Goal: Task Accomplishment & Management: Complete application form

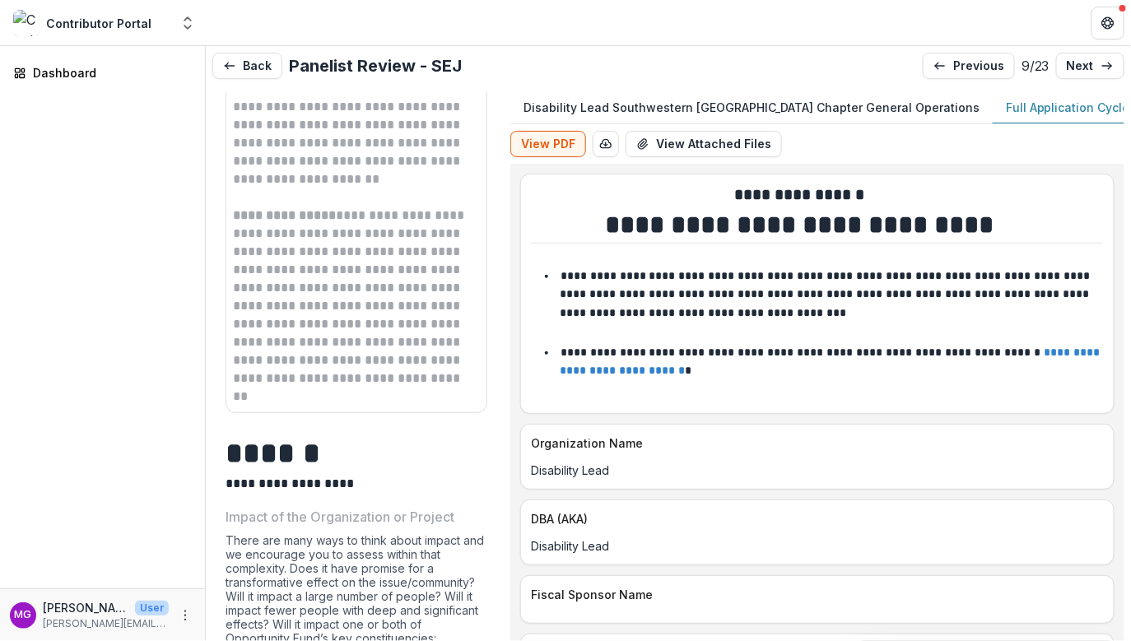
scroll to position [1694, 0]
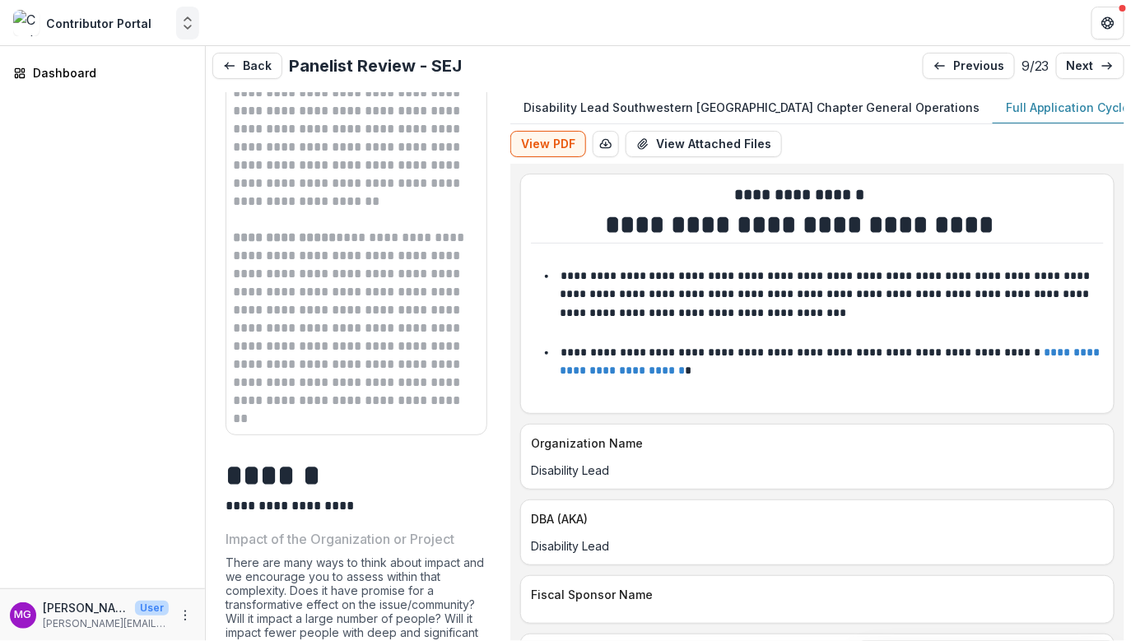
click at [193, 26] on icon "Open entity switcher" at bounding box center [187, 23] width 16 height 16
click at [1106, 18] on icon "Get Help" at bounding box center [1108, 18] width 4 height 3
click at [50, 96] on div "Dashboard" at bounding box center [102, 317] width 205 height 543
click at [43, 68] on div "Dashboard" at bounding box center [109, 72] width 152 height 17
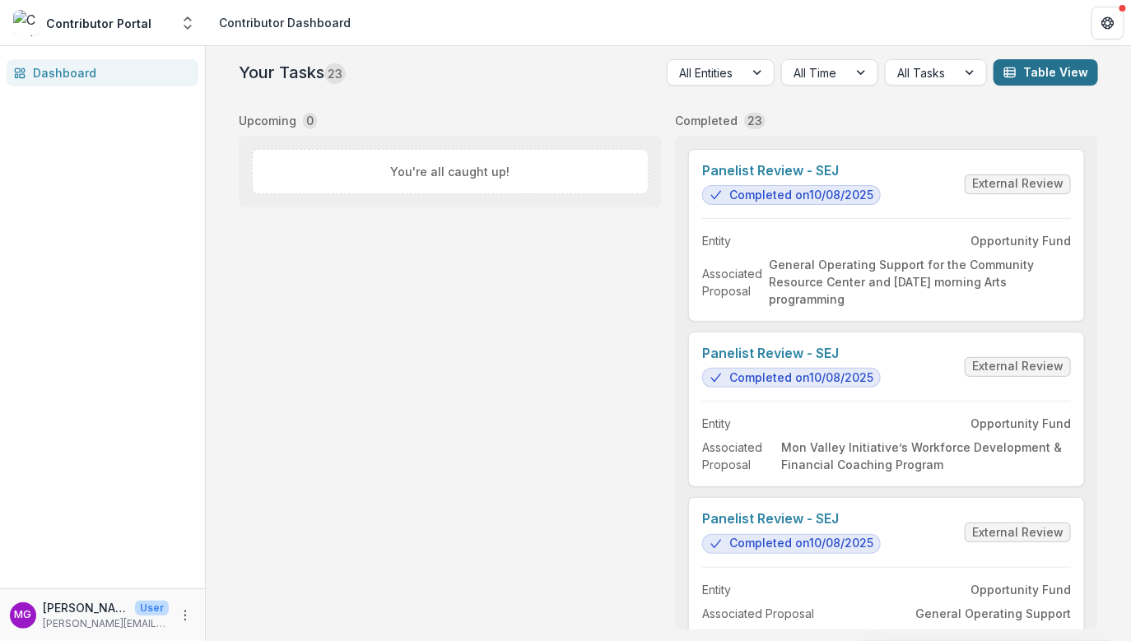
click at [1022, 72] on button "Table View" at bounding box center [1046, 72] width 105 height 26
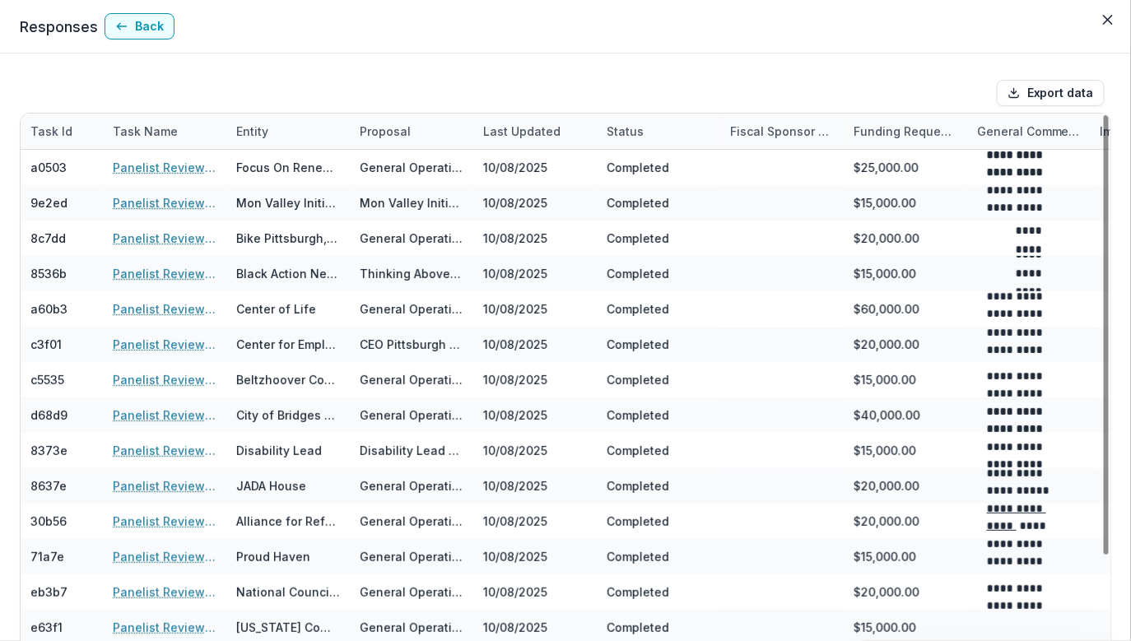
click at [254, 128] on div "Entity" at bounding box center [252, 131] width 52 height 17
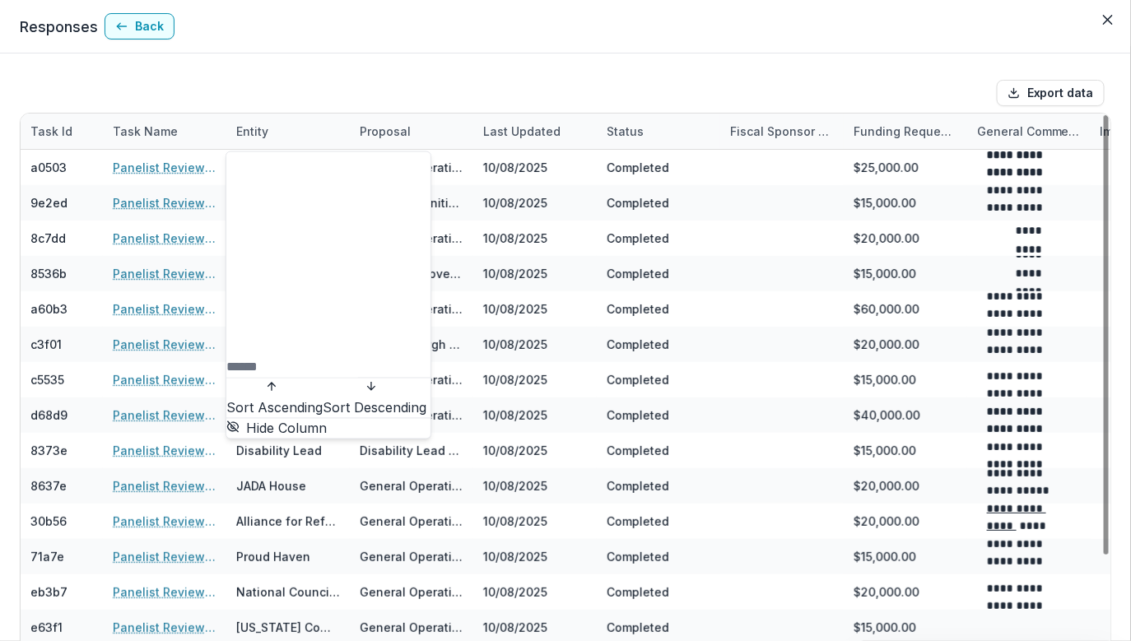
click at [323, 400] on span "Sort Descending" at bounding box center [375, 408] width 104 height 16
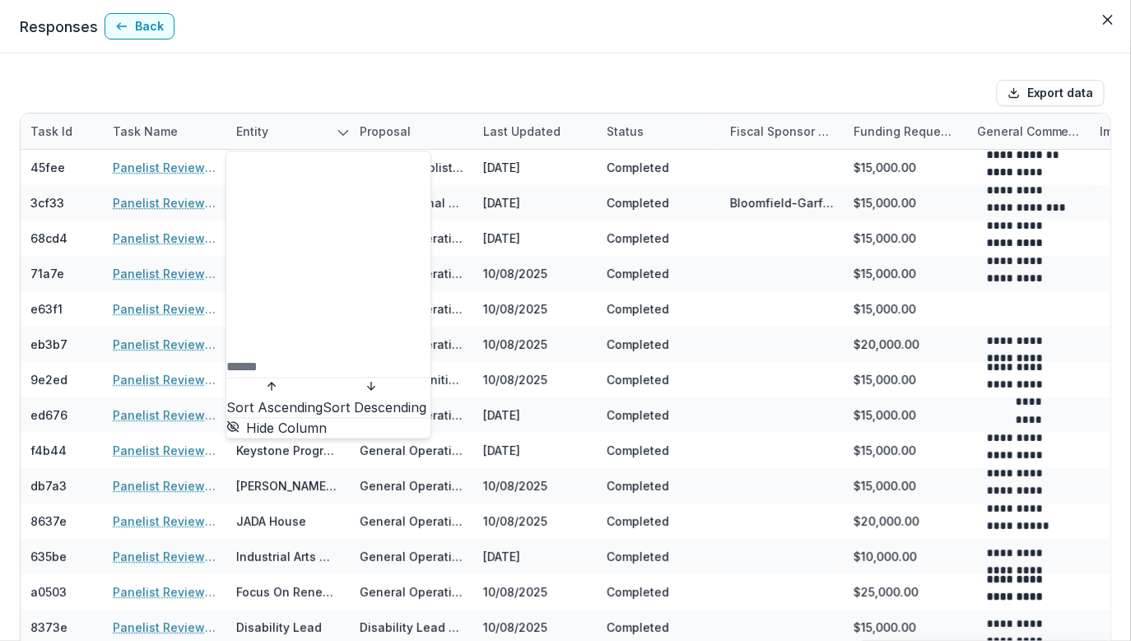
click at [323, 400] on span "Sort Descending" at bounding box center [375, 408] width 104 height 16
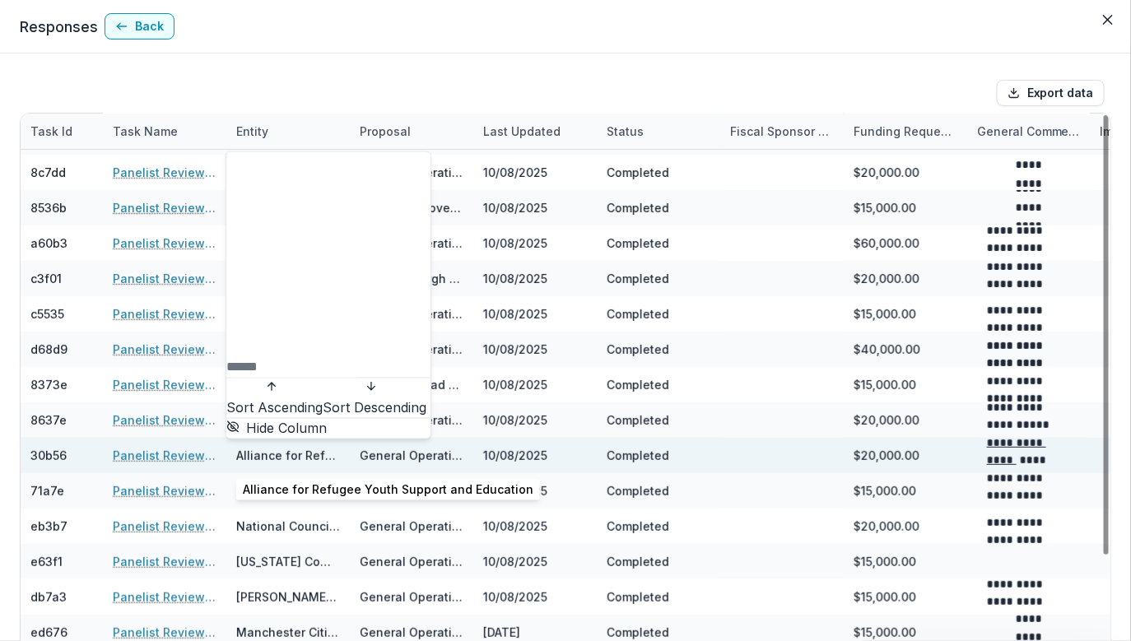
scroll to position [82, 0]
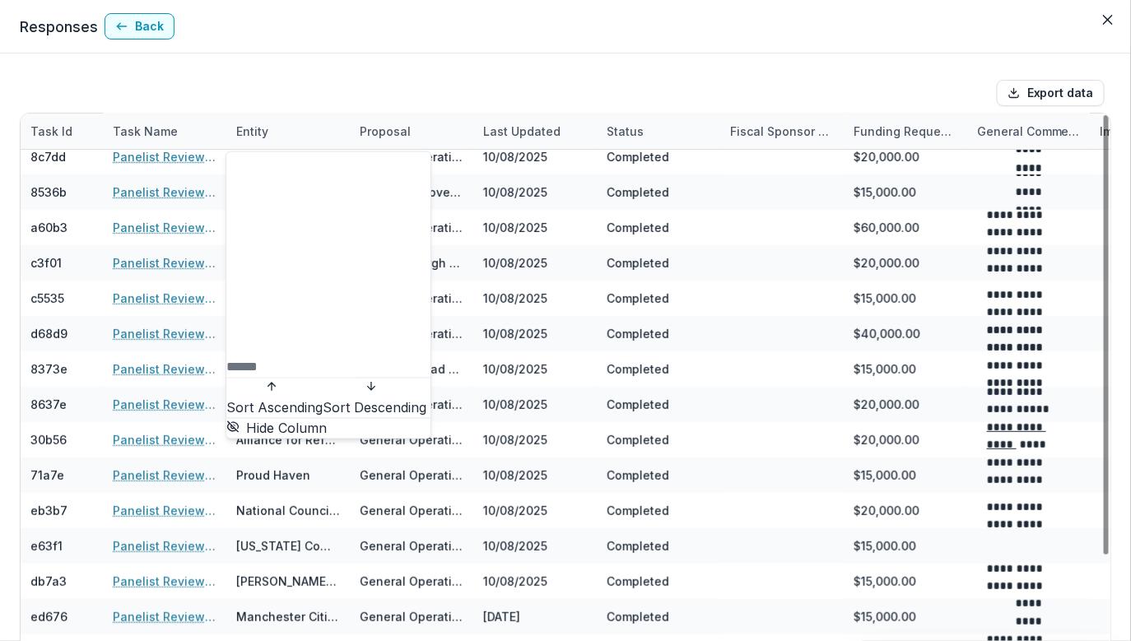
click at [264, 131] on div "Entity" at bounding box center [252, 131] width 52 height 17
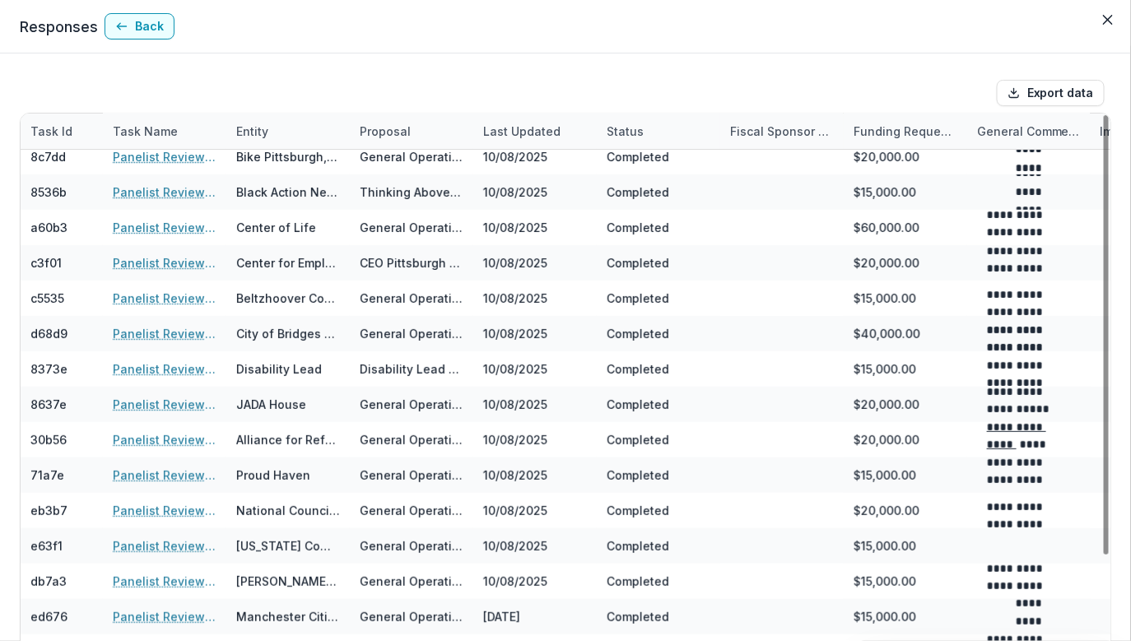
click at [241, 131] on div "Entity" at bounding box center [252, 131] width 52 height 17
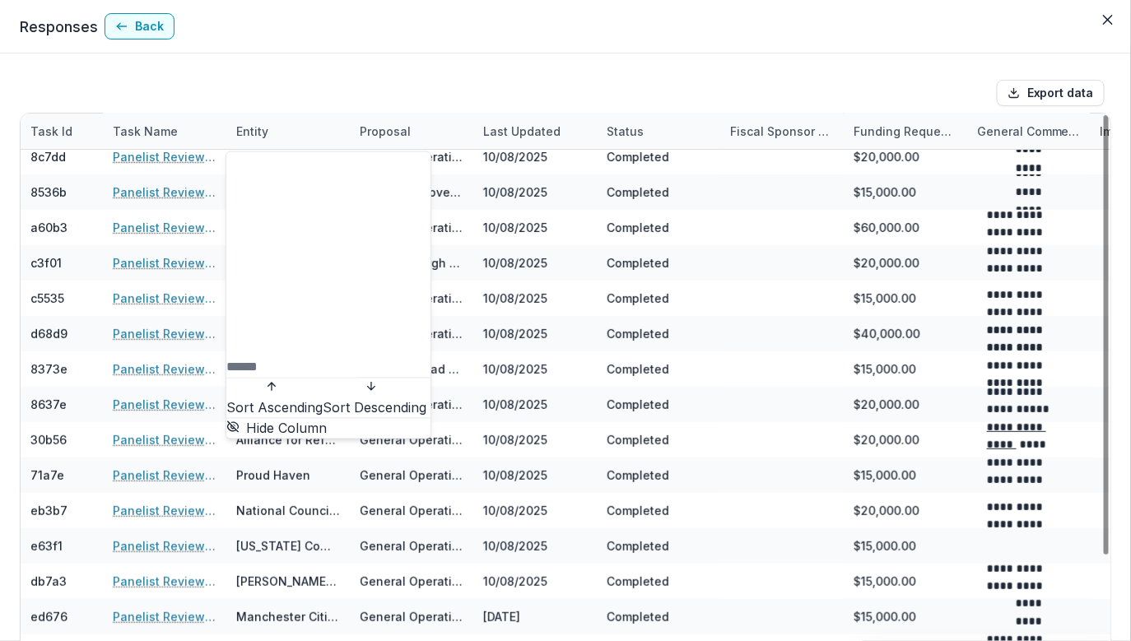
click at [273, 103] on div at bounding box center [508, 93] width 964 height 26
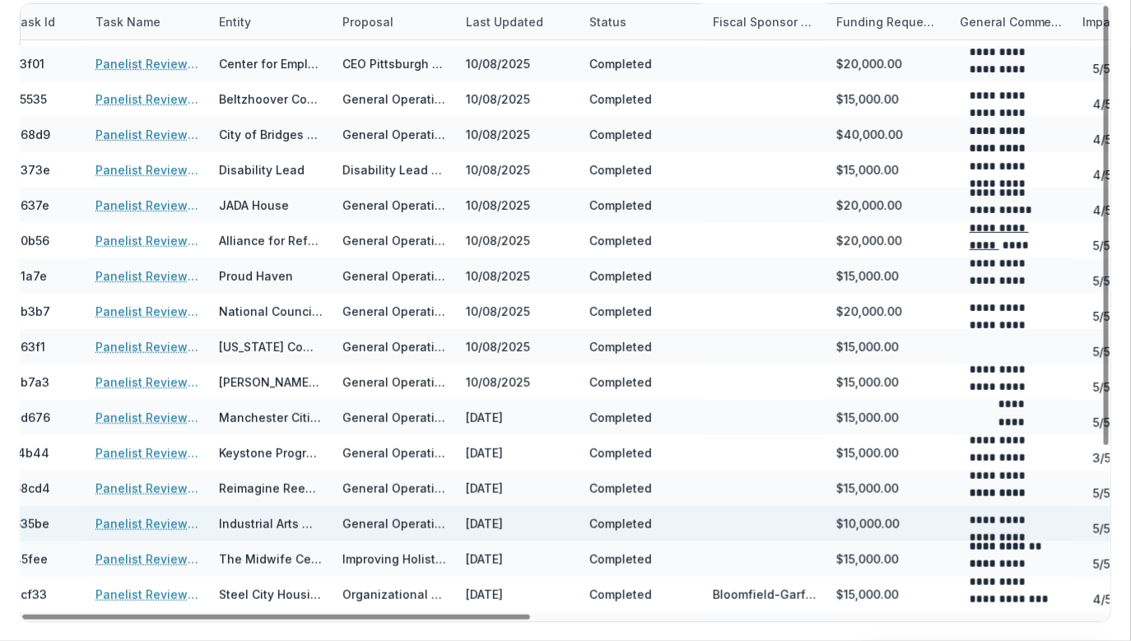
scroll to position [171, 20]
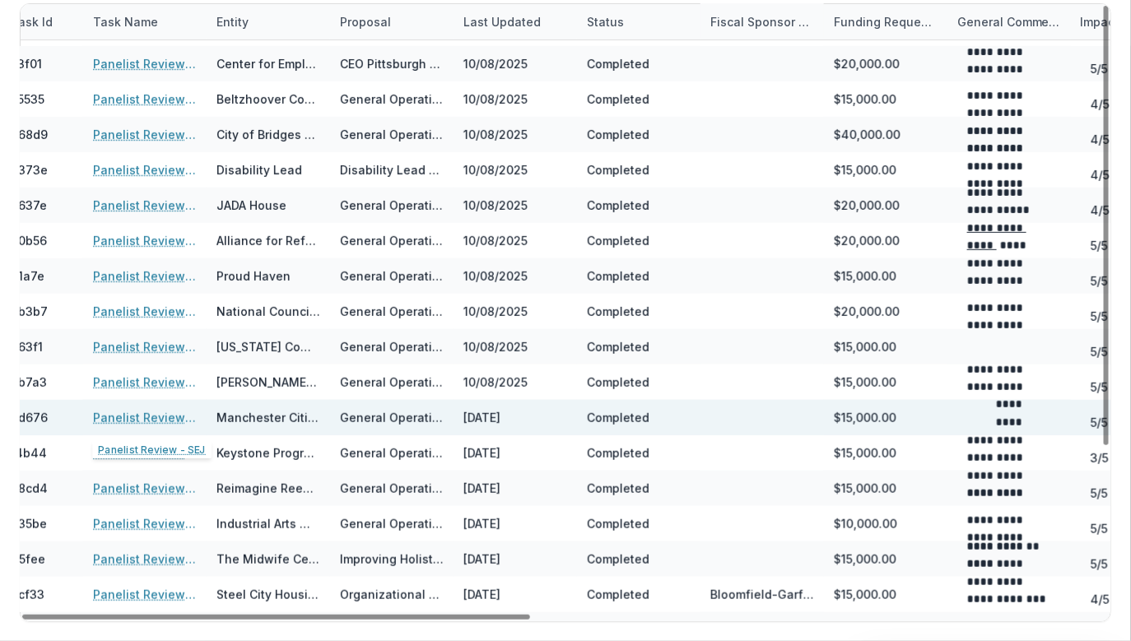
click at [157, 415] on link "Panelist Review - SEJ" at bounding box center [145, 417] width 104 height 17
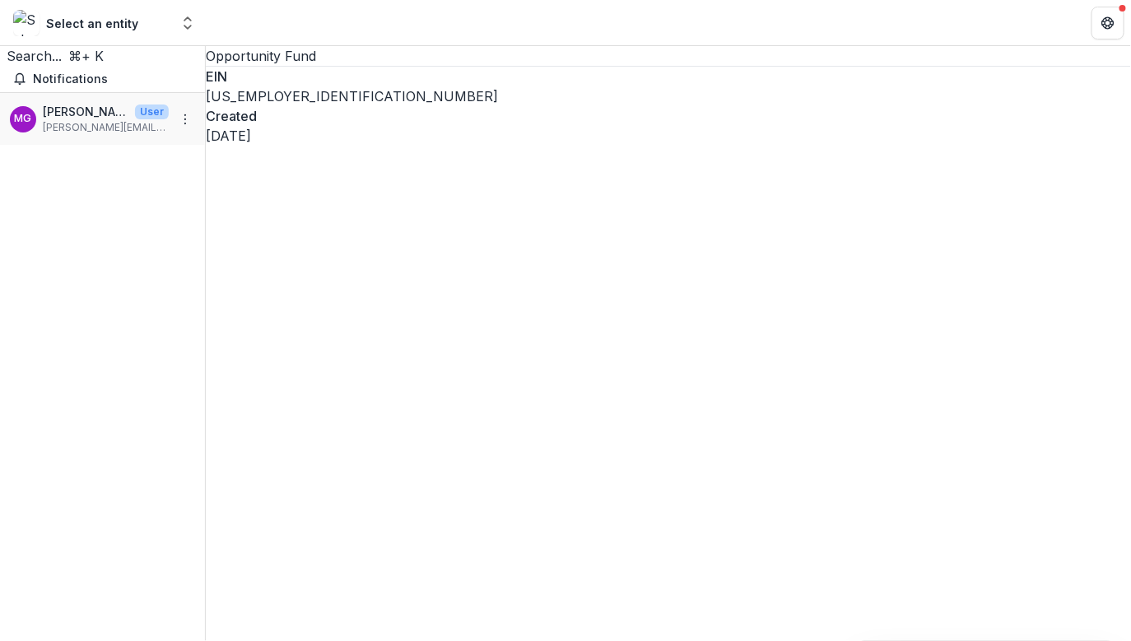
click at [122, 20] on div "Select an entity" at bounding box center [92, 23] width 92 height 17
click at [189, 18] on polyline "Open entity switcher" at bounding box center [187, 18] width 7 height 3
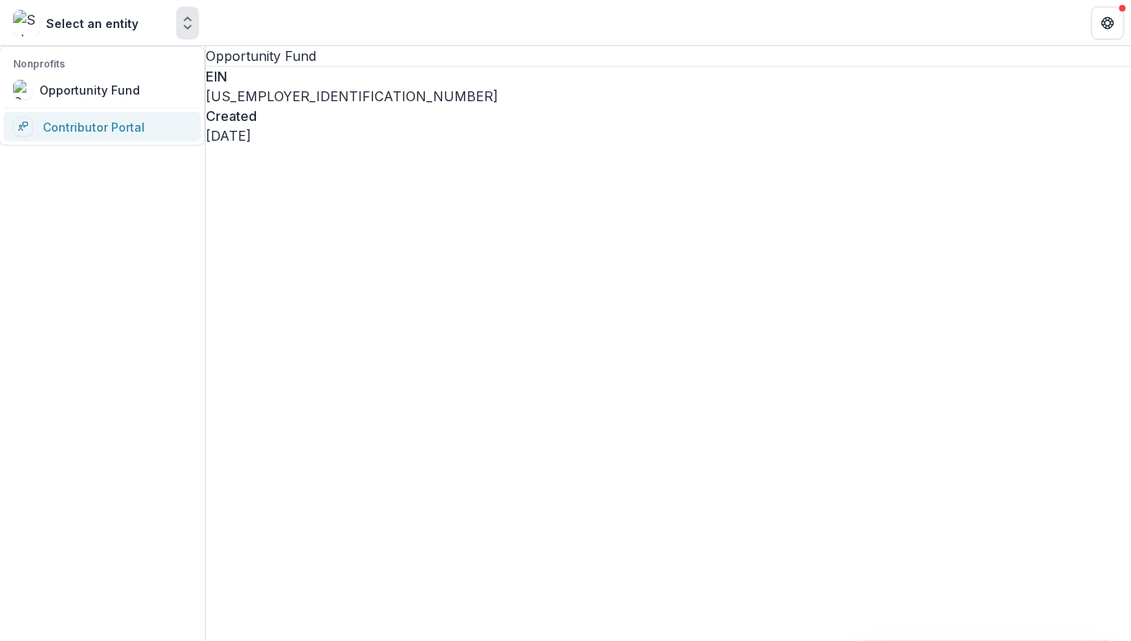
click at [108, 129] on link "Contributor Portal" at bounding box center [102, 127] width 198 height 30
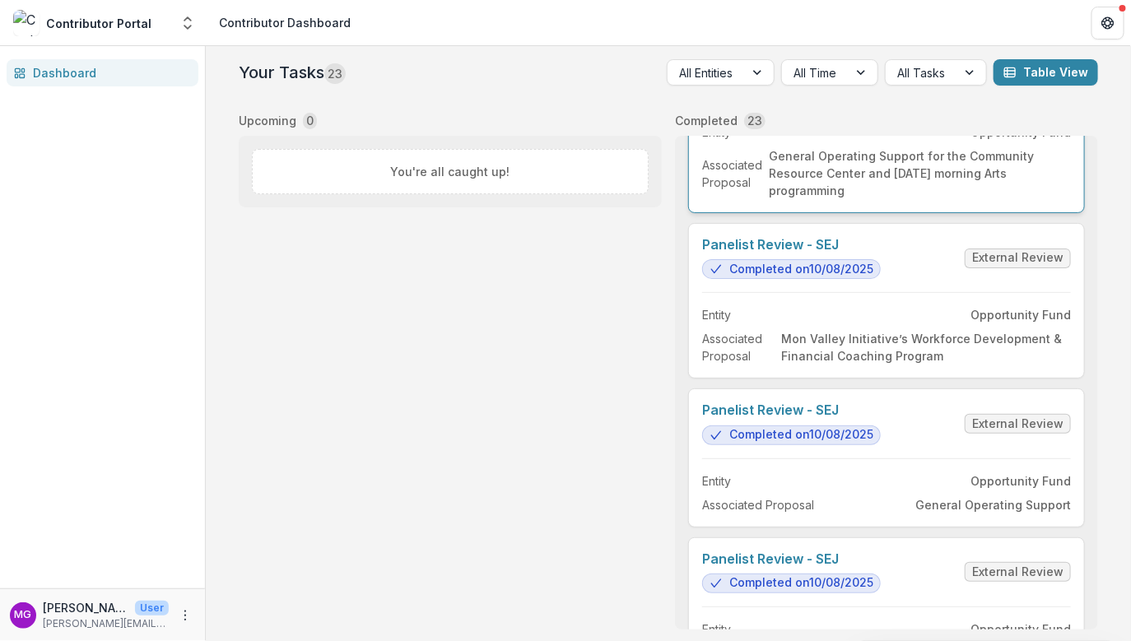
scroll to position [109, 0]
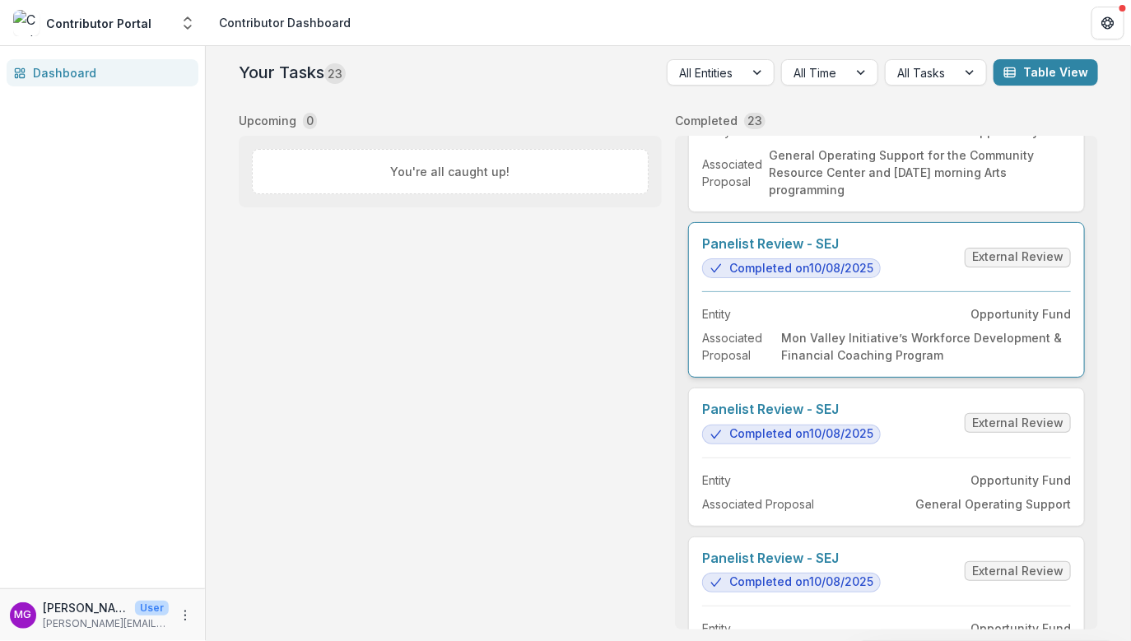
click at [770, 252] on link "Panelist Review - SEJ" at bounding box center [791, 244] width 179 height 16
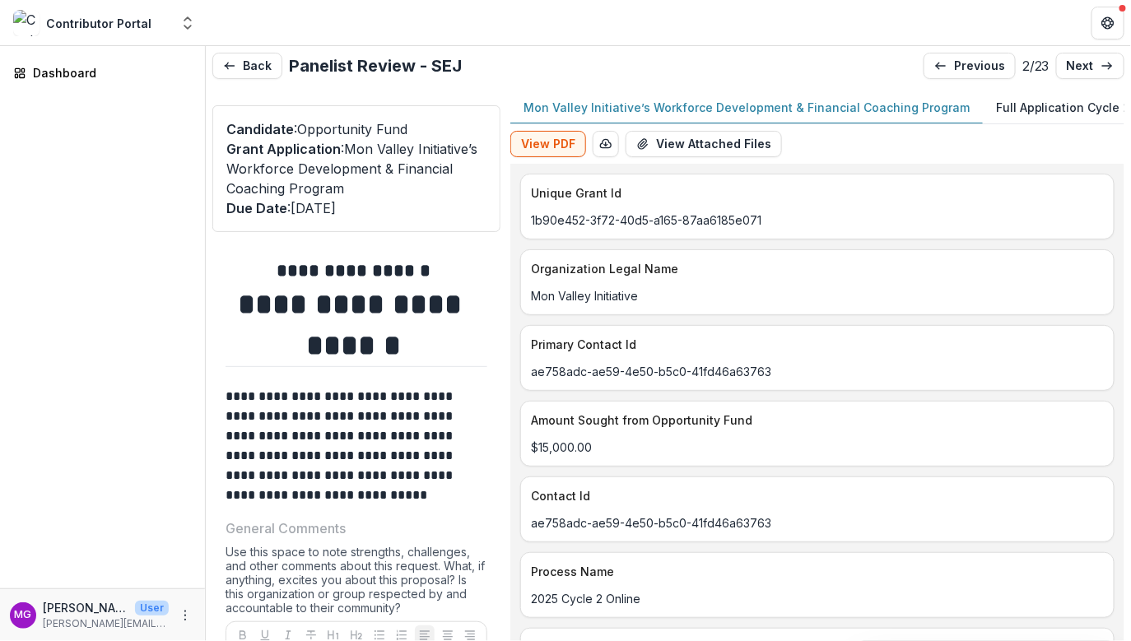
click at [1028, 98] on button "Full Application Cycle 2 2025" at bounding box center [1079, 108] width 193 height 32
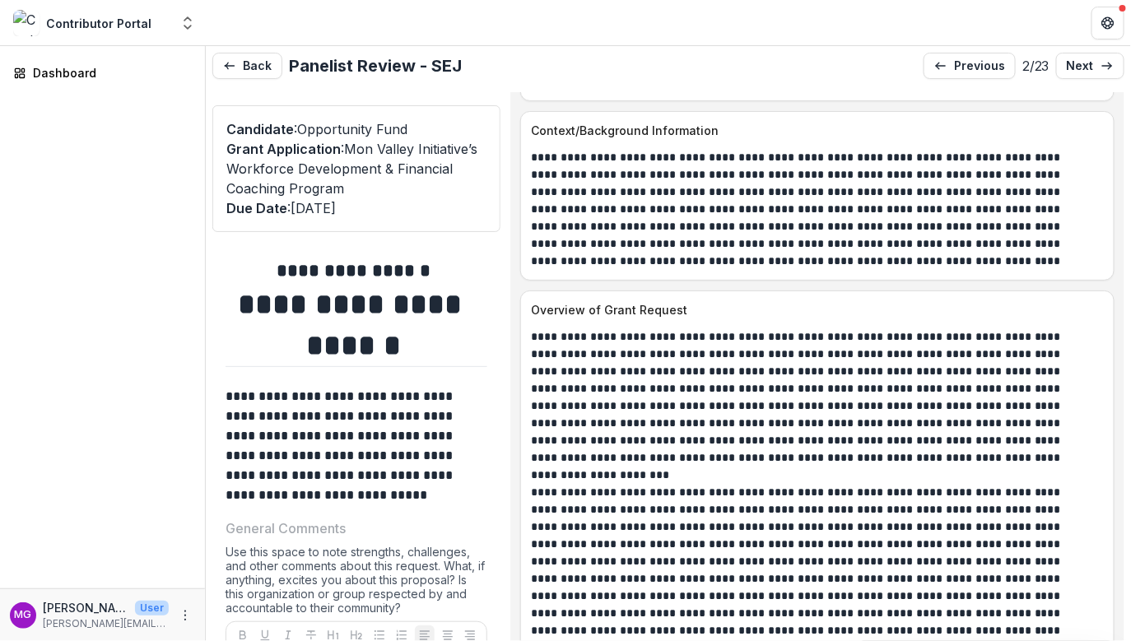
scroll to position [1375, 0]
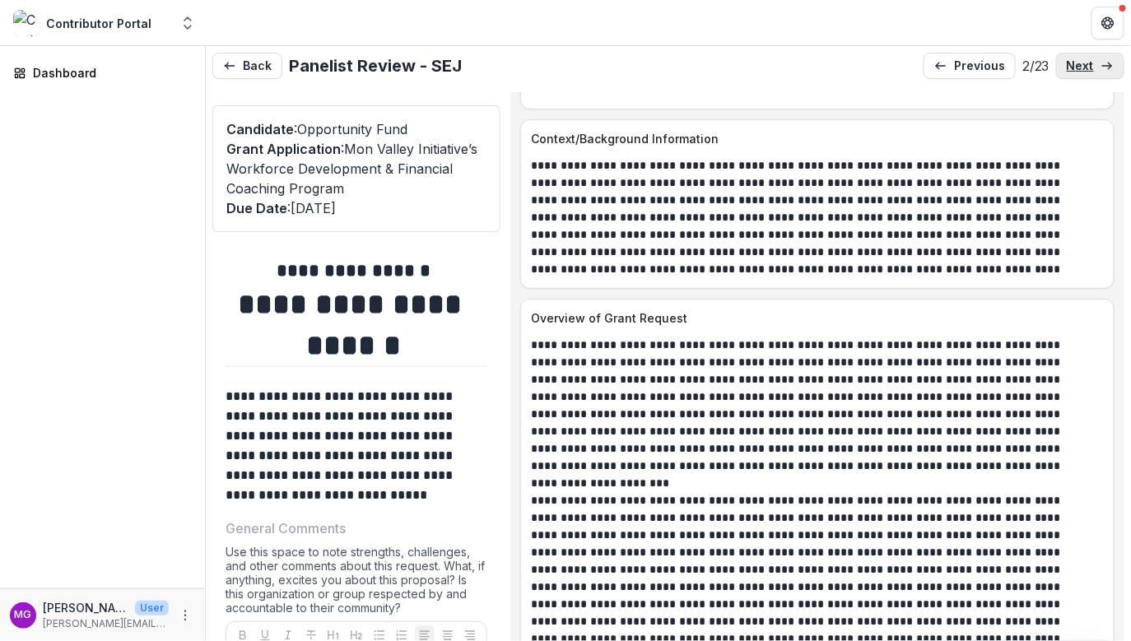
click at [1095, 70] on link "next" at bounding box center [1090, 66] width 68 height 26
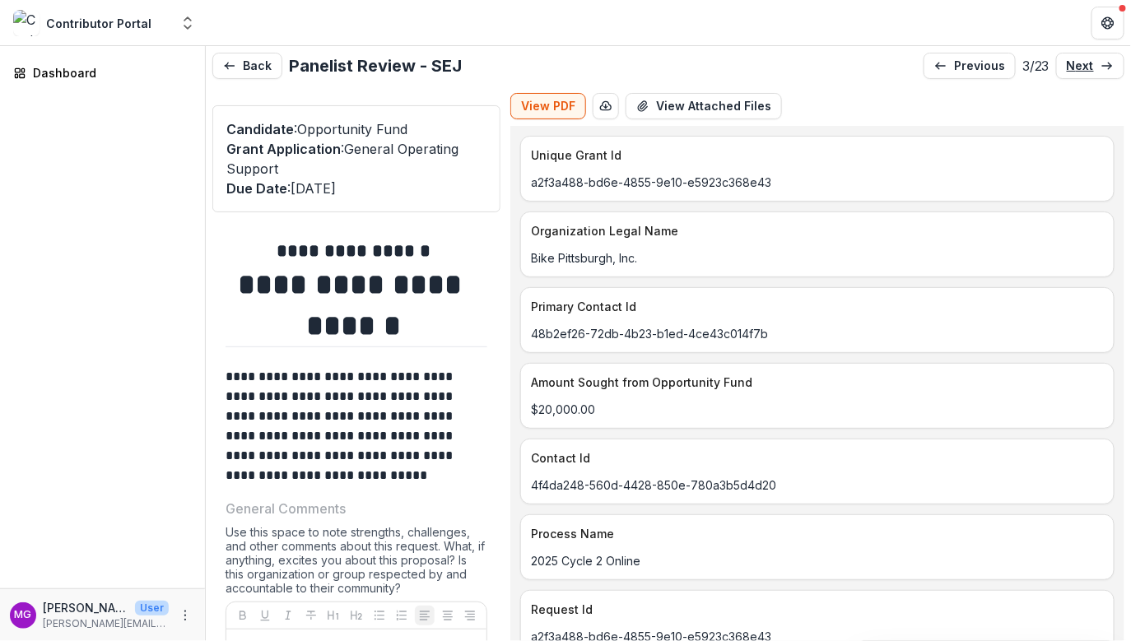
scroll to position [48, 0]
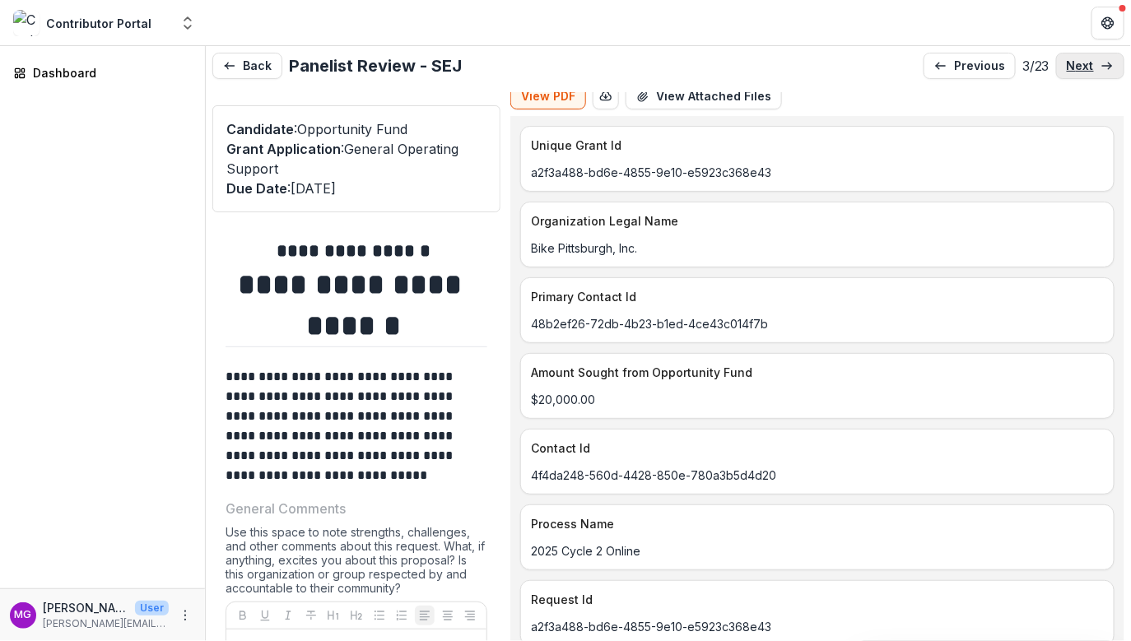
click at [1068, 60] on p "next" at bounding box center [1080, 66] width 27 height 14
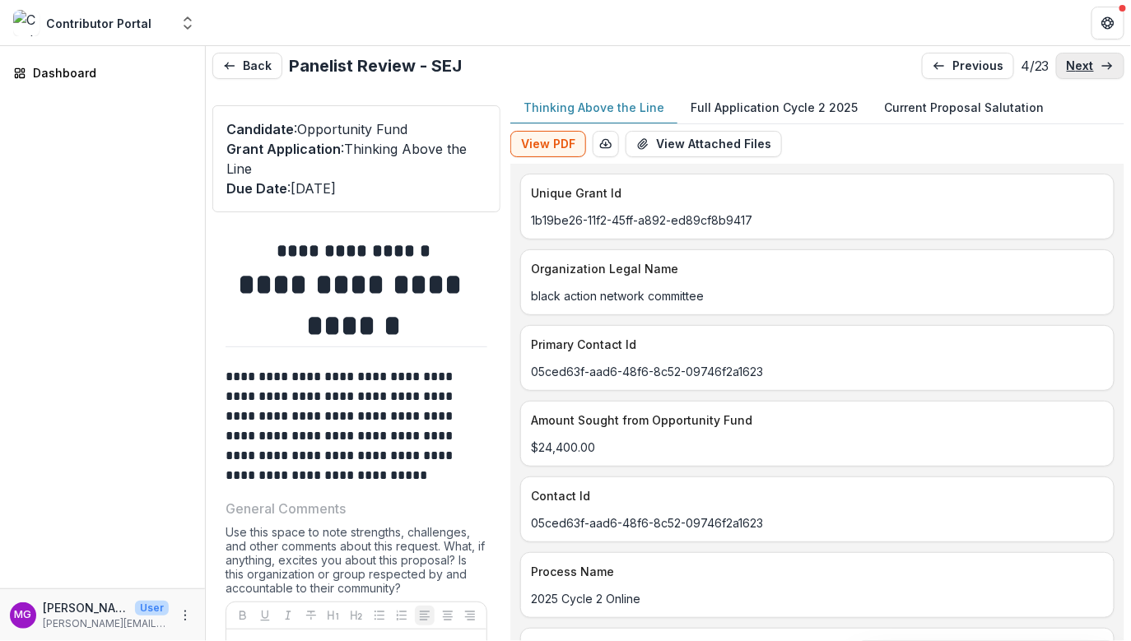
click at [1068, 60] on p "next" at bounding box center [1080, 66] width 27 height 14
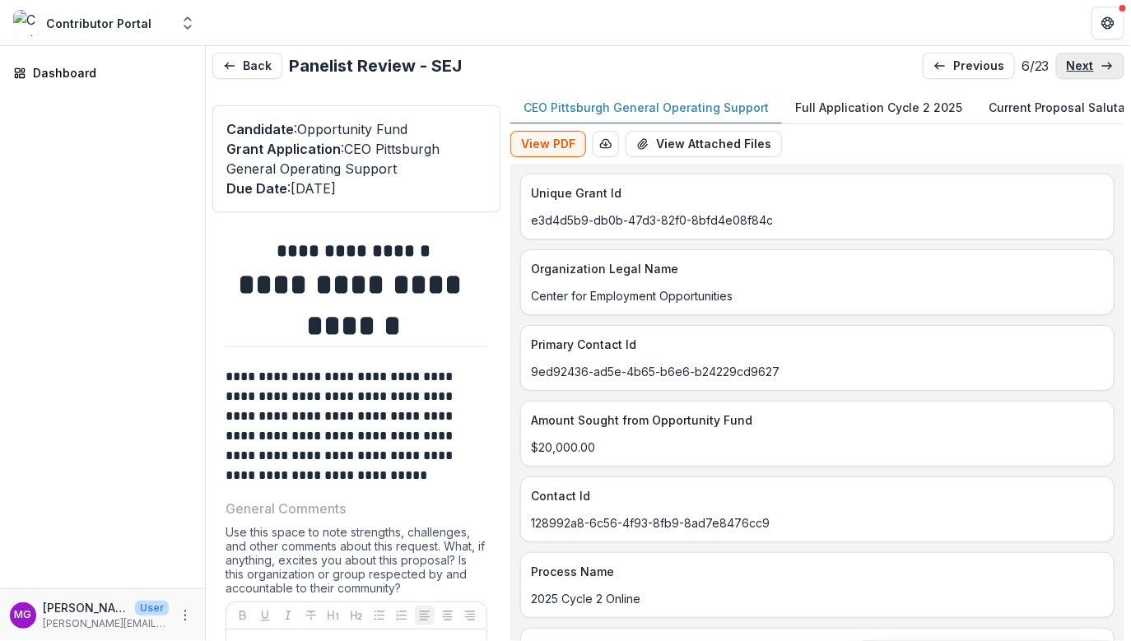
click at [1061, 59] on link "next" at bounding box center [1090, 66] width 68 height 26
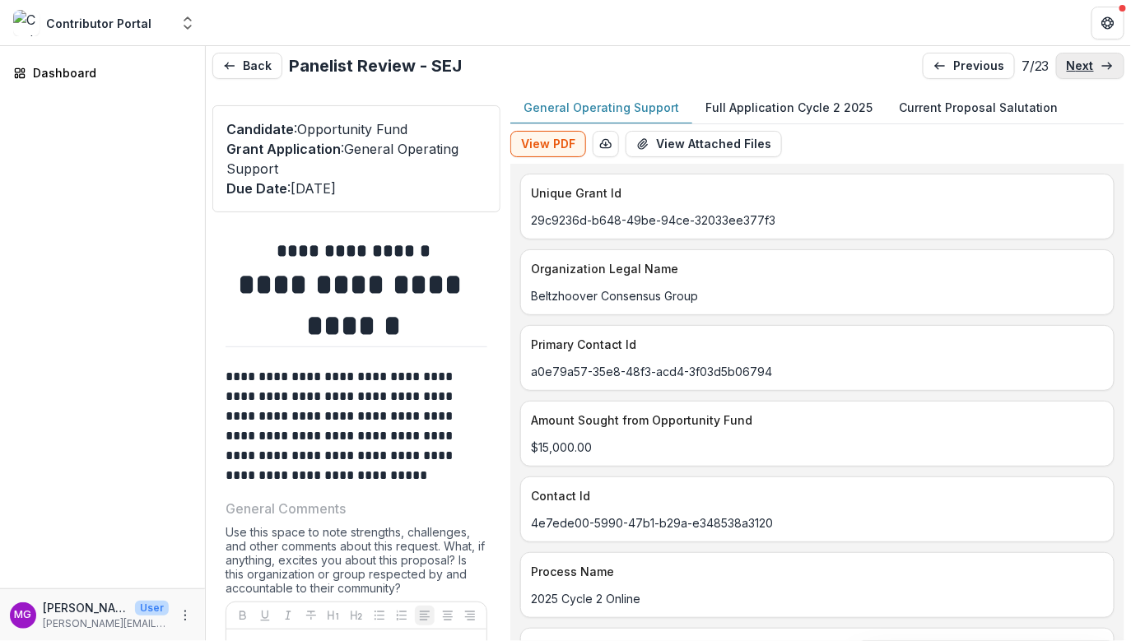
click at [1061, 59] on link "next" at bounding box center [1090, 66] width 68 height 26
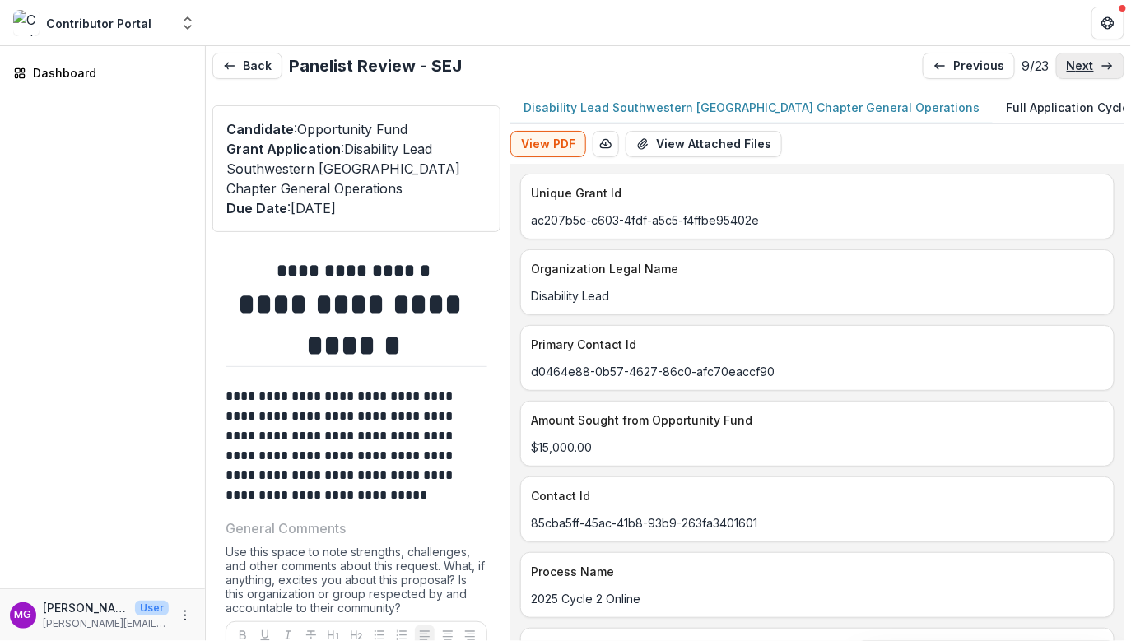
click at [1061, 59] on link "next" at bounding box center [1090, 66] width 68 height 26
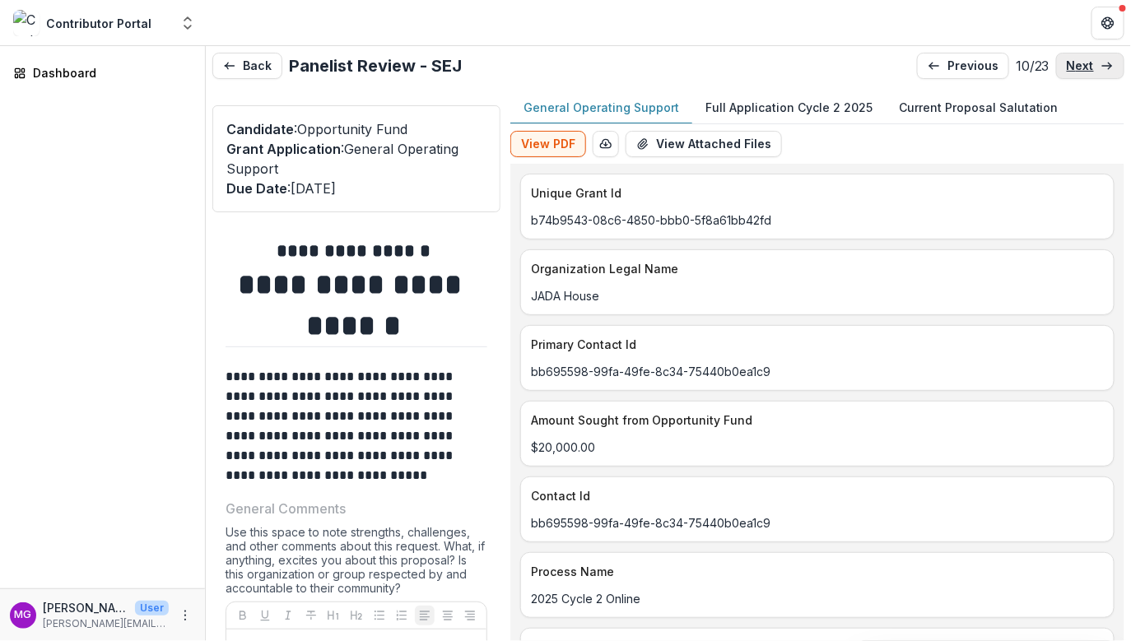
click at [1061, 58] on link "next" at bounding box center [1090, 66] width 68 height 26
click at [1085, 66] on p "next" at bounding box center [1080, 66] width 27 height 14
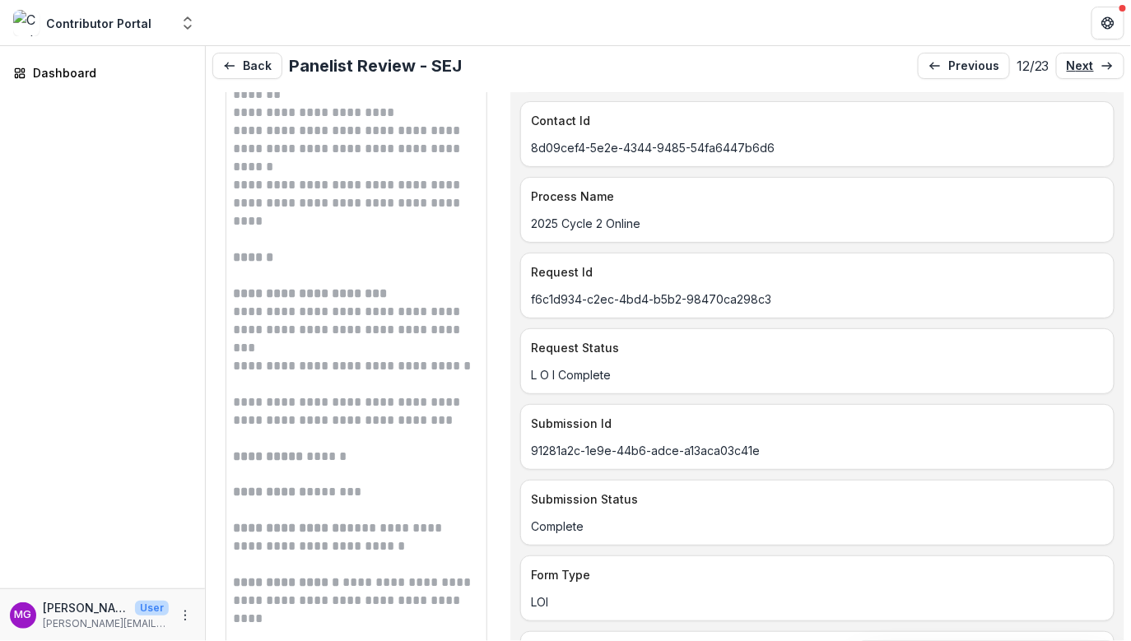
scroll to position [1179, 0]
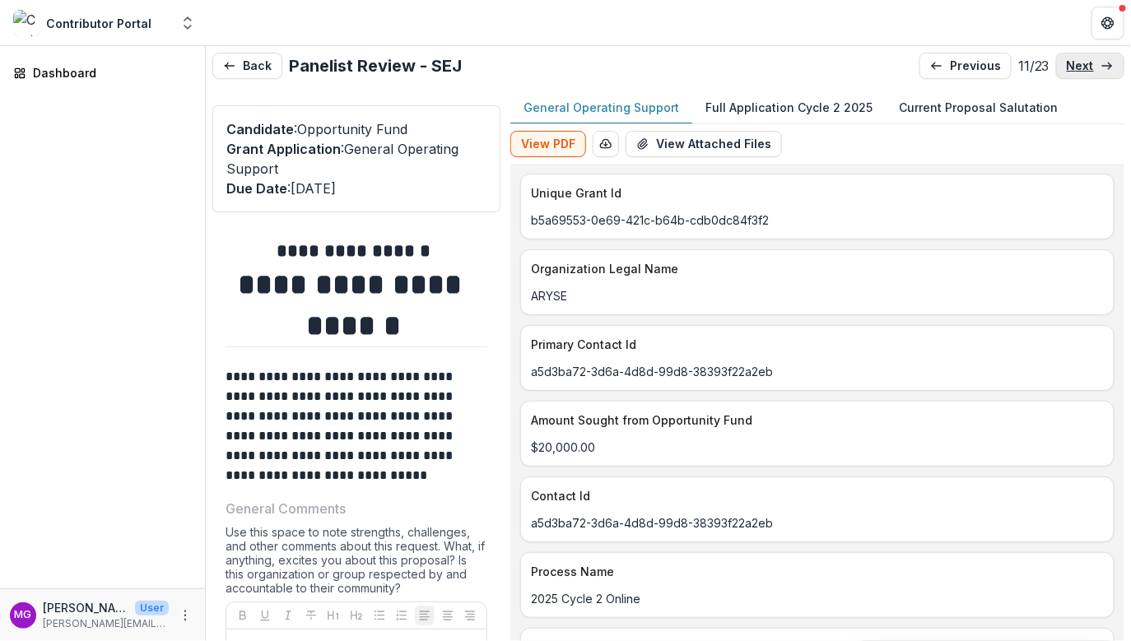
click at [1078, 68] on p "next" at bounding box center [1080, 66] width 27 height 14
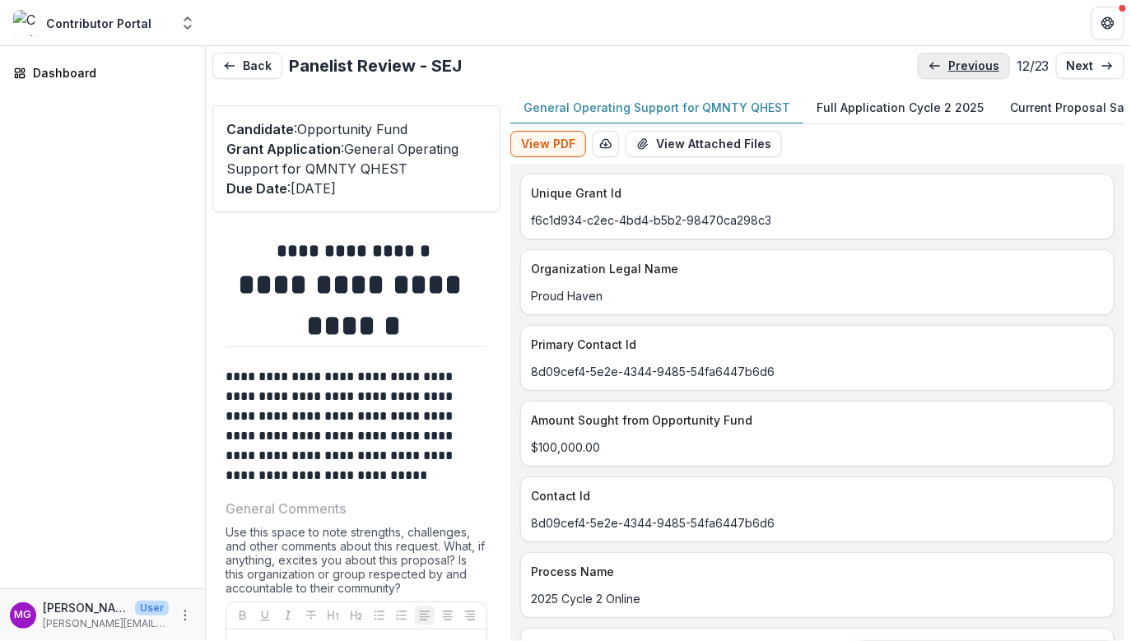
click at [930, 66] on line at bounding box center [934, 66] width 9 height 0
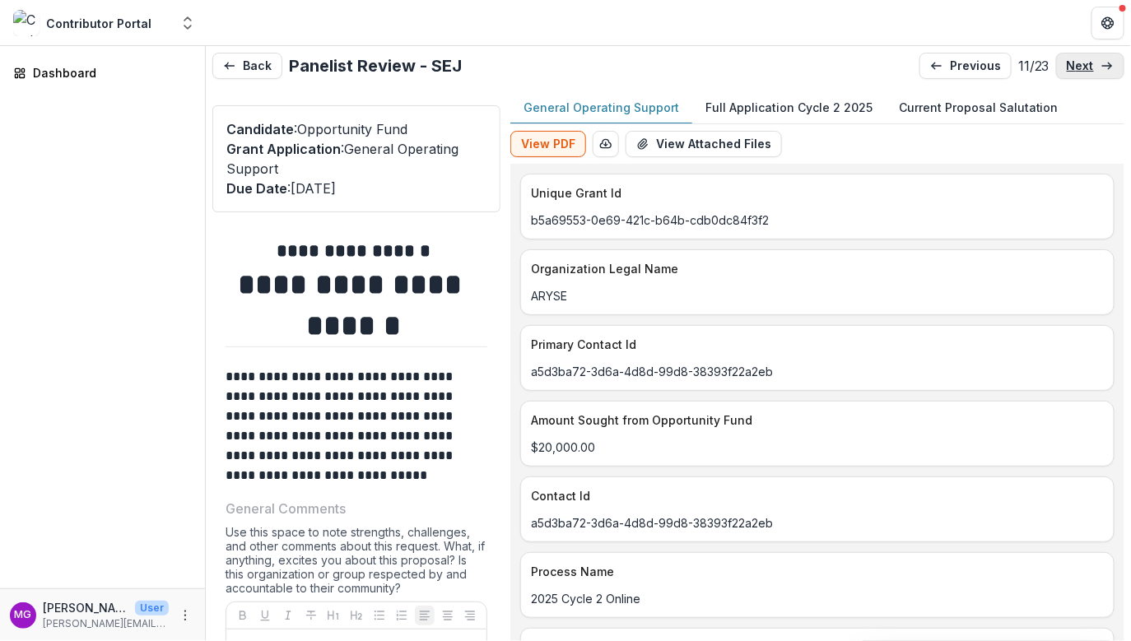
click at [1107, 76] on link "next" at bounding box center [1090, 66] width 68 height 26
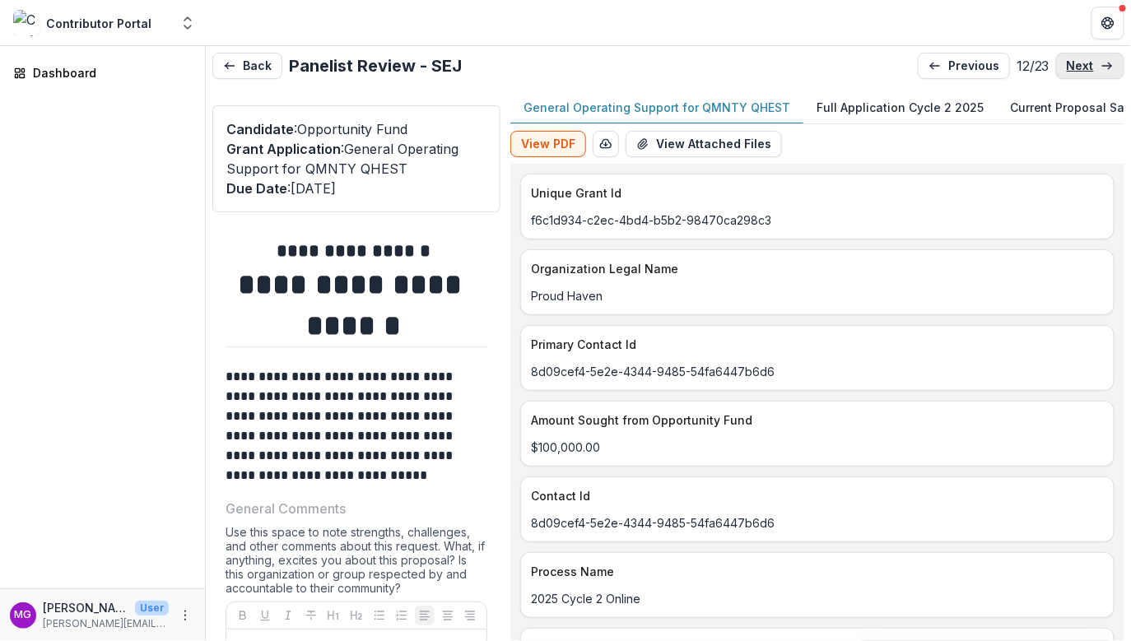
click at [1107, 68] on icon at bounding box center [1107, 65] width 13 height 13
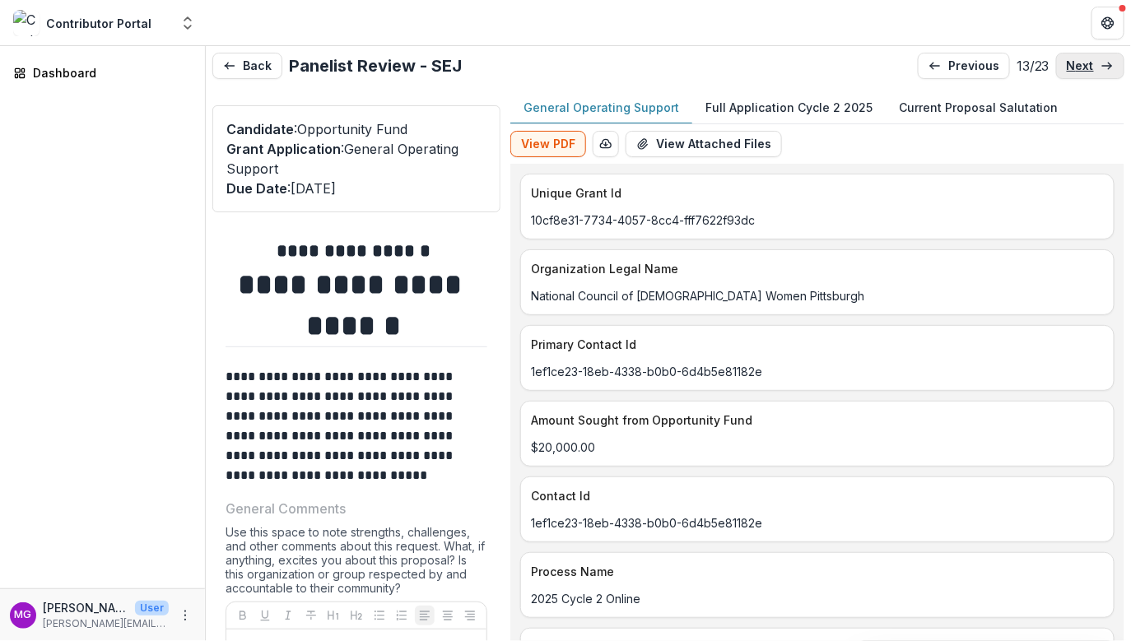
click at [1107, 68] on icon at bounding box center [1107, 65] width 13 height 13
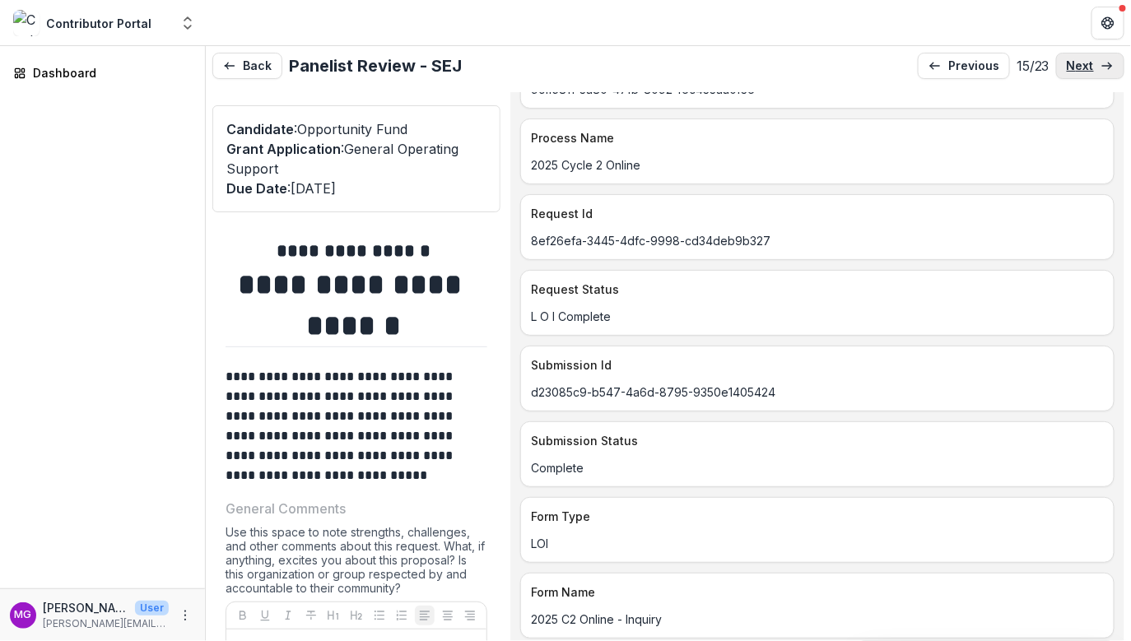
click at [1081, 70] on p "next" at bounding box center [1080, 66] width 27 height 14
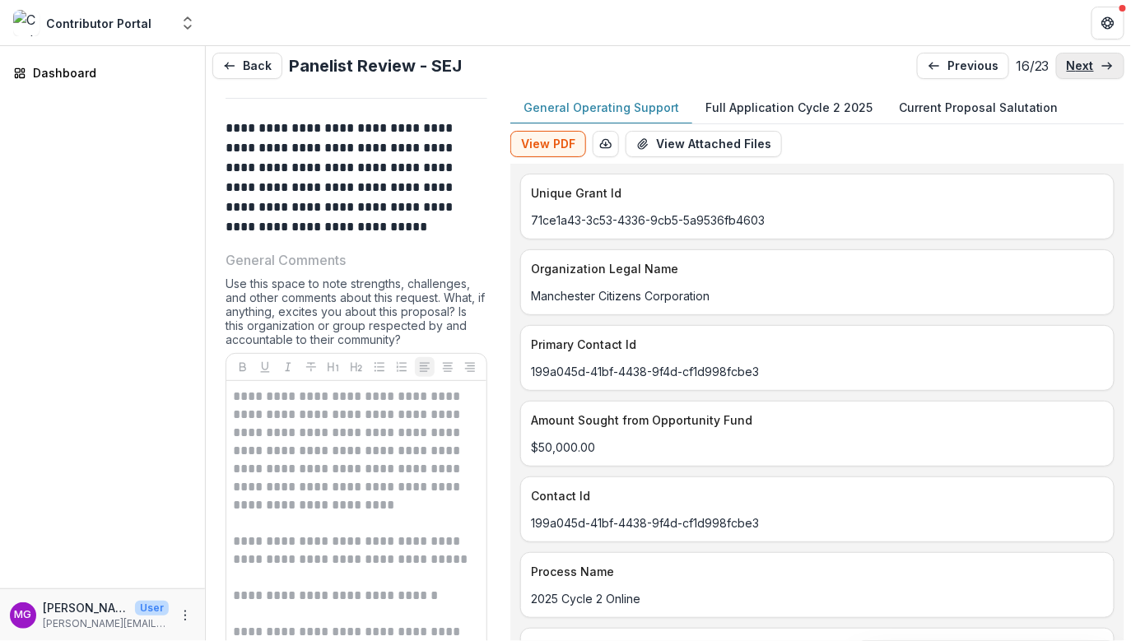
click at [1093, 63] on link "next" at bounding box center [1090, 66] width 68 height 26
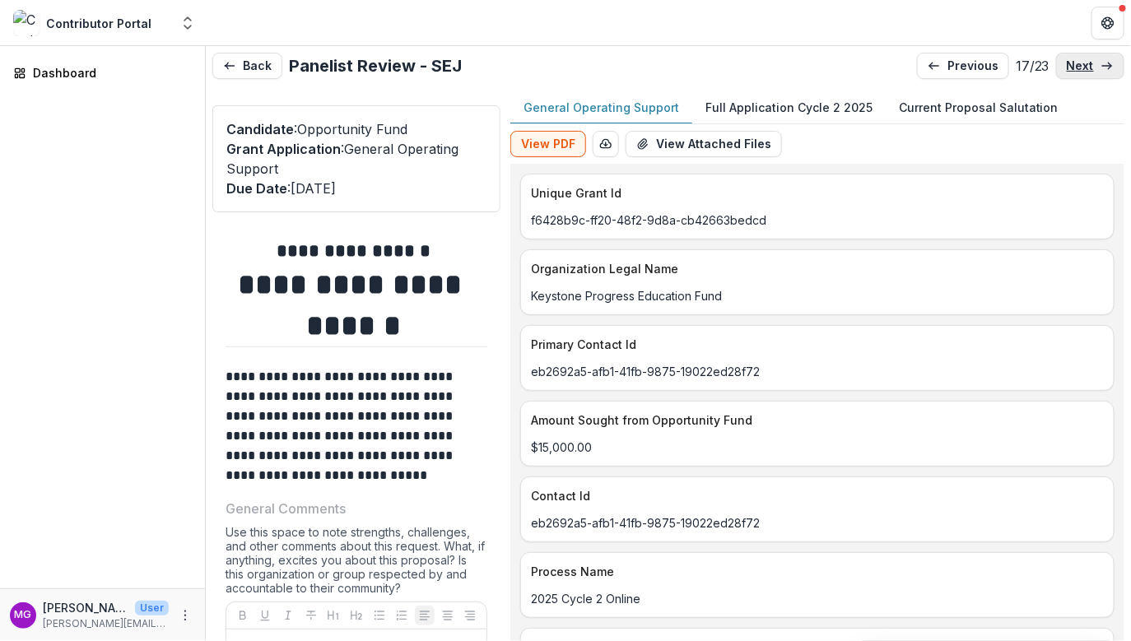
click at [1102, 66] on line at bounding box center [1106, 66] width 9 height 0
click at [948, 68] on p "previous" at bounding box center [973, 66] width 51 height 14
click at [1078, 64] on p "next" at bounding box center [1080, 66] width 27 height 14
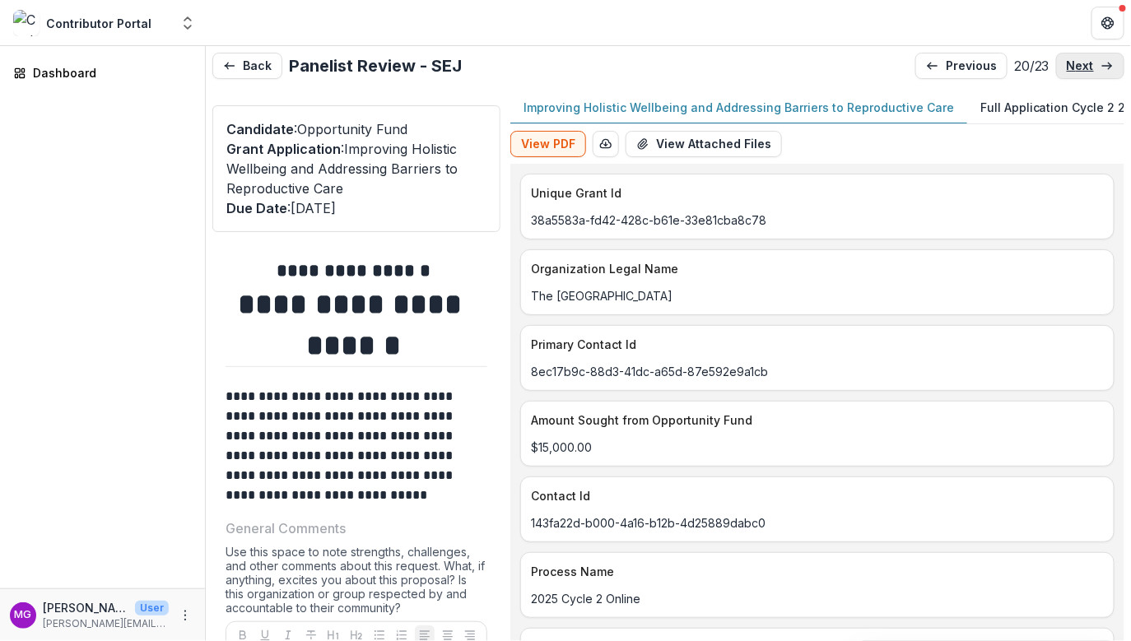
click at [1078, 65] on p "next" at bounding box center [1080, 66] width 27 height 14
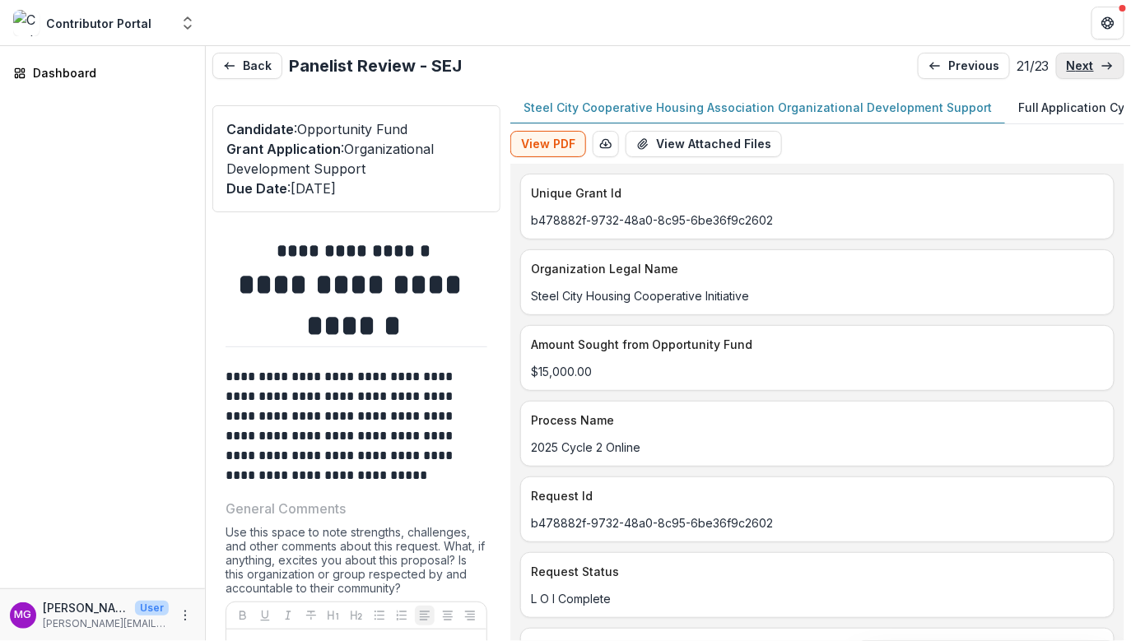
click at [1078, 65] on p "next" at bounding box center [1080, 66] width 27 height 14
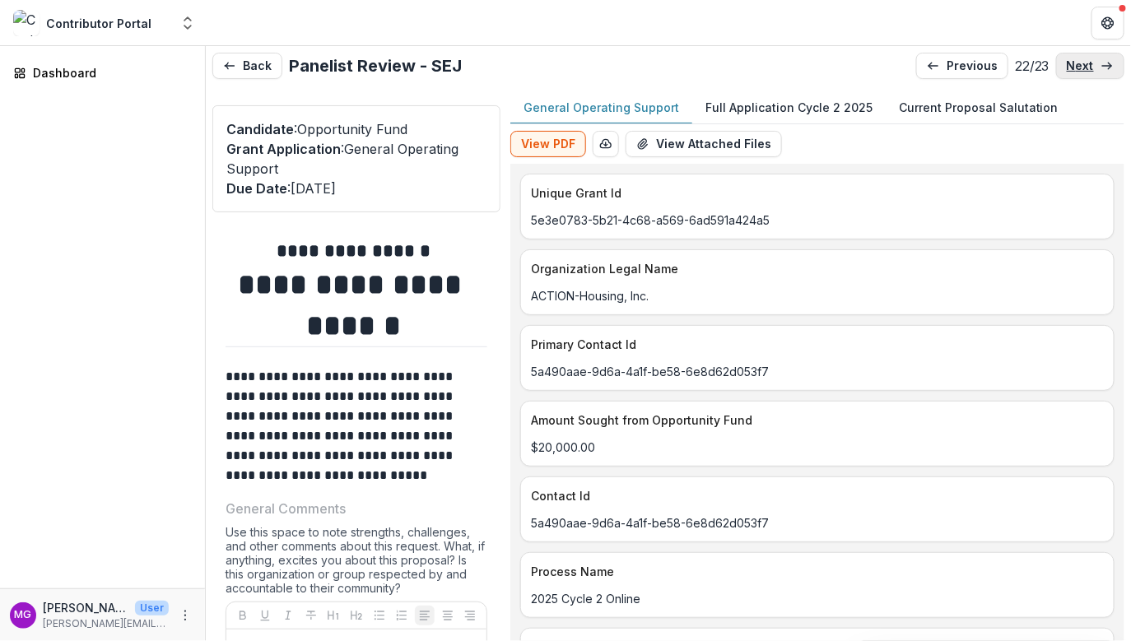
click at [1079, 68] on p "next" at bounding box center [1080, 66] width 27 height 14
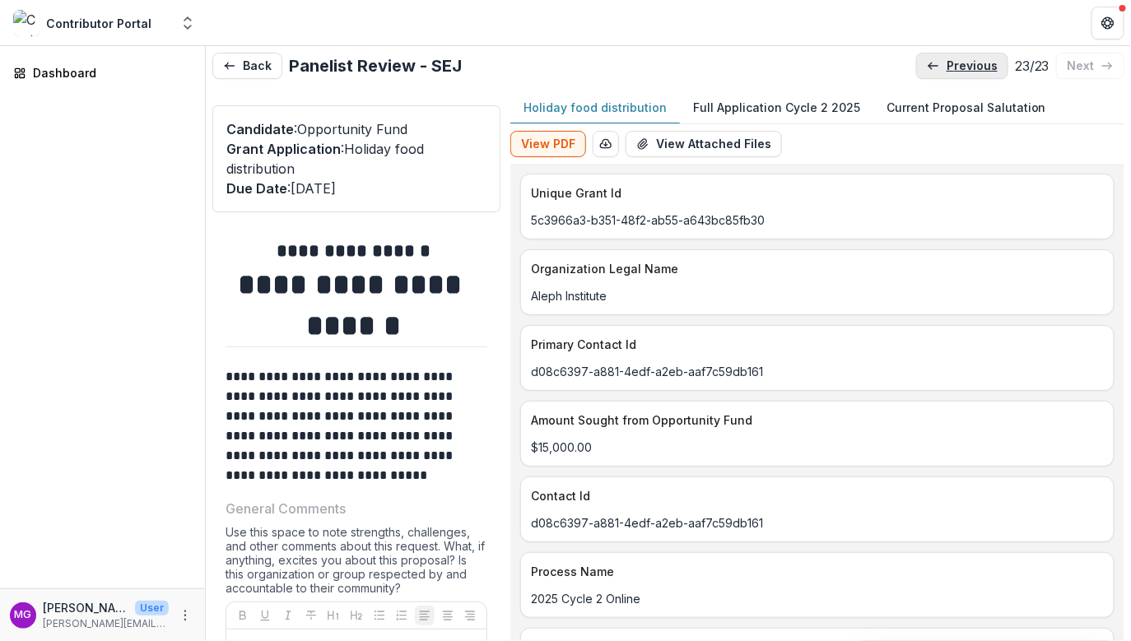
click at [969, 57] on link "previous" at bounding box center [962, 66] width 92 height 26
click at [969, 58] on link "previous" at bounding box center [962, 66] width 92 height 26
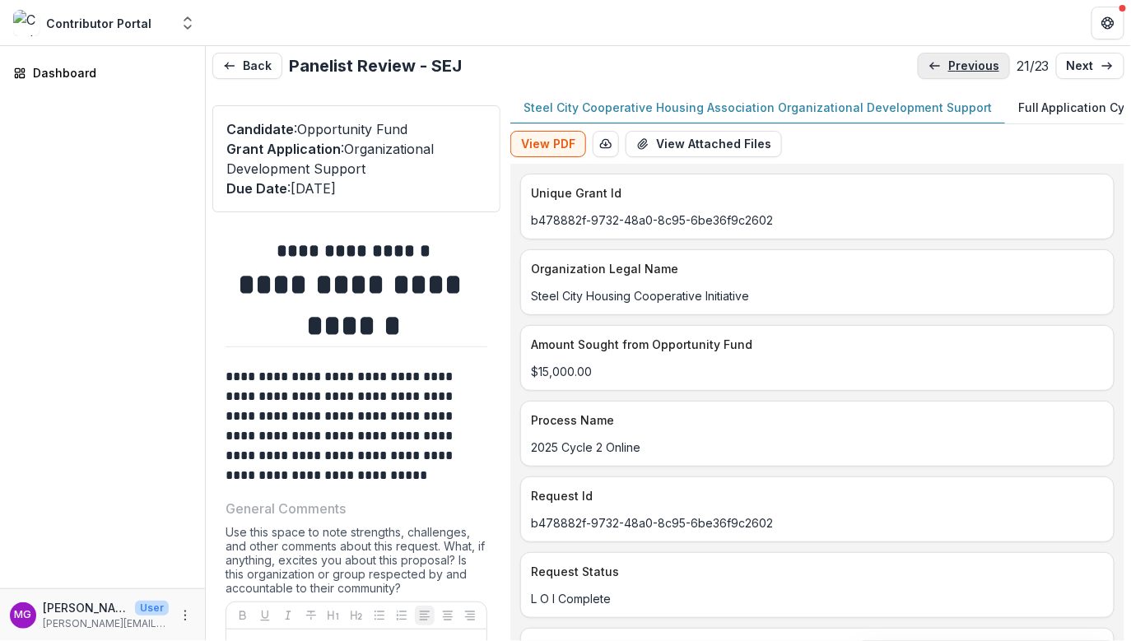
click at [968, 57] on link "previous" at bounding box center [964, 66] width 92 height 26
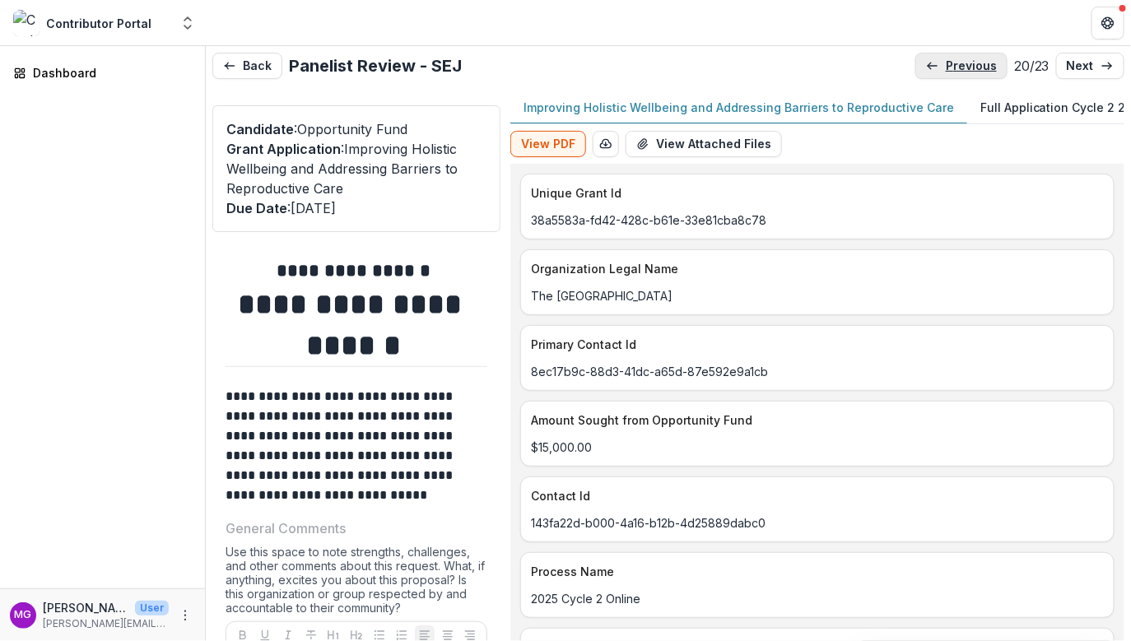
click at [968, 57] on link "previous" at bounding box center [961, 66] width 92 height 26
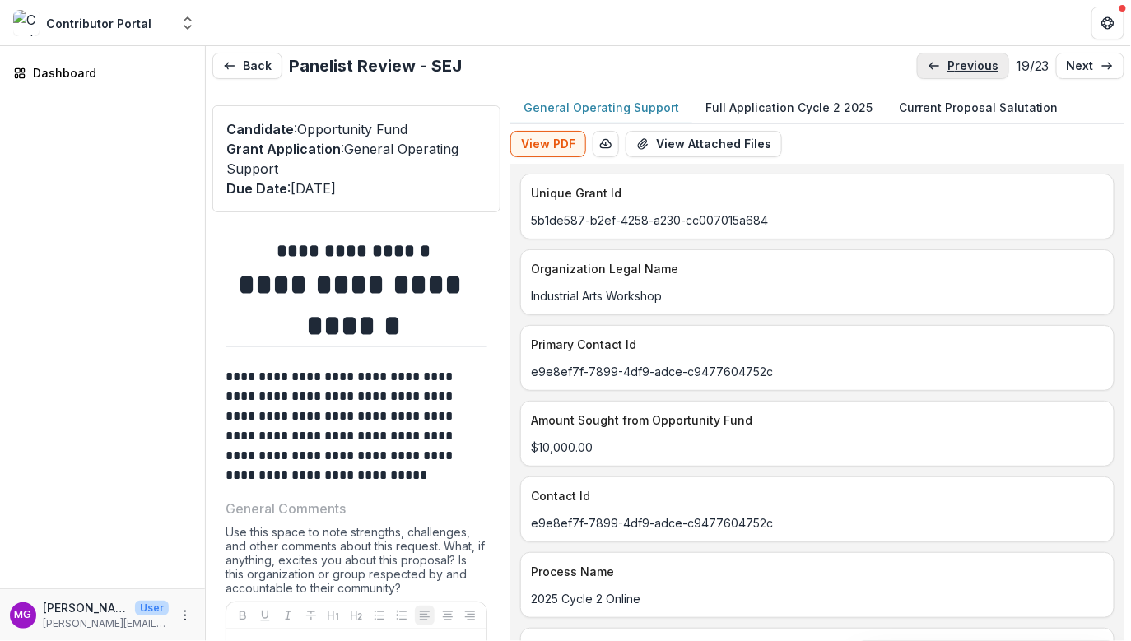
click at [967, 56] on link "previous" at bounding box center [963, 66] width 92 height 26
click at [967, 55] on link "previous" at bounding box center [963, 66] width 92 height 26
click at [967, 55] on link "previous" at bounding box center [964, 66] width 92 height 26
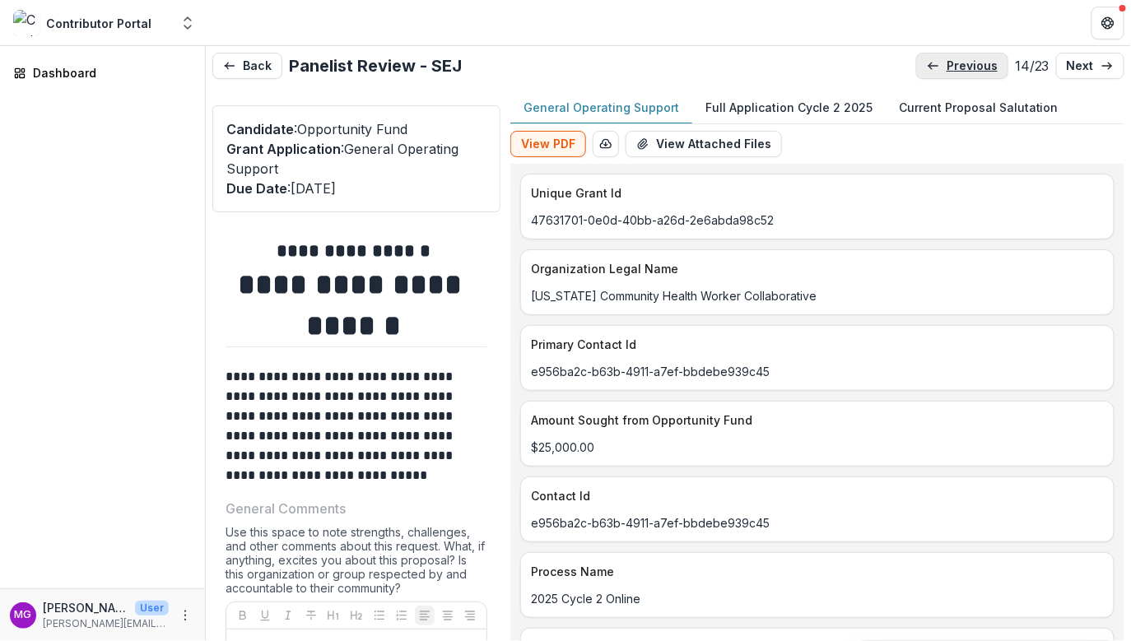
click at [967, 54] on link "previous" at bounding box center [962, 66] width 92 height 26
click at [967, 56] on link "previous" at bounding box center [964, 66] width 92 height 26
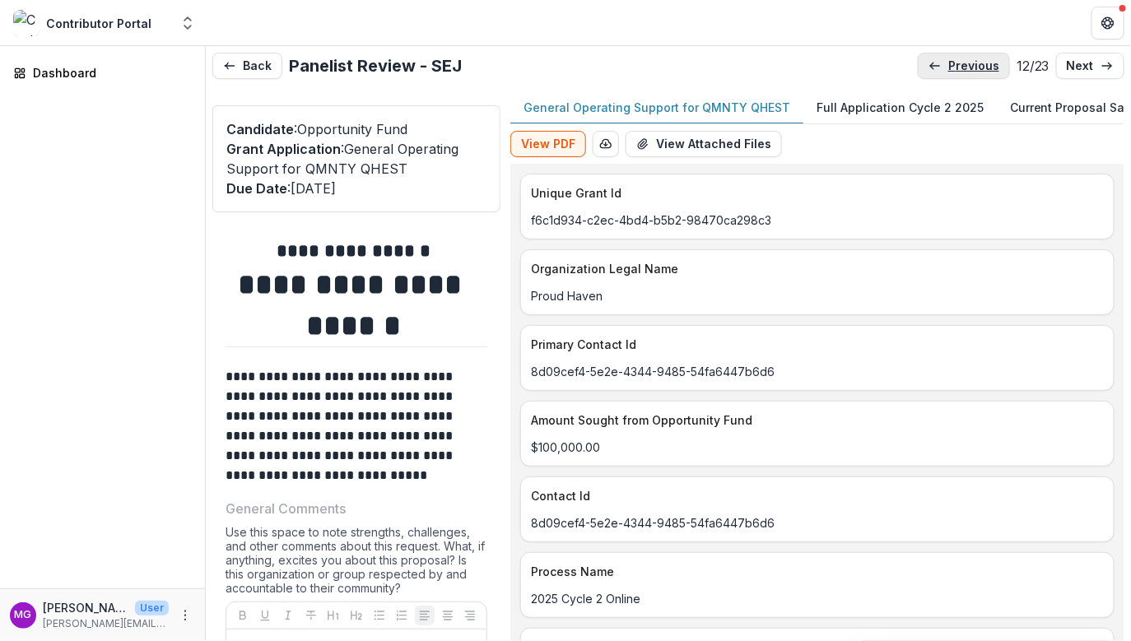
click at [967, 56] on link "previous" at bounding box center [964, 66] width 92 height 26
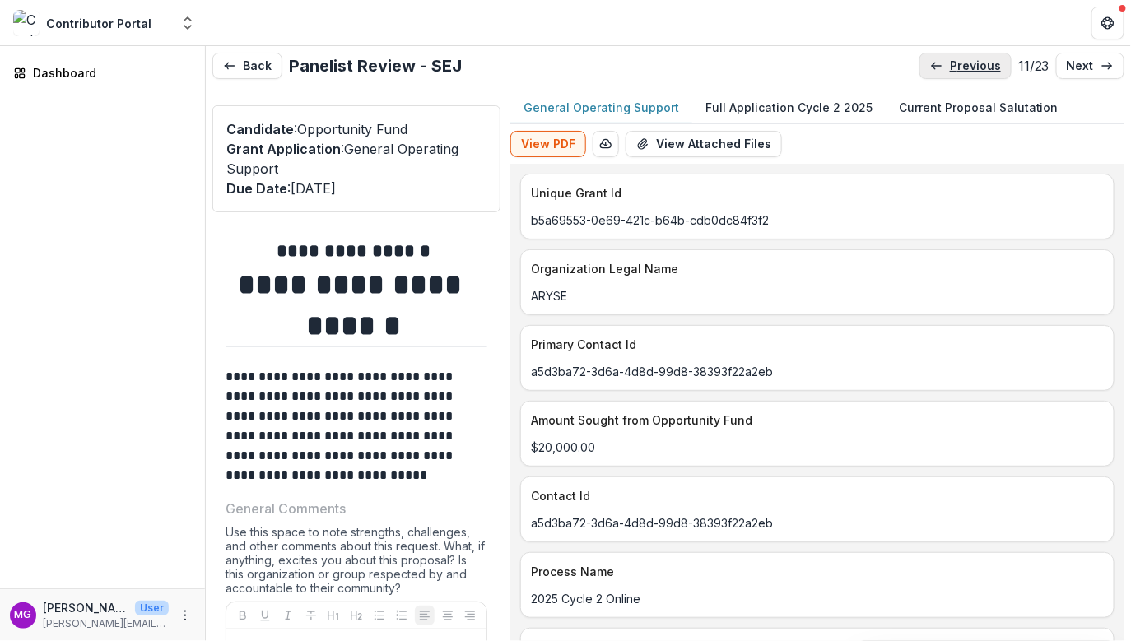
click at [967, 56] on link "previous" at bounding box center [966, 66] width 92 height 26
click at [966, 63] on p "previous" at bounding box center [973, 66] width 51 height 14
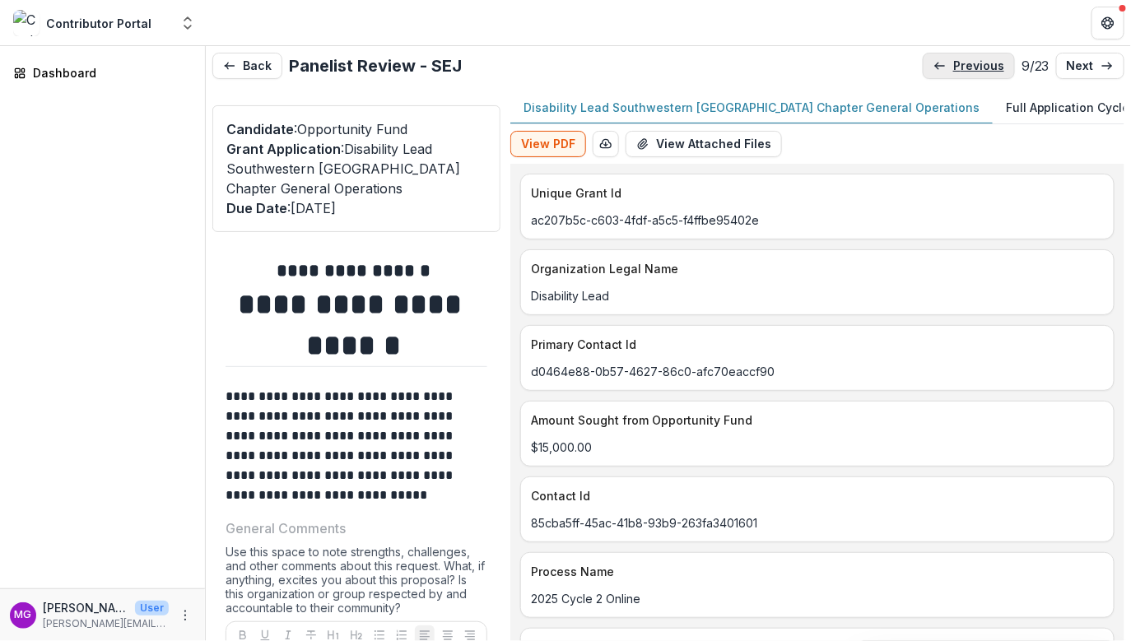
click at [966, 63] on p "previous" at bounding box center [978, 66] width 51 height 14
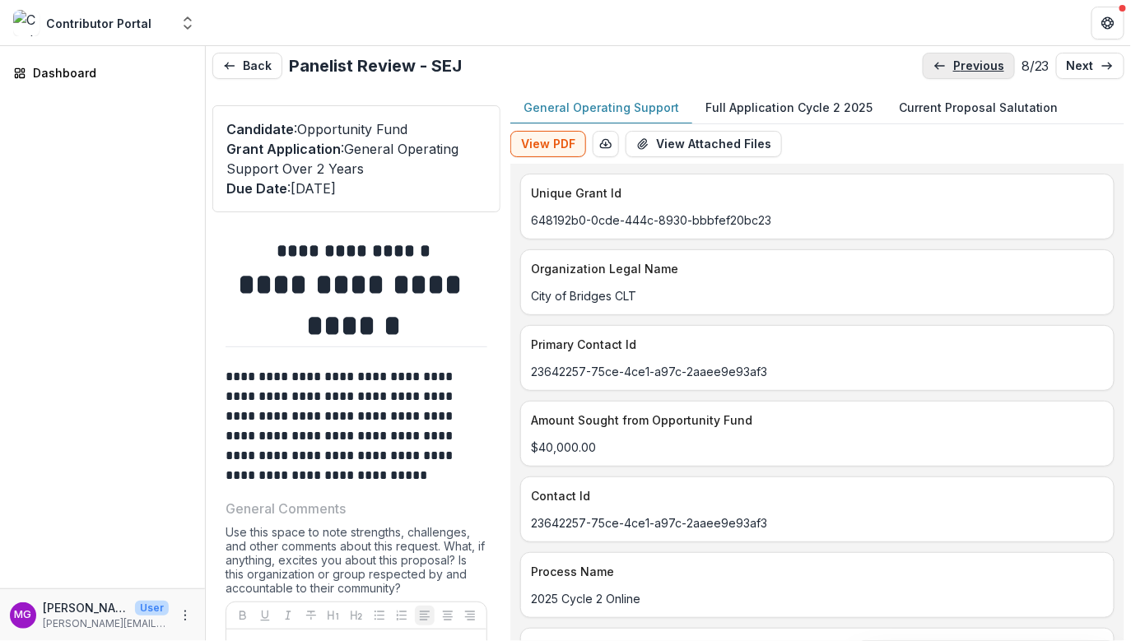
click at [966, 63] on p "previous" at bounding box center [978, 66] width 51 height 14
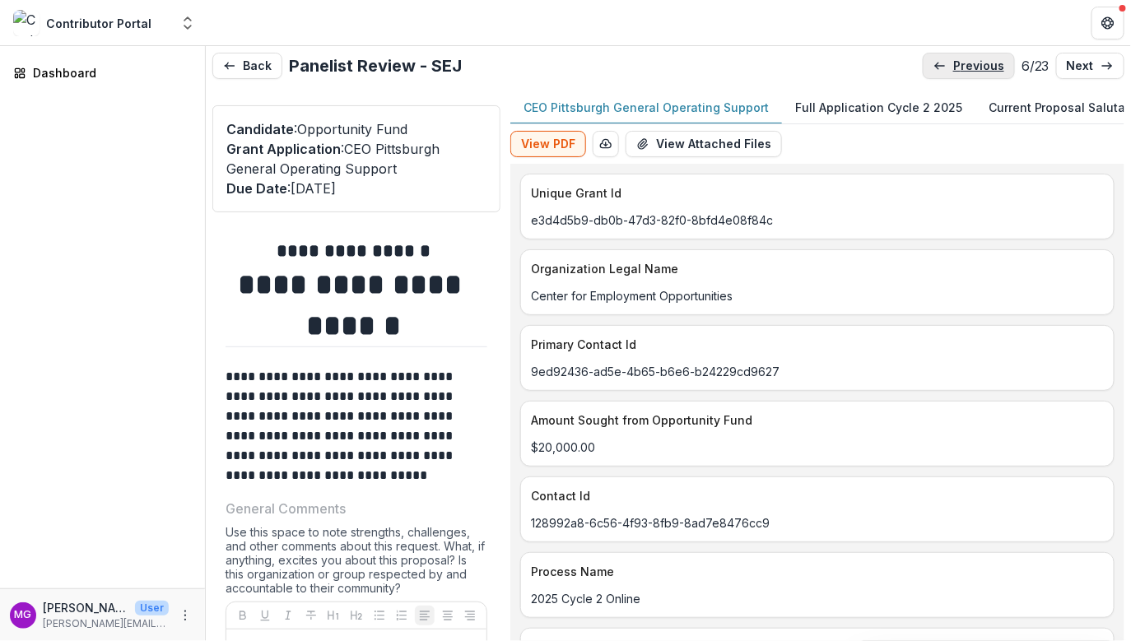
click at [966, 61] on p "previous" at bounding box center [978, 66] width 51 height 14
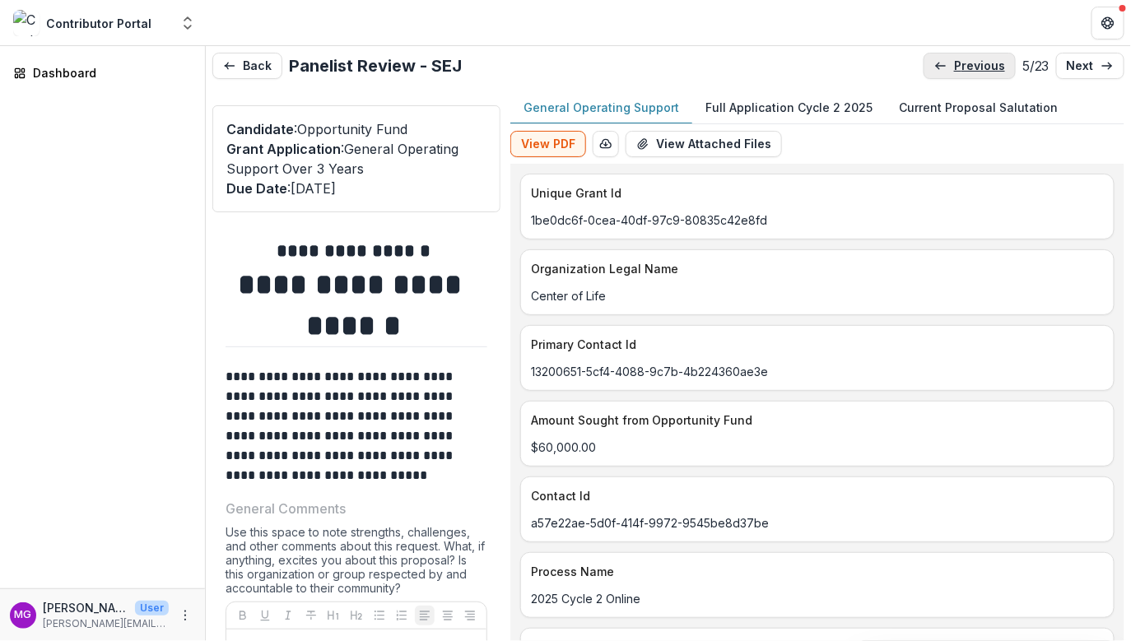
click at [966, 61] on p "previous" at bounding box center [979, 66] width 51 height 14
click at [966, 60] on p "previous" at bounding box center [978, 66] width 51 height 14
click at [966, 60] on p "previous" at bounding box center [979, 66] width 51 height 14
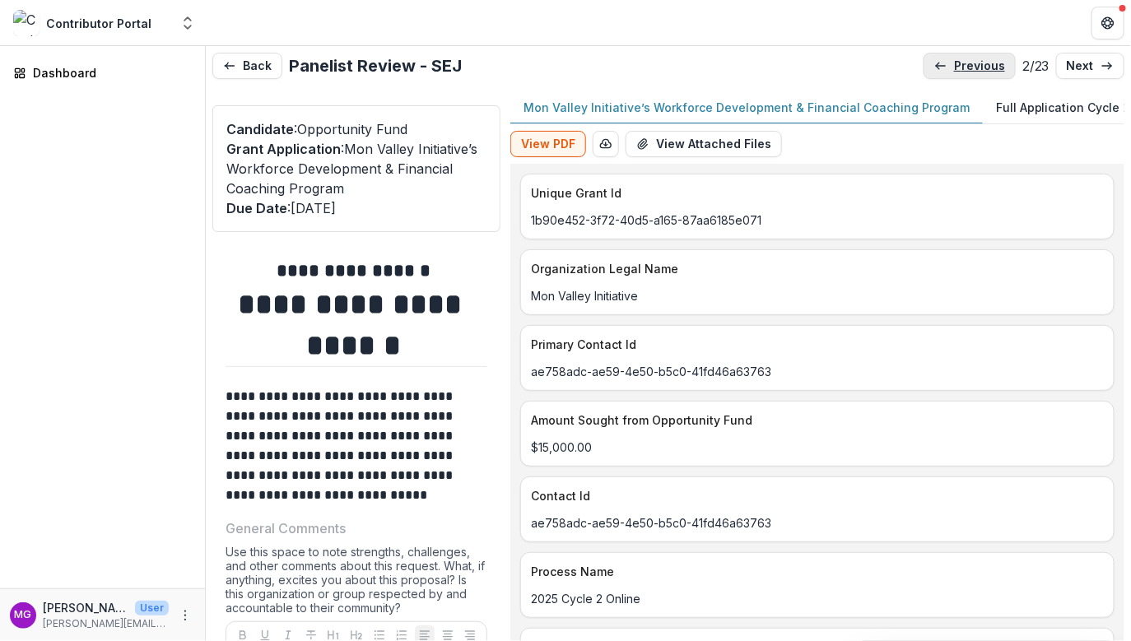
click at [966, 61] on p "previous" at bounding box center [979, 66] width 51 height 14
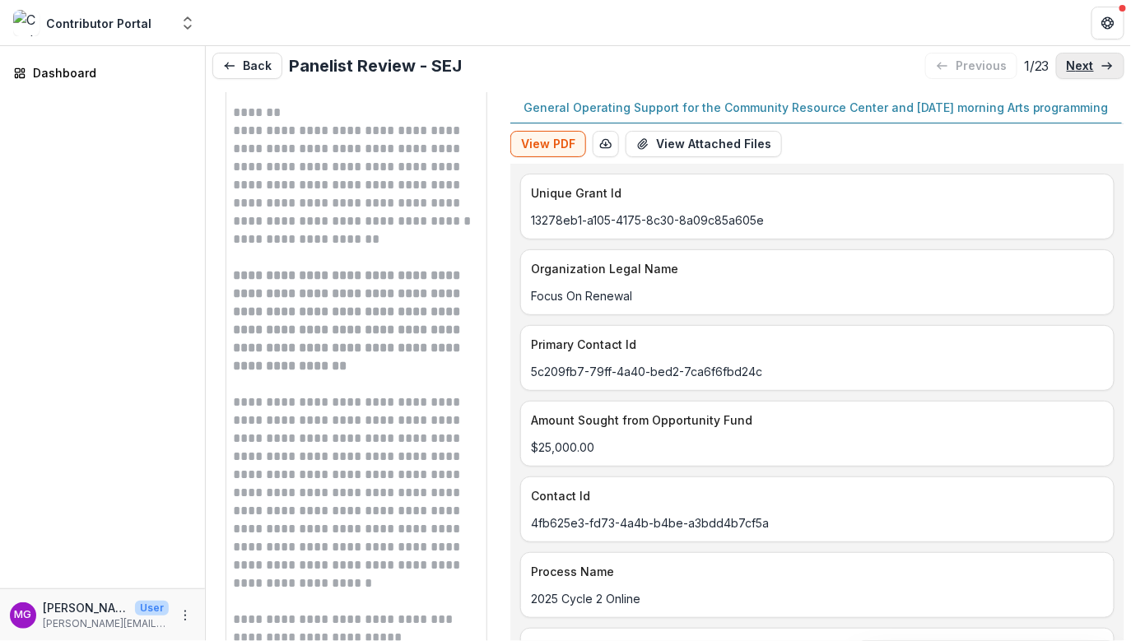
click at [1079, 65] on p "next" at bounding box center [1080, 66] width 27 height 14
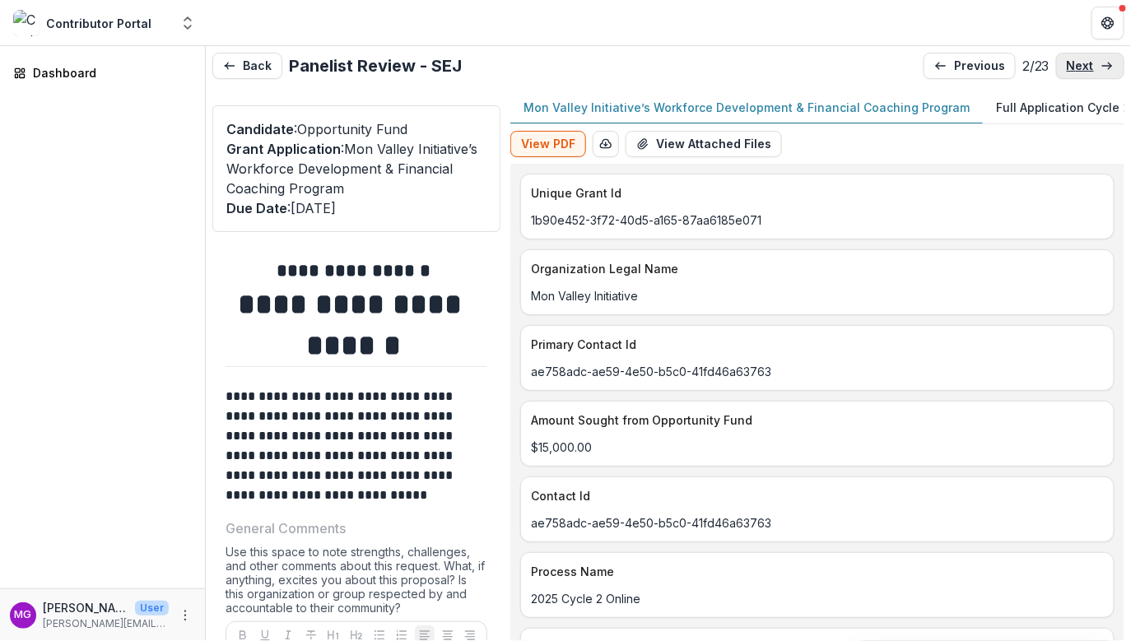
click at [1079, 65] on p "next" at bounding box center [1080, 66] width 27 height 14
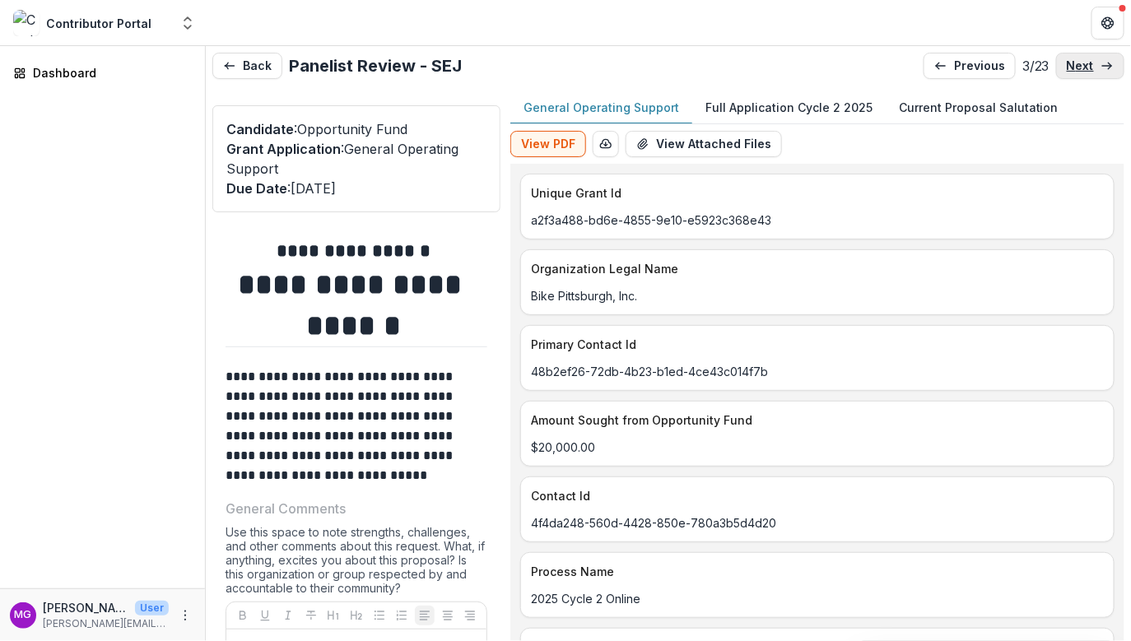
click at [1079, 65] on p "next" at bounding box center [1080, 66] width 27 height 14
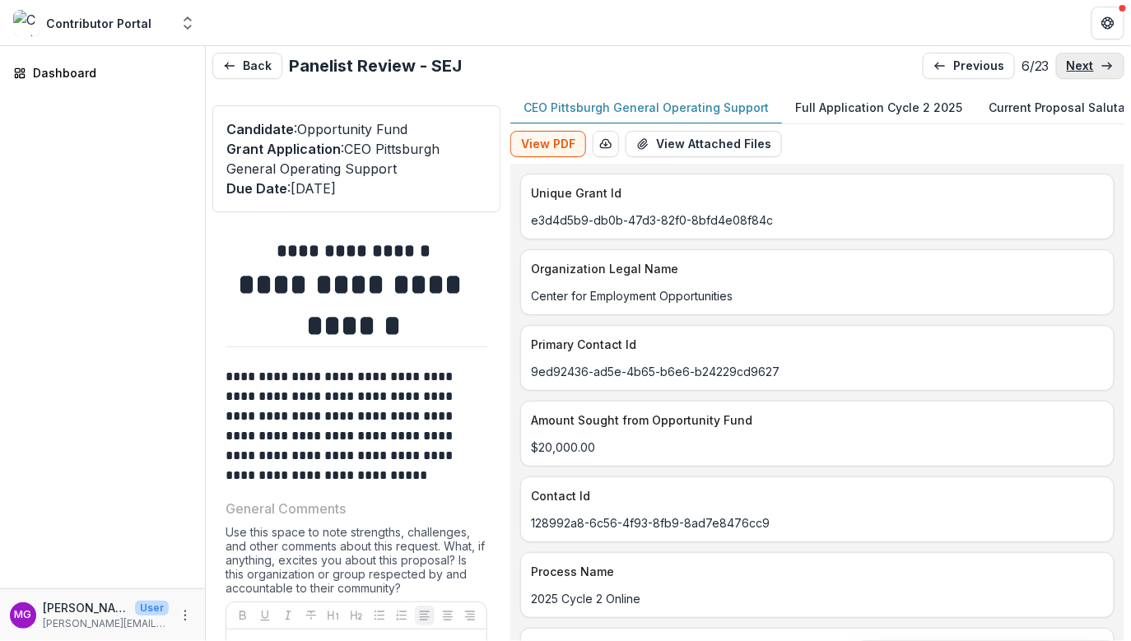
click at [1079, 65] on p "next" at bounding box center [1080, 66] width 27 height 14
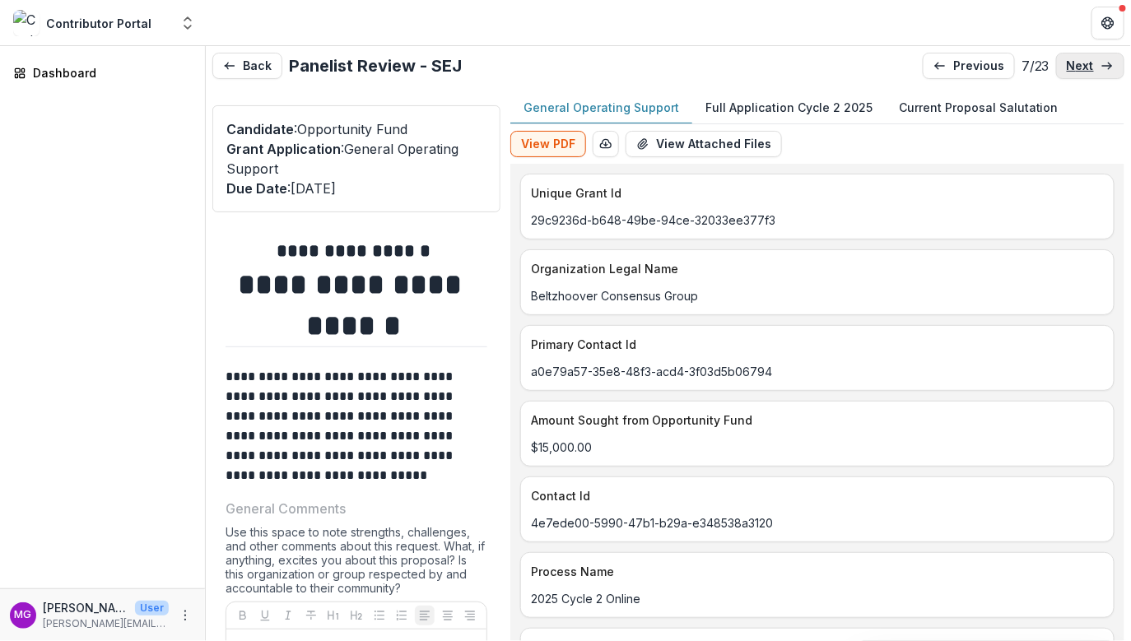
click at [1080, 67] on p "next" at bounding box center [1080, 66] width 27 height 14
click at [1079, 65] on p "next" at bounding box center [1080, 66] width 27 height 14
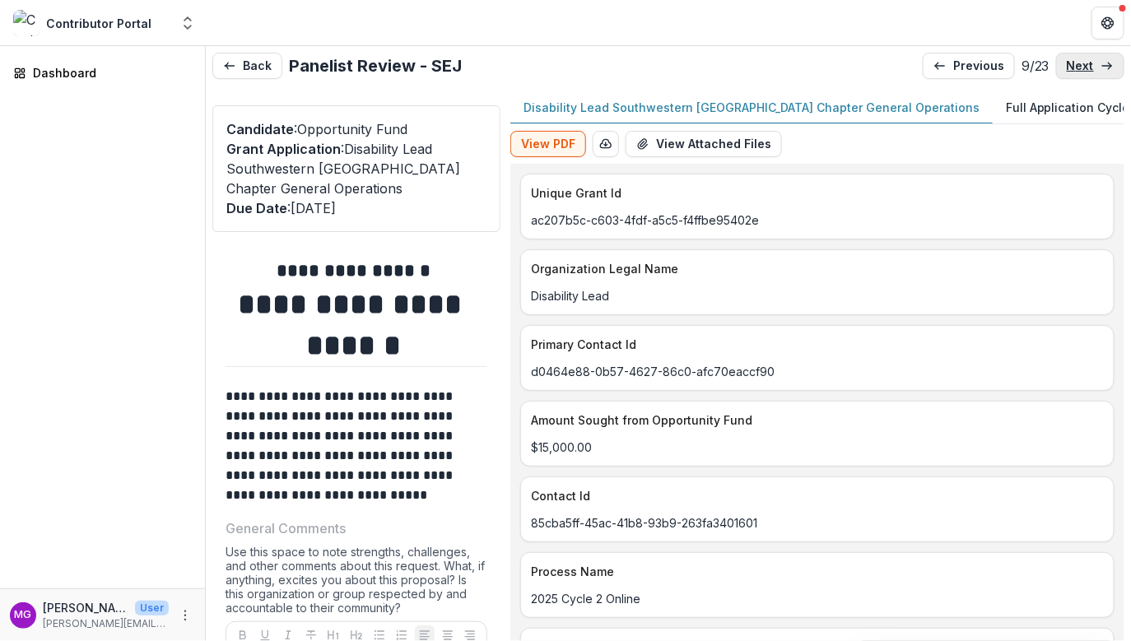
click at [1078, 65] on p "next" at bounding box center [1080, 66] width 27 height 14
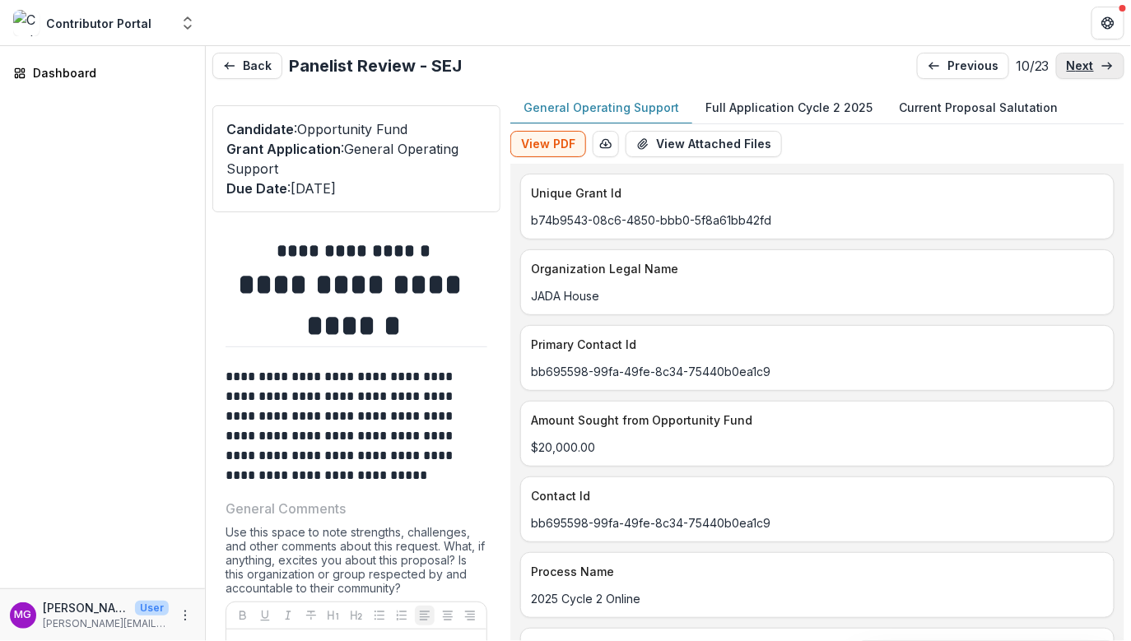
click at [1078, 65] on p "next" at bounding box center [1080, 66] width 27 height 14
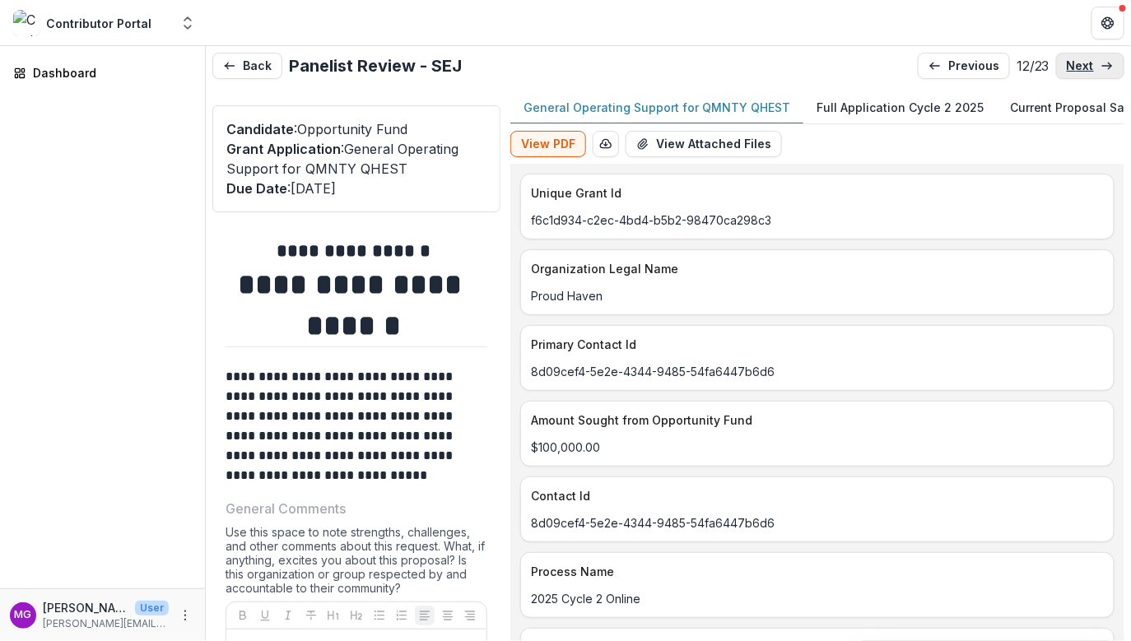
click at [1078, 65] on p "next" at bounding box center [1080, 66] width 27 height 14
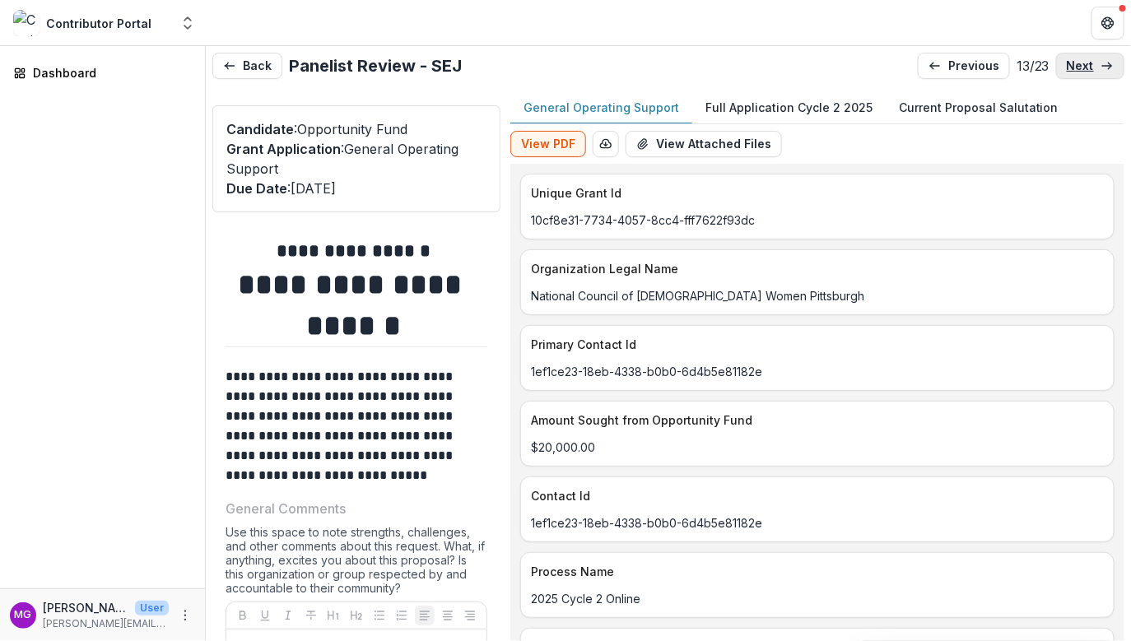
click at [1077, 66] on p "next" at bounding box center [1080, 66] width 27 height 14
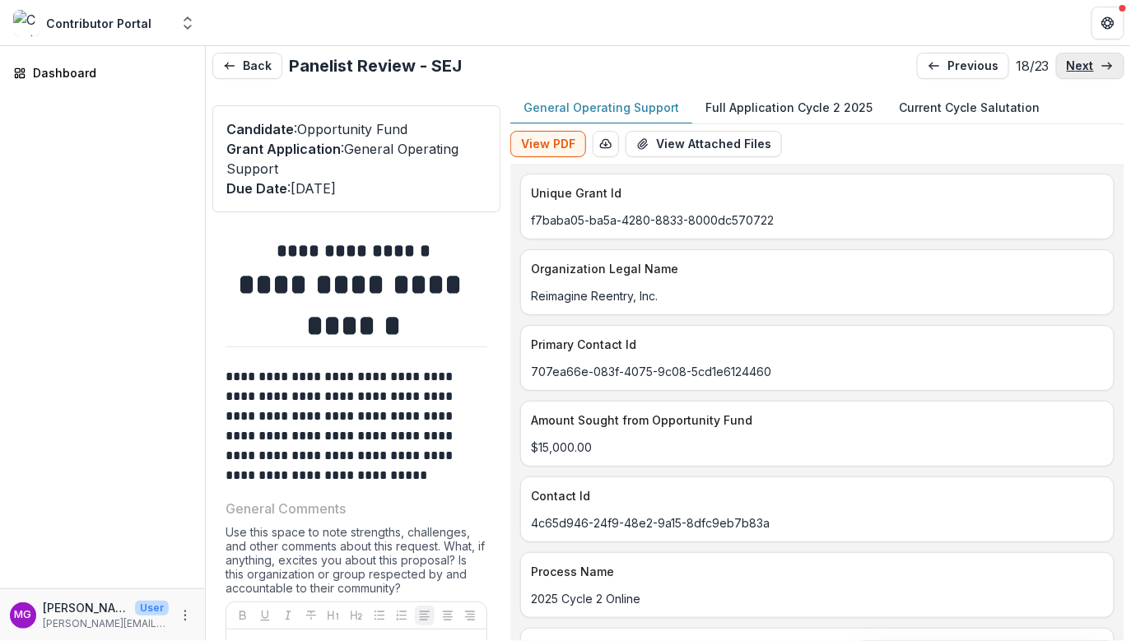
click at [1077, 66] on p "next" at bounding box center [1080, 66] width 27 height 14
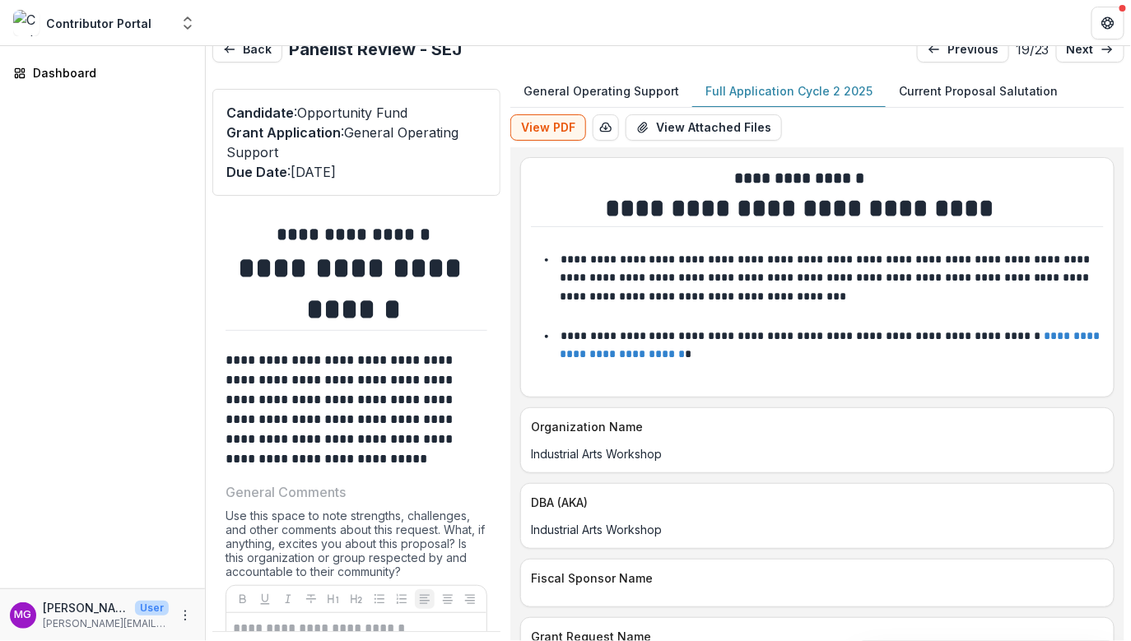
click at [851, 87] on p "Full Application Cycle 2 2025" at bounding box center [789, 90] width 167 height 17
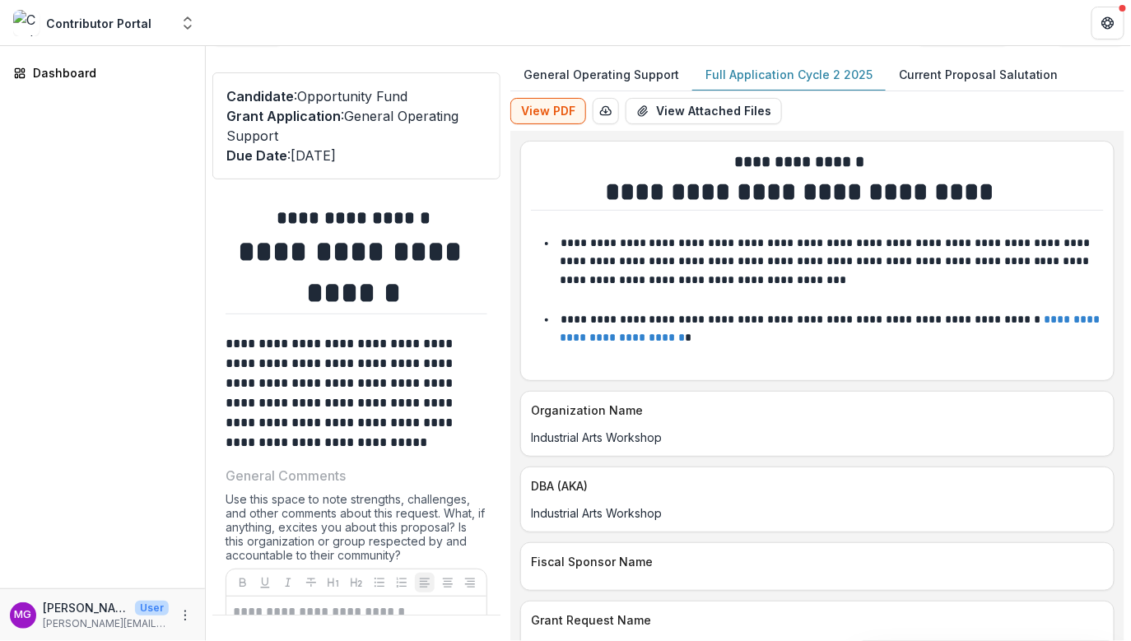
scroll to position [0, 0]
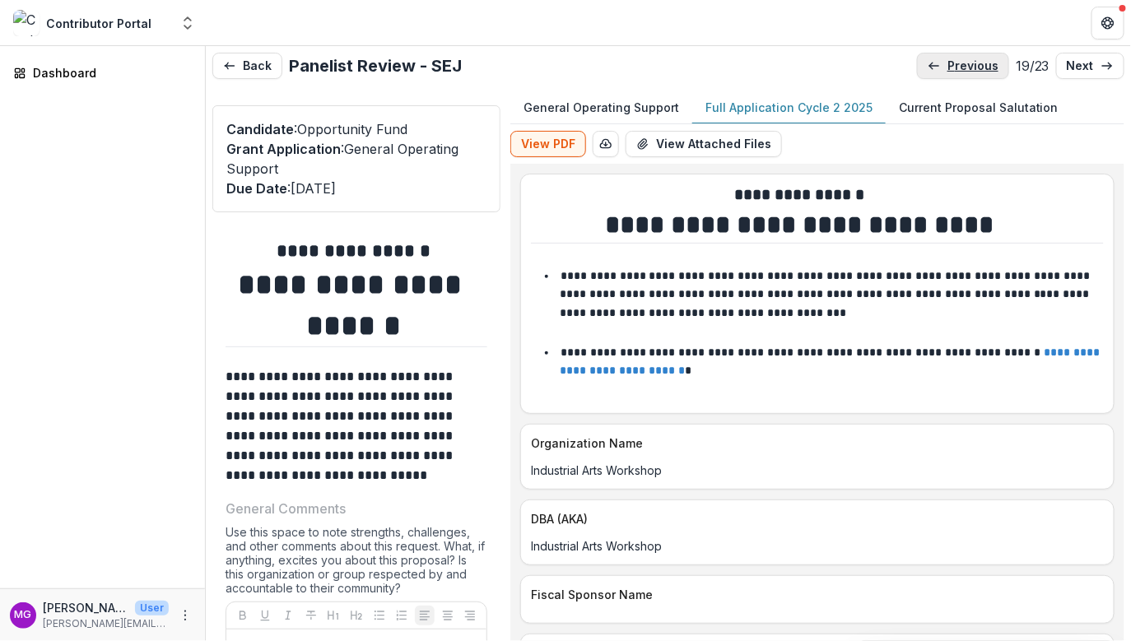
click at [963, 68] on p "previous" at bounding box center [973, 66] width 51 height 14
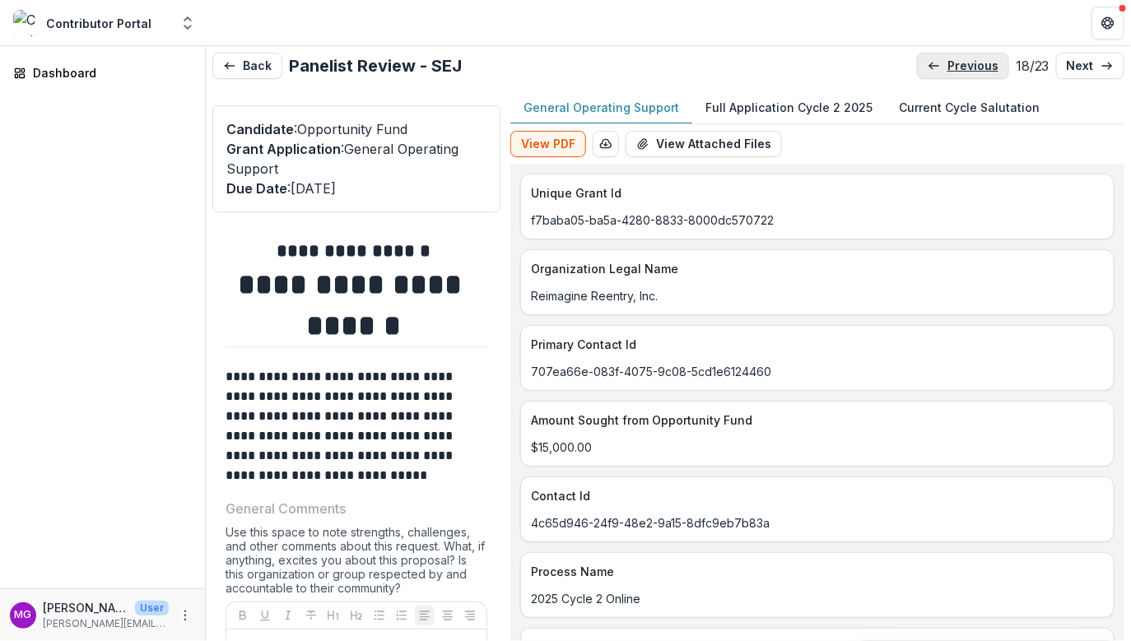
click at [962, 68] on p "previous" at bounding box center [973, 66] width 51 height 14
click at [736, 101] on p "Full Application Cycle 2 2025" at bounding box center [789, 107] width 167 height 17
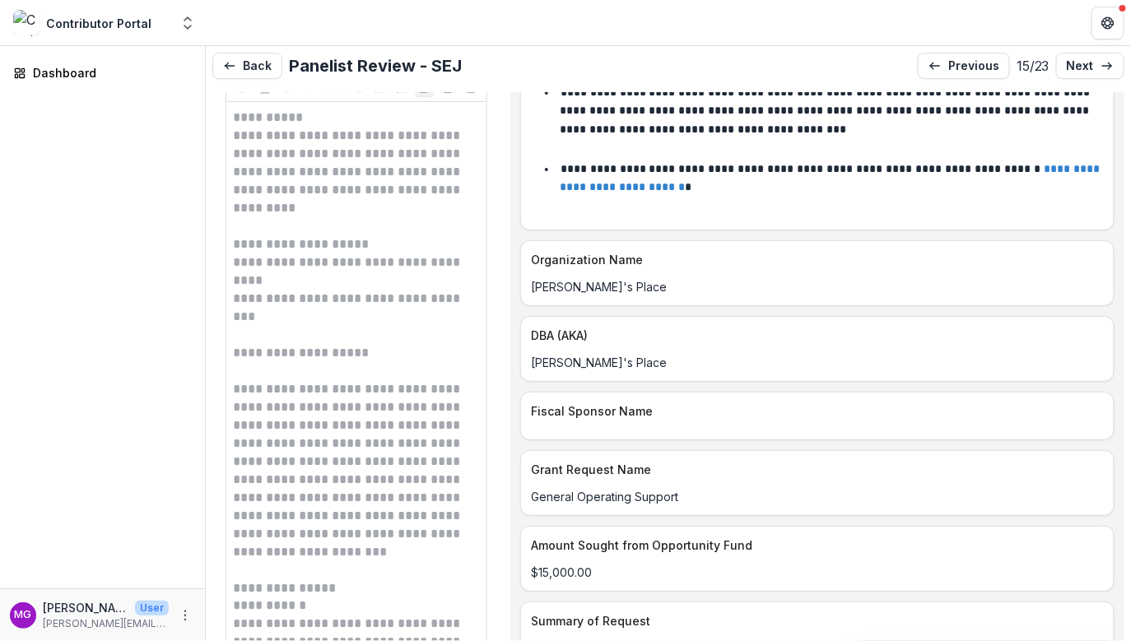
scroll to position [538, 0]
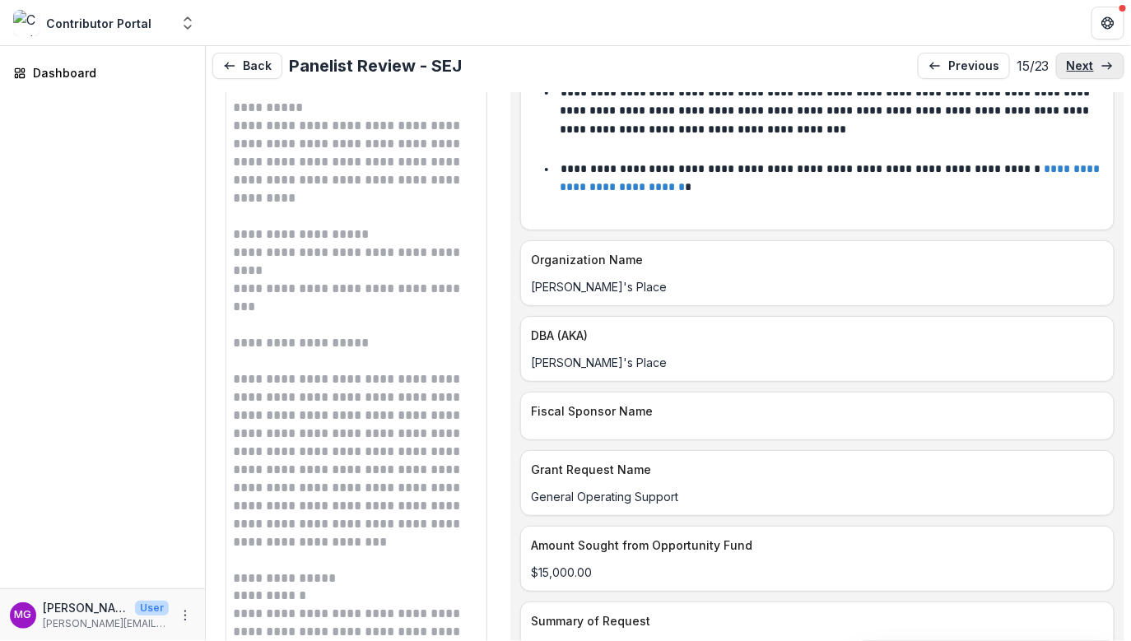
click at [1101, 63] on icon at bounding box center [1107, 65] width 13 height 13
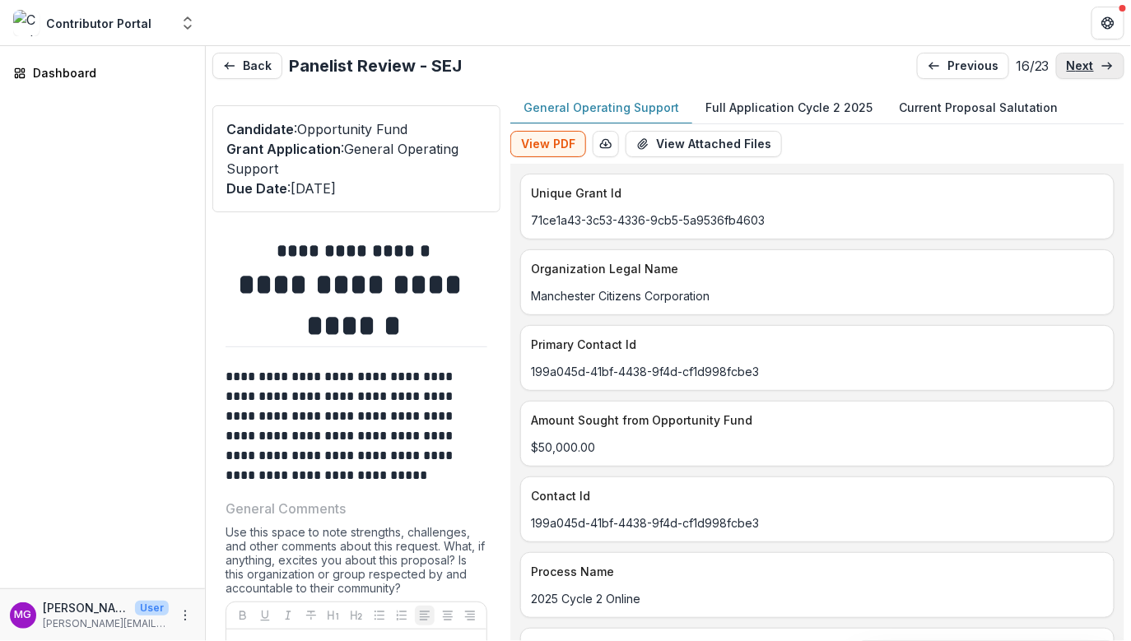
click at [1101, 64] on icon at bounding box center [1107, 65] width 13 height 13
click at [985, 59] on p "previous" at bounding box center [973, 66] width 51 height 14
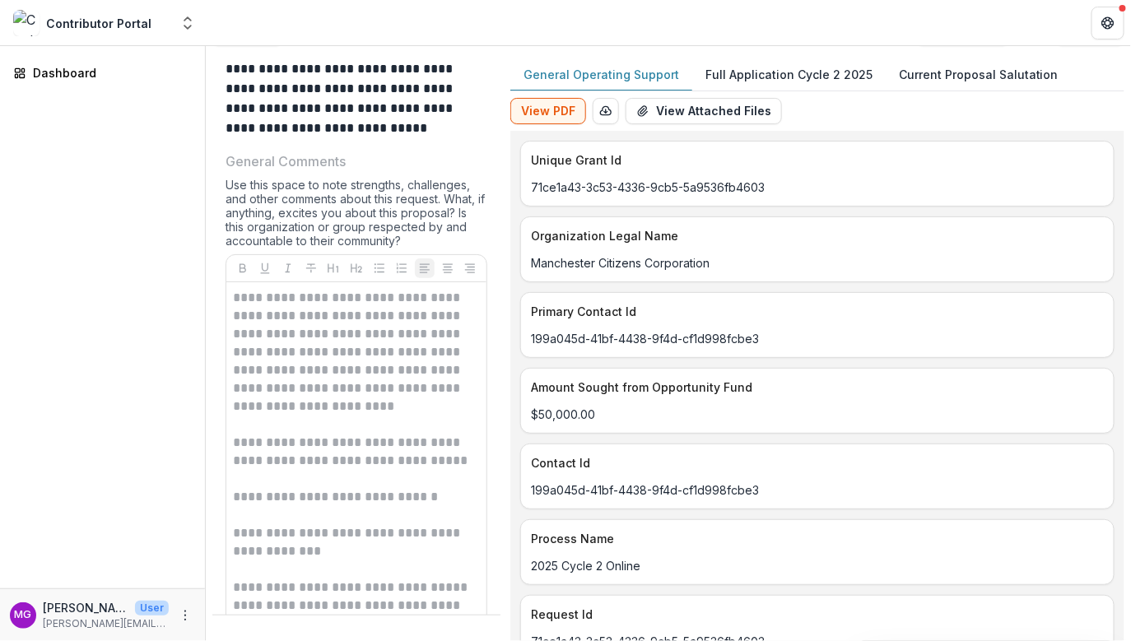
click at [766, 77] on p "Full Application Cycle 2 2025" at bounding box center [789, 74] width 167 height 17
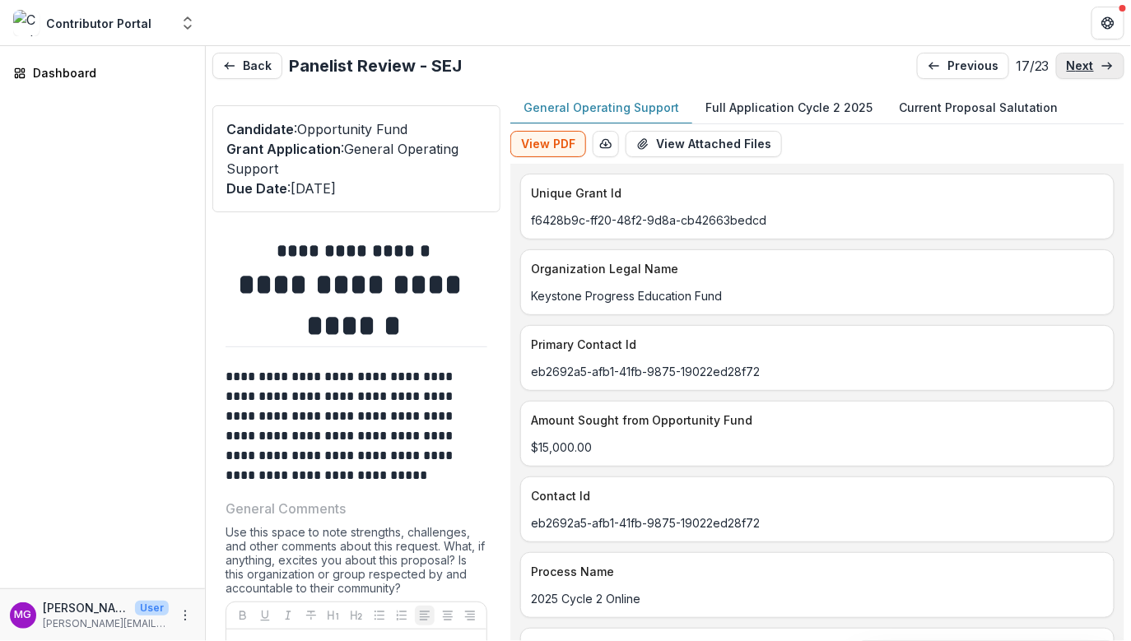
click at [1094, 62] on link "next" at bounding box center [1090, 66] width 68 height 26
click at [1093, 66] on link "next" at bounding box center [1090, 66] width 68 height 26
click at [1092, 68] on link "next" at bounding box center [1090, 66] width 68 height 26
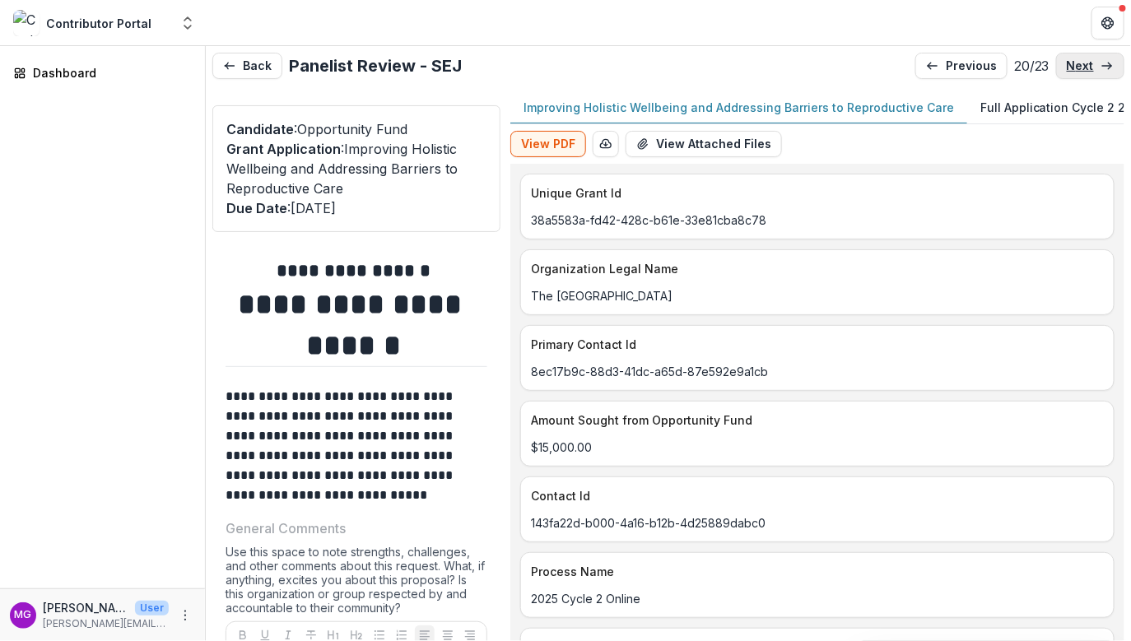
click at [1092, 68] on link "next" at bounding box center [1090, 66] width 68 height 26
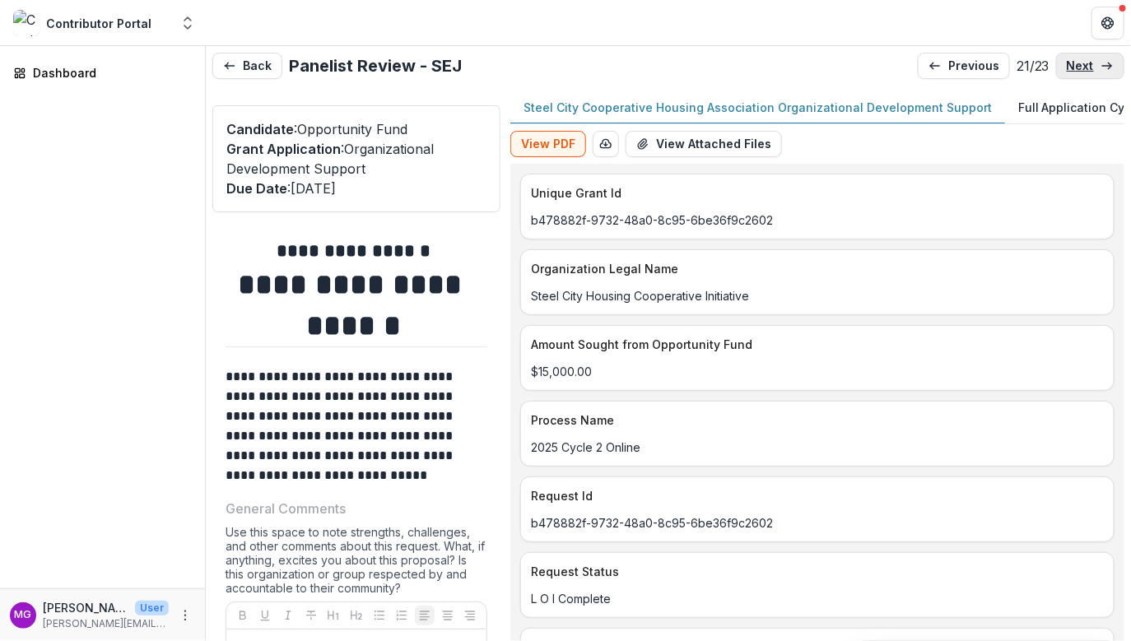
click at [1092, 68] on link "next" at bounding box center [1090, 66] width 68 height 26
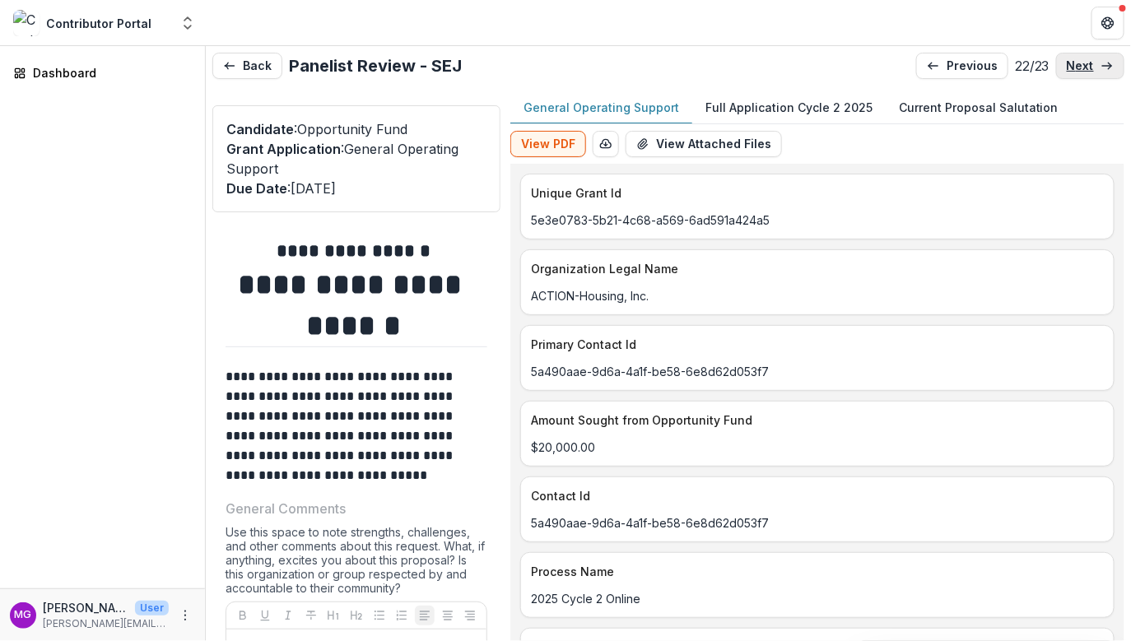
click at [1092, 68] on link "next" at bounding box center [1090, 66] width 68 height 26
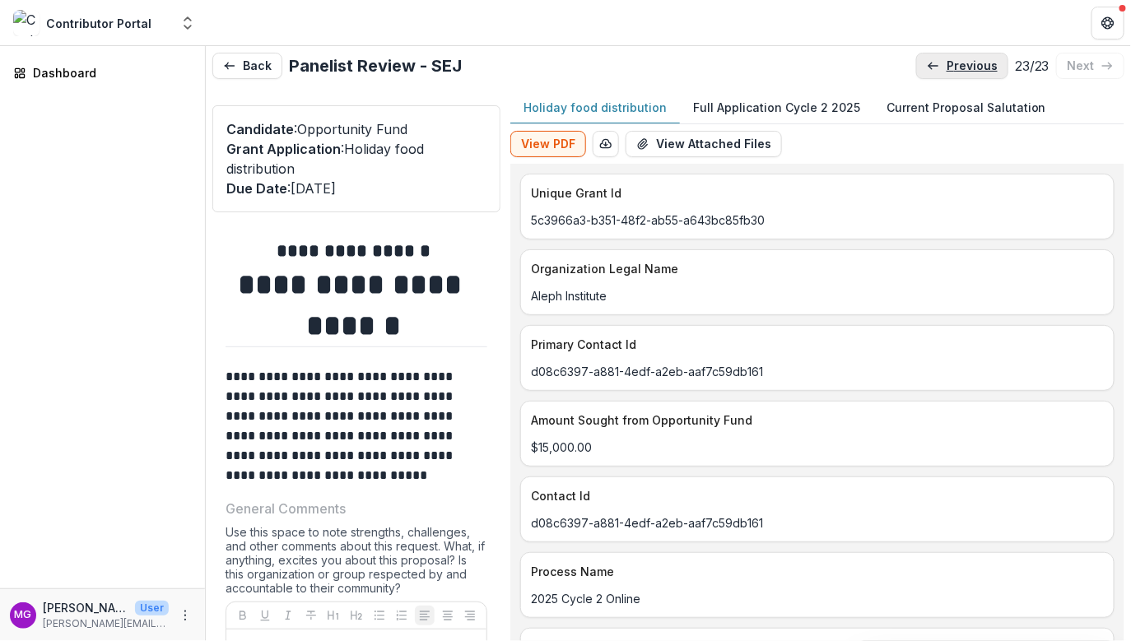
click at [962, 69] on p "previous" at bounding box center [972, 66] width 51 height 14
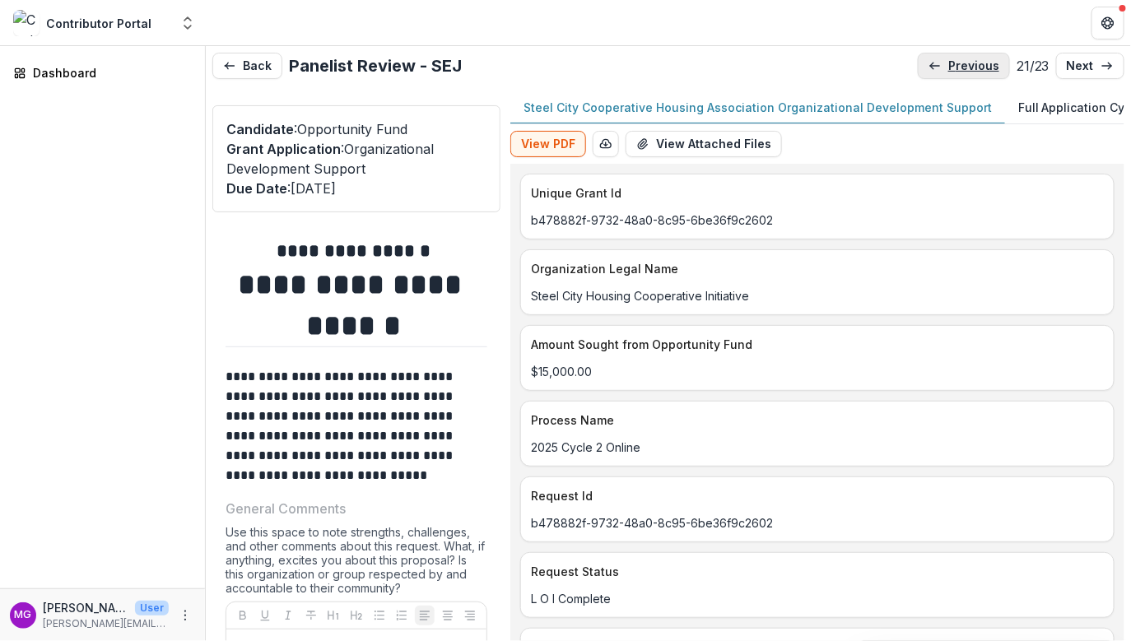
click at [962, 69] on p "previous" at bounding box center [973, 66] width 51 height 14
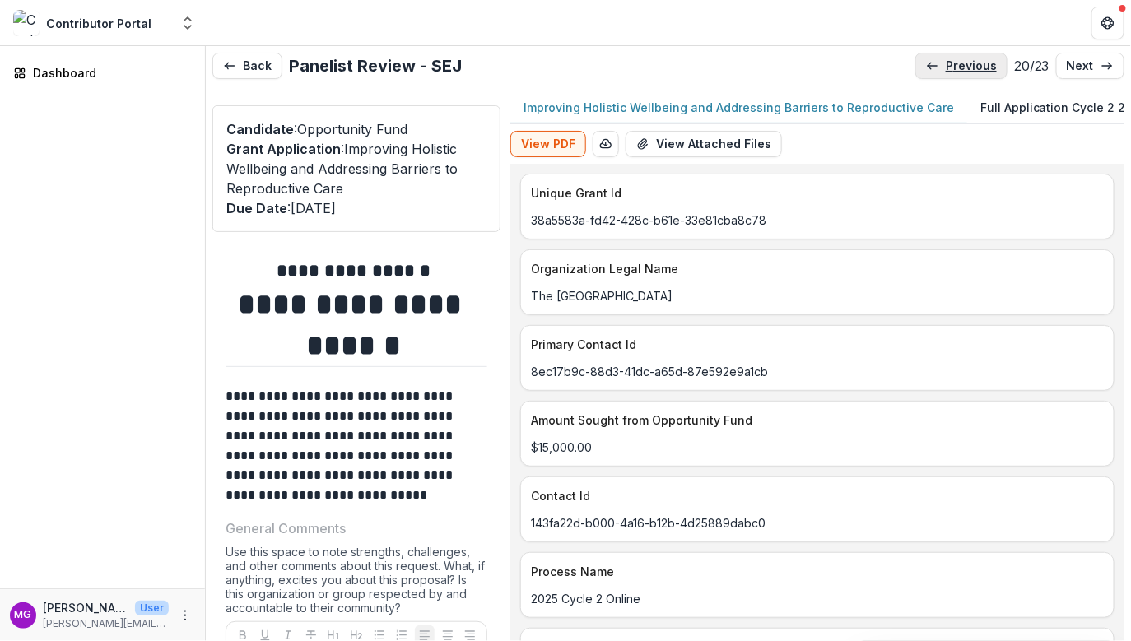
click at [962, 69] on p "previous" at bounding box center [971, 66] width 51 height 14
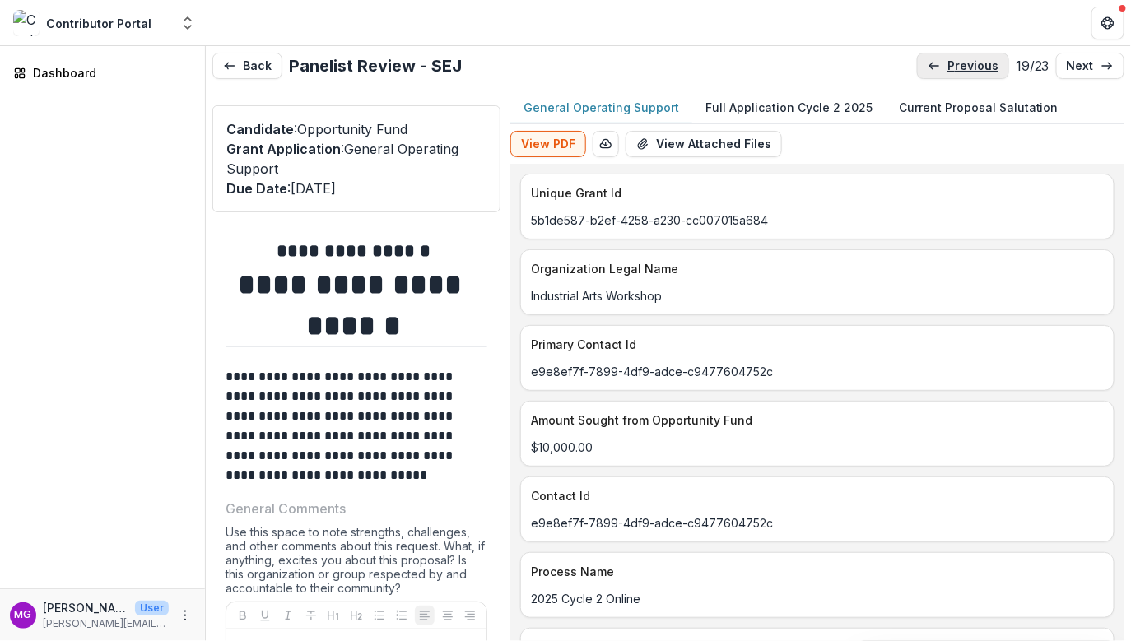
click at [961, 69] on p "previous" at bounding box center [973, 66] width 51 height 14
click at [961, 70] on p "previous" at bounding box center [973, 66] width 51 height 14
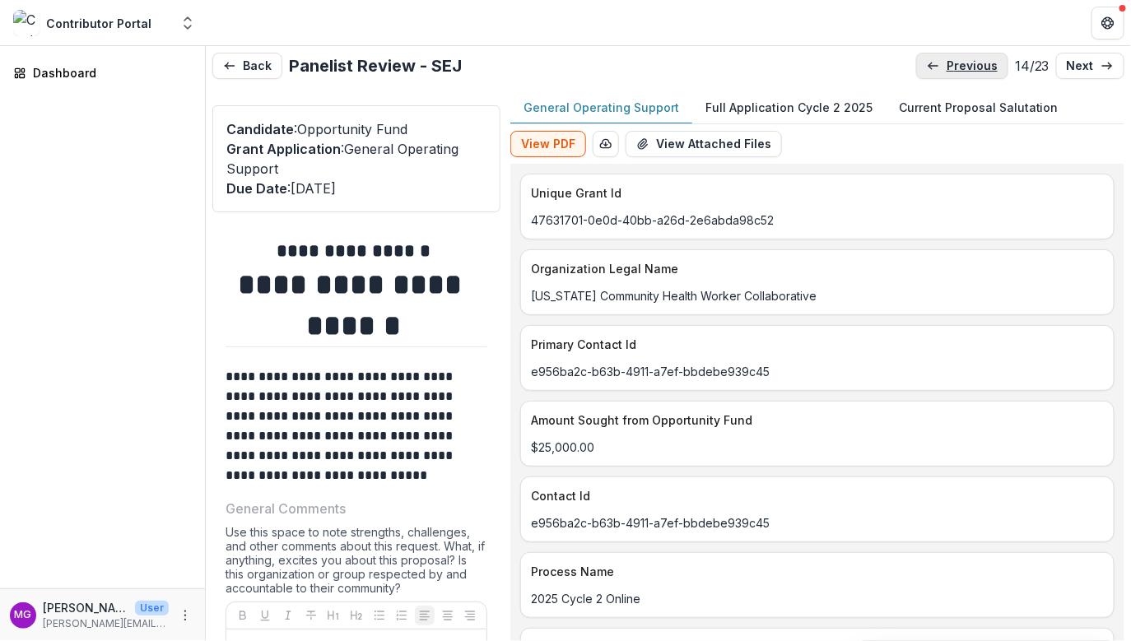
click at [961, 70] on p "previous" at bounding box center [972, 66] width 51 height 14
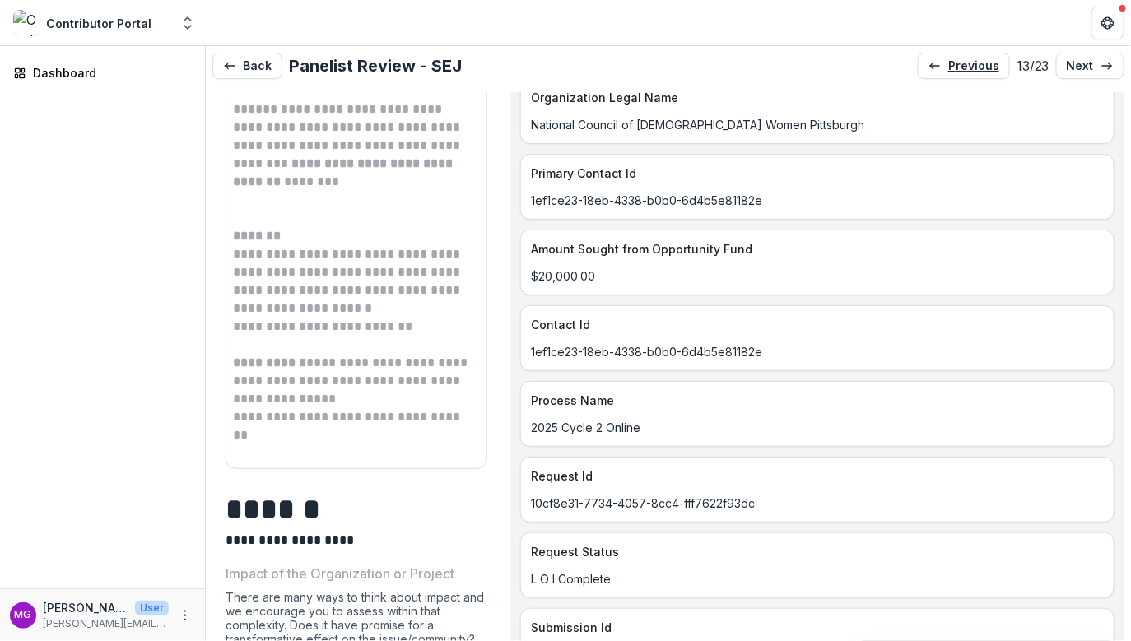
scroll to position [1689, 0]
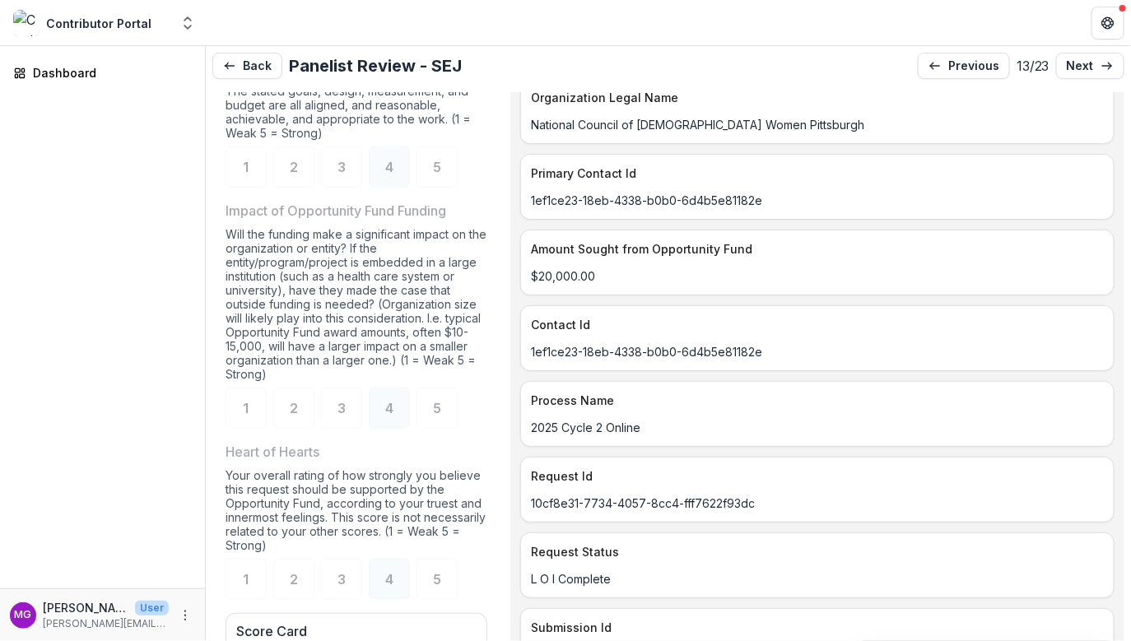
scroll to position [2611, 0]
click at [1083, 68] on p "next" at bounding box center [1080, 66] width 27 height 14
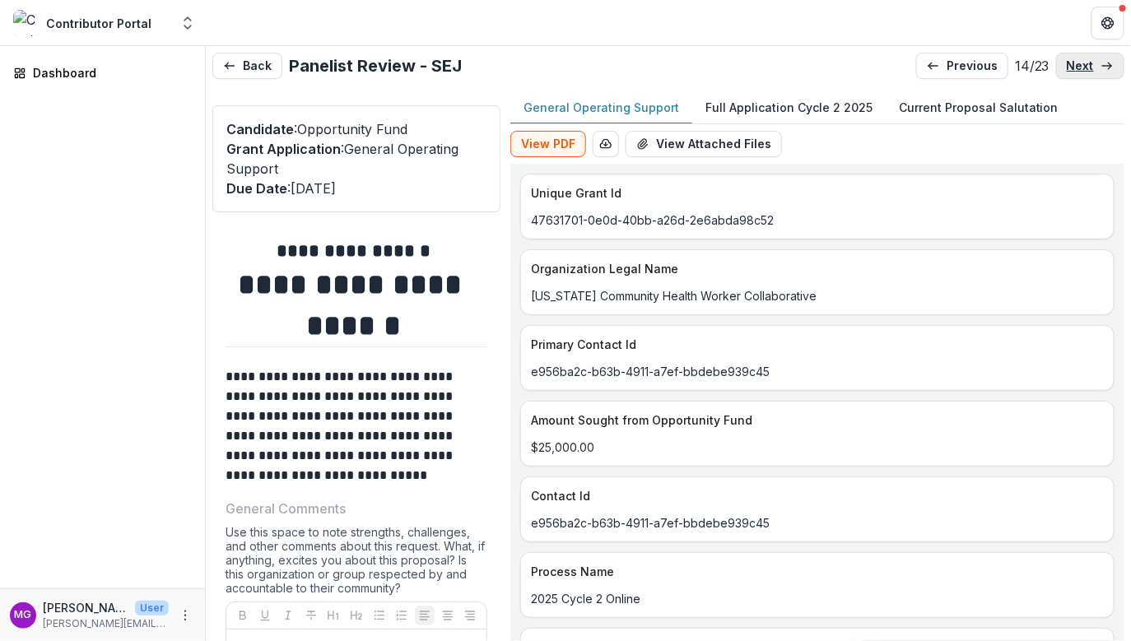
click at [1083, 66] on p "next" at bounding box center [1080, 66] width 27 height 14
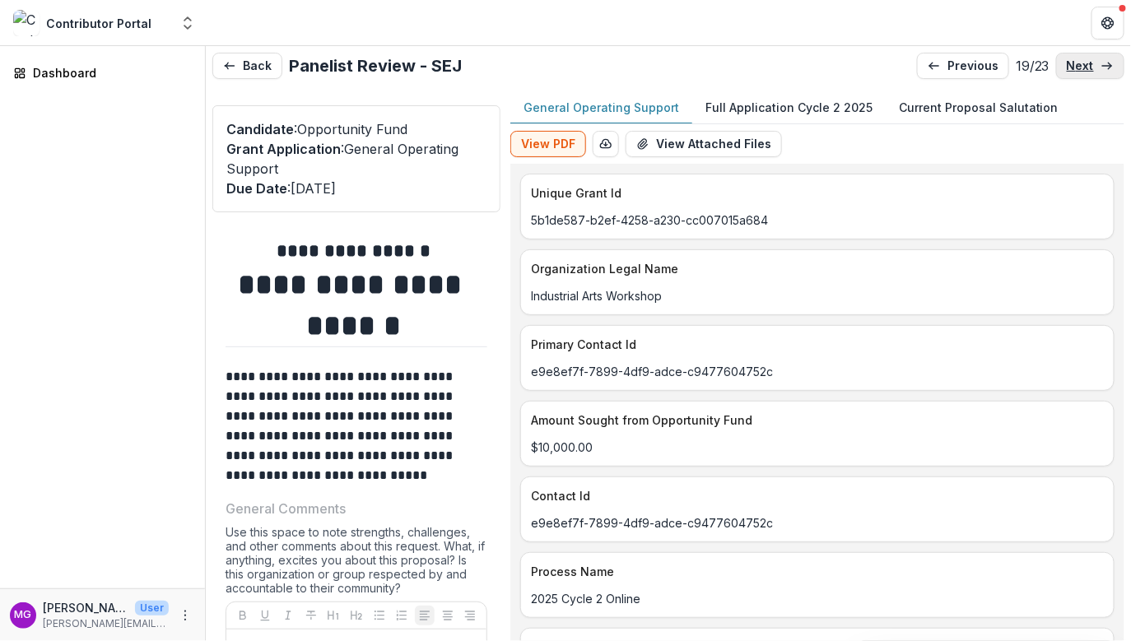
click at [1083, 66] on p "next" at bounding box center [1080, 66] width 27 height 14
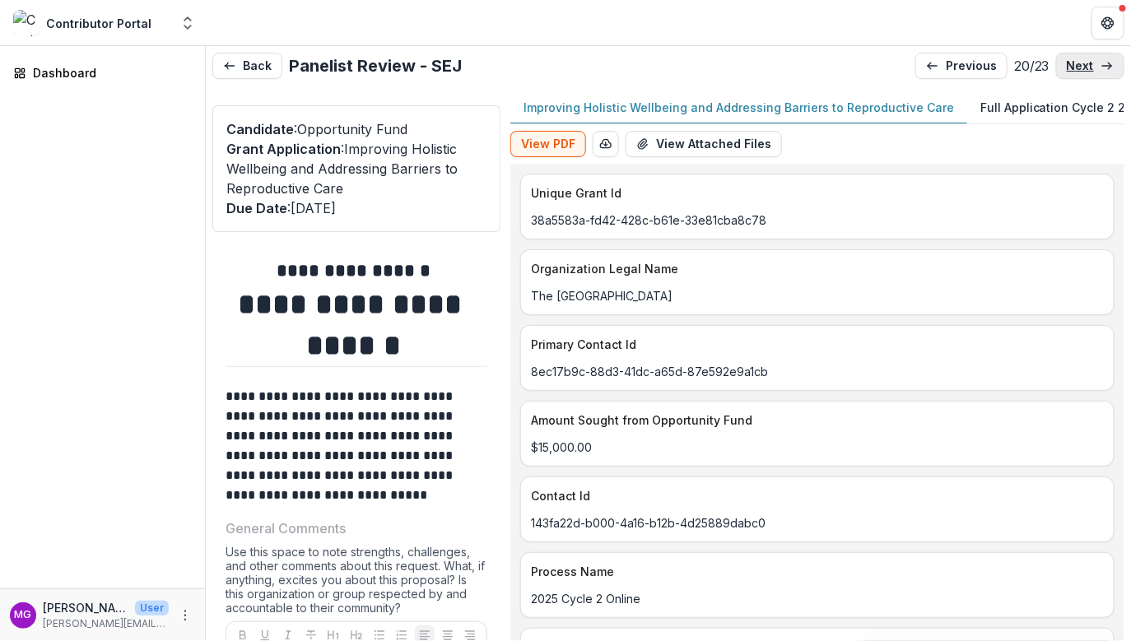
click at [1083, 65] on p "next" at bounding box center [1080, 66] width 27 height 14
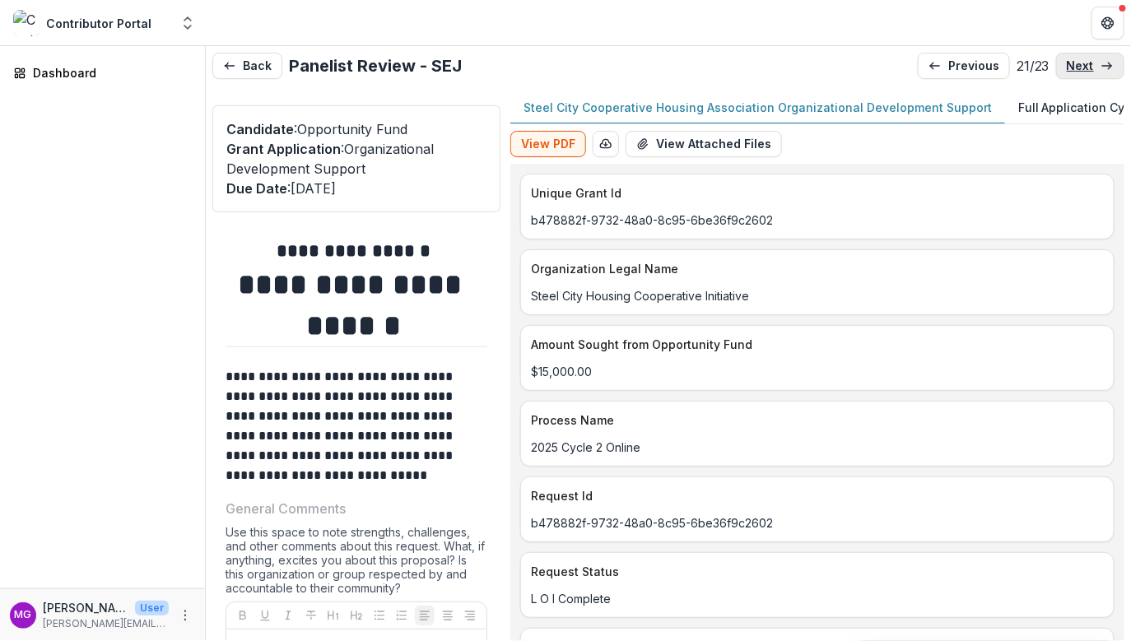
click at [1083, 65] on p "next" at bounding box center [1080, 66] width 27 height 14
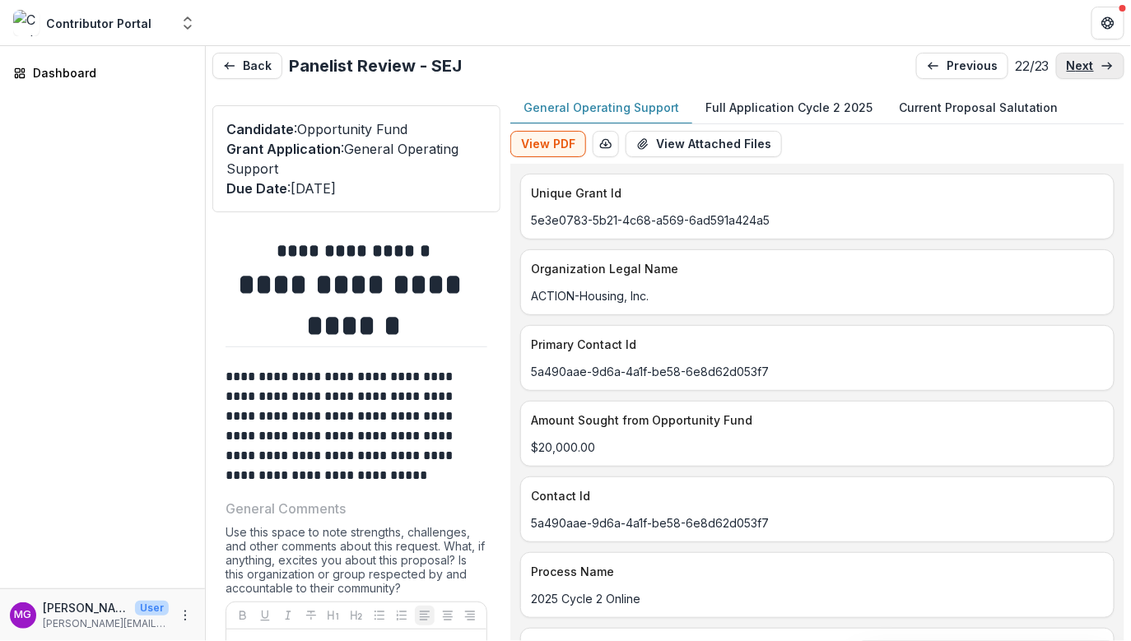
click at [1083, 64] on p "next" at bounding box center [1080, 66] width 27 height 14
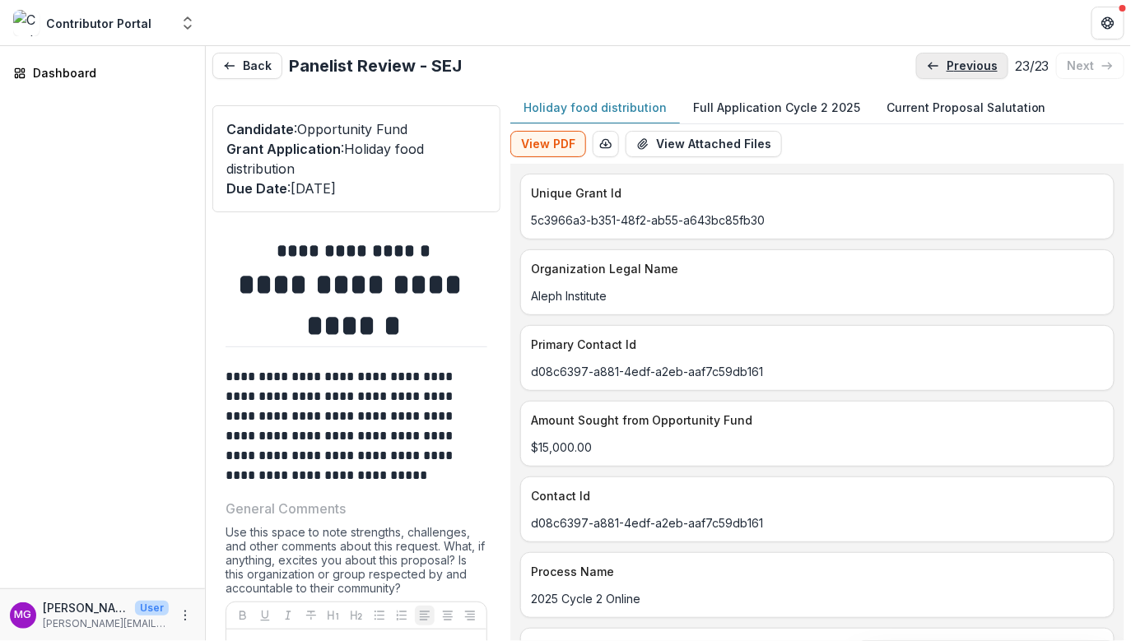
click at [954, 61] on p "previous" at bounding box center [972, 66] width 51 height 14
click at [954, 60] on p "previous" at bounding box center [972, 66] width 51 height 14
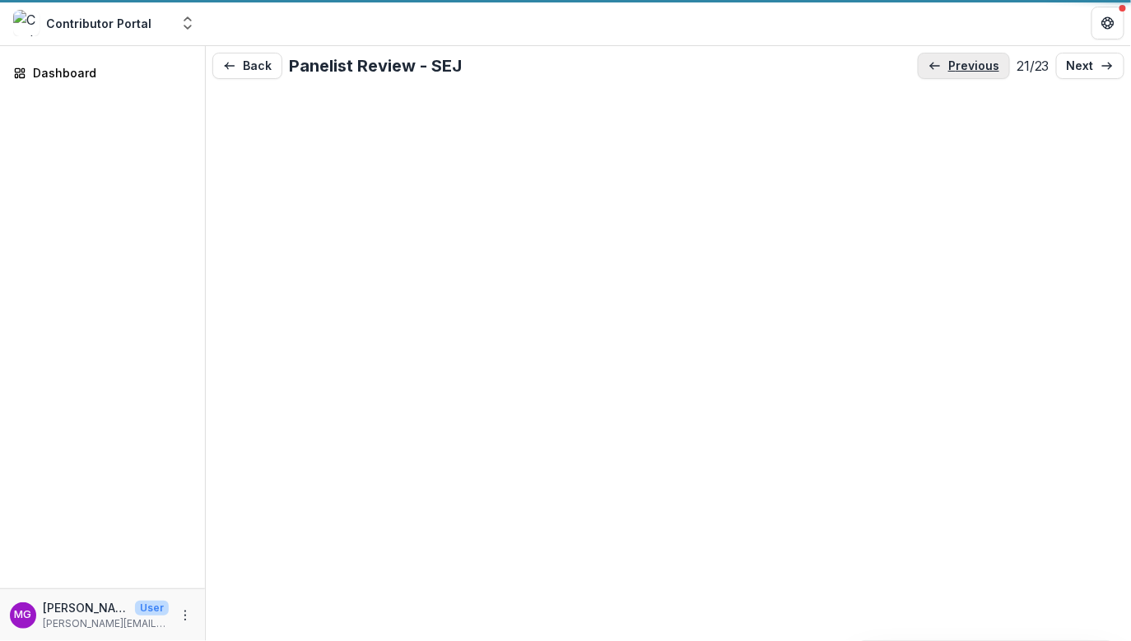
click at [954, 60] on p "previous" at bounding box center [973, 66] width 51 height 14
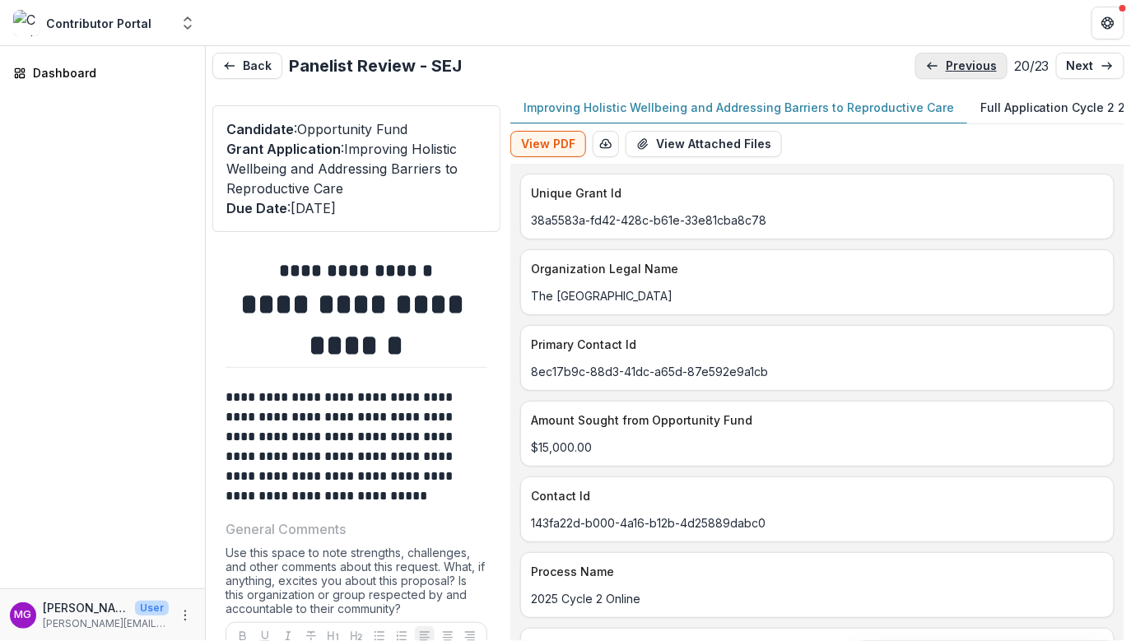
click at [954, 60] on p "previous" at bounding box center [971, 66] width 51 height 14
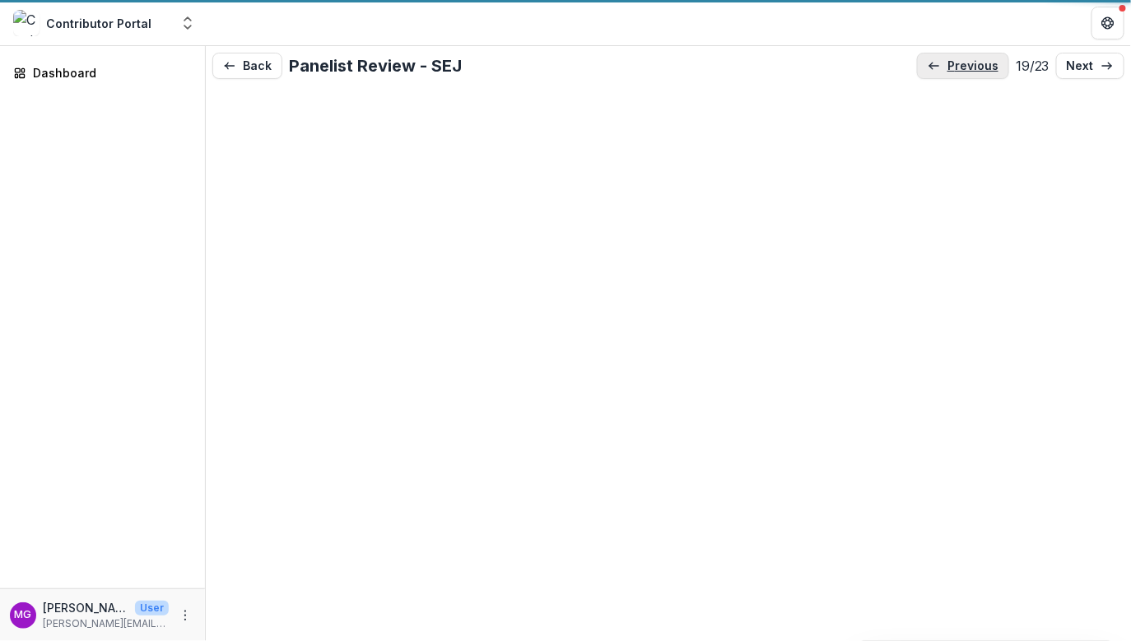
click at [954, 60] on p "previous" at bounding box center [973, 66] width 51 height 14
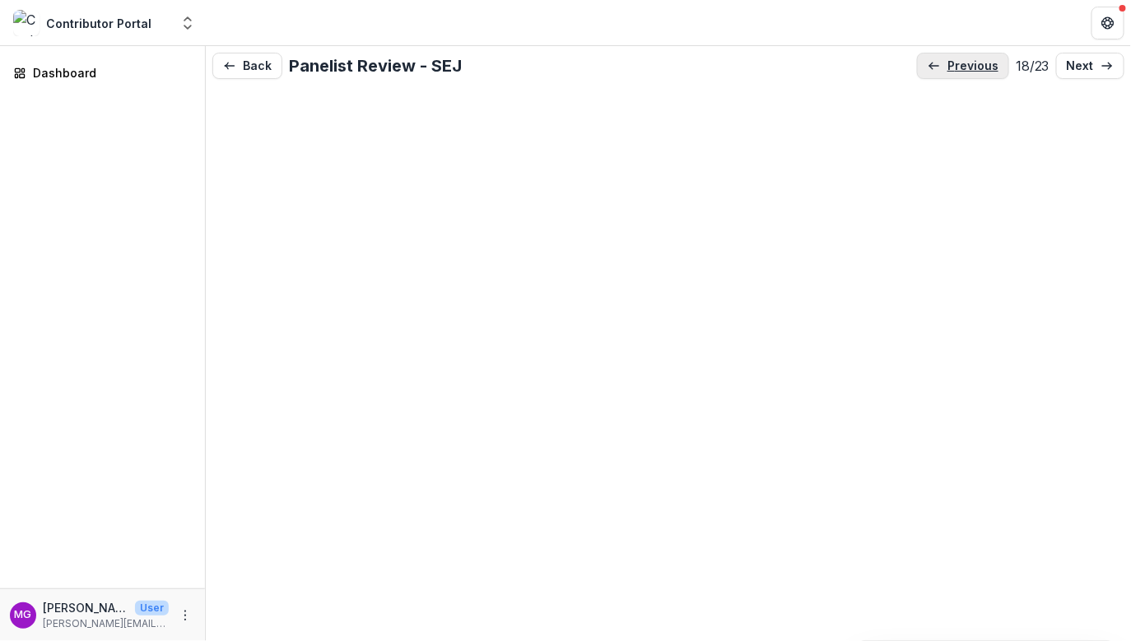
click at [954, 60] on p "previous" at bounding box center [973, 66] width 51 height 14
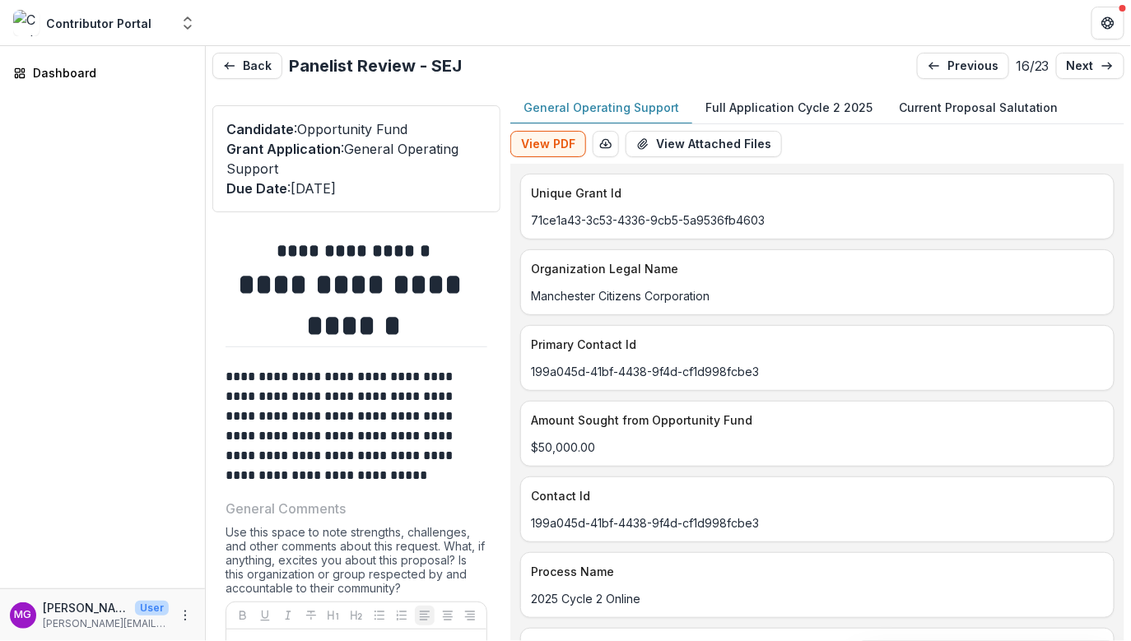
click at [762, 109] on p "Full Application Cycle 2 2025" at bounding box center [789, 107] width 167 height 17
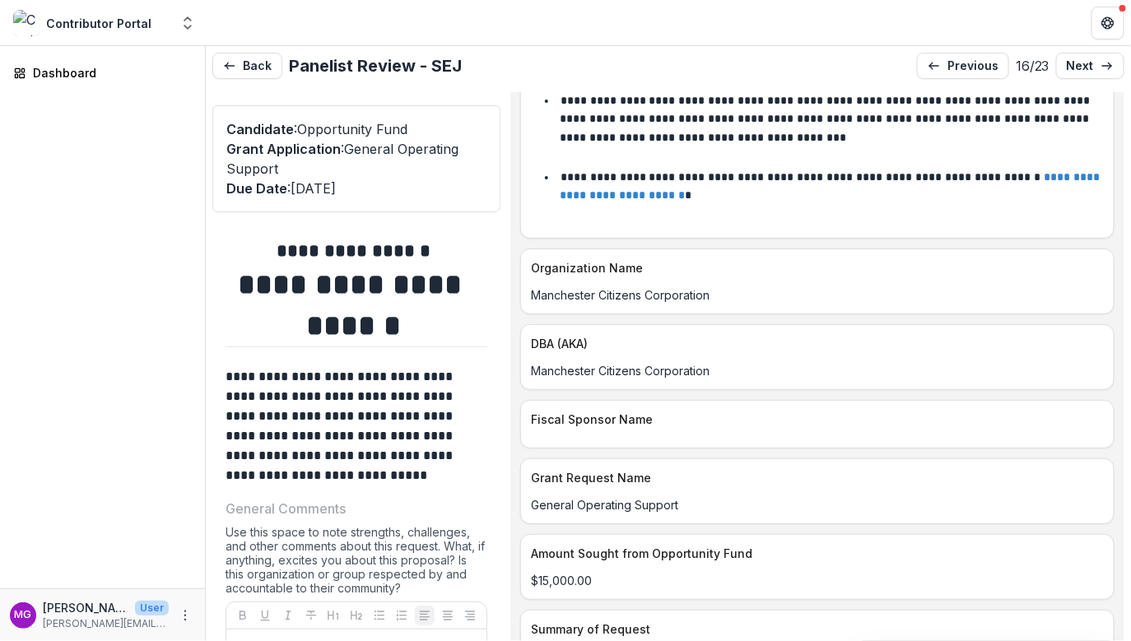
scroll to position [198, 0]
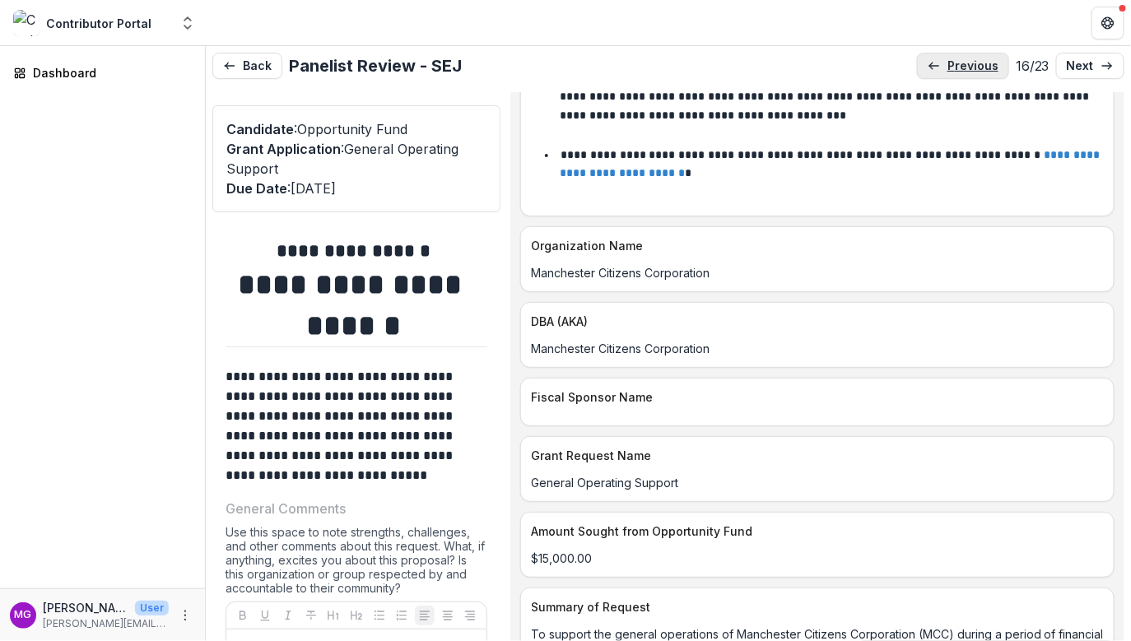
click at [948, 61] on p "previous" at bounding box center [973, 66] width 51 height 14
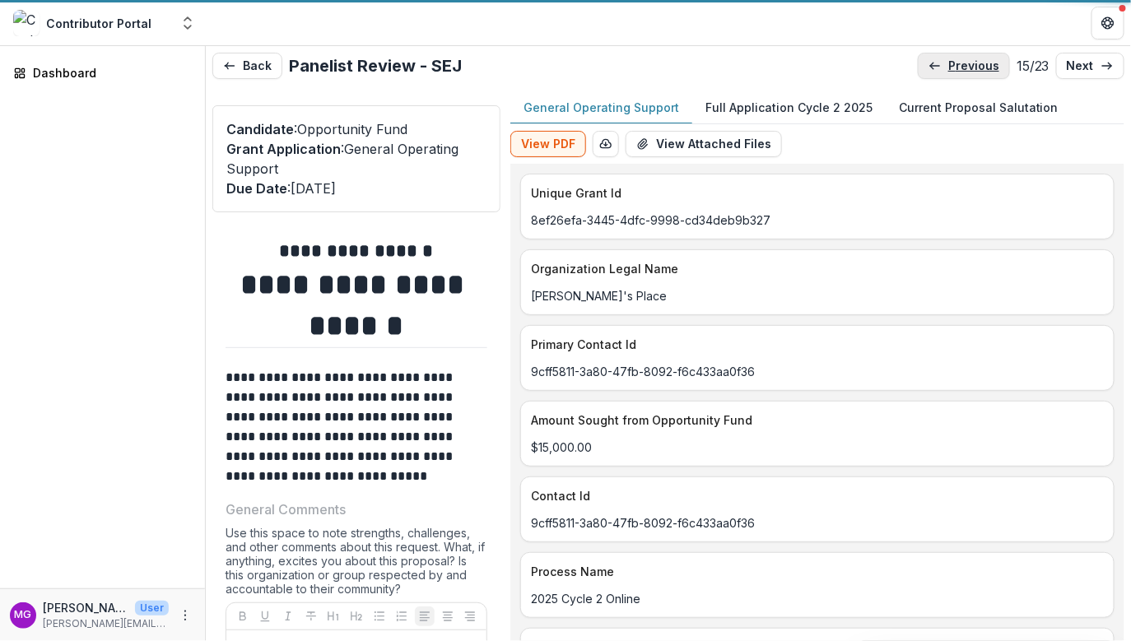
click at [948, 61] on p "previous" at bounding box center [973, 66] width 51 height 14
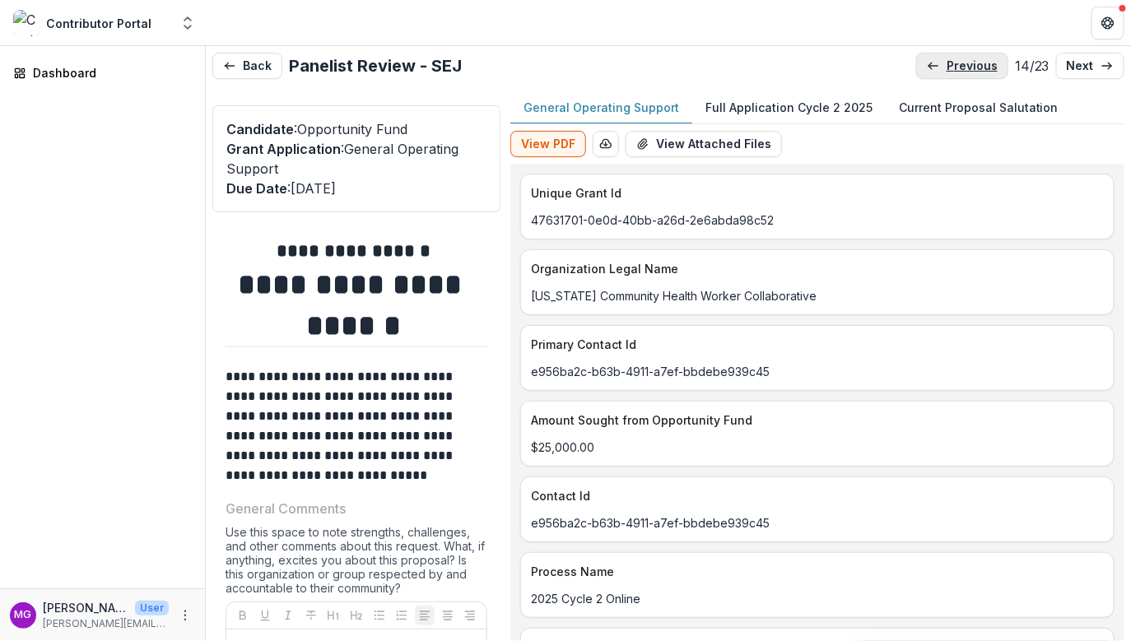
click at [947, 61] on p "previous" at bounding box center [972, 66] width 51 height 14
click at [948, 62] on p "previous" at bounding box center [973, 66] width 51 height 14
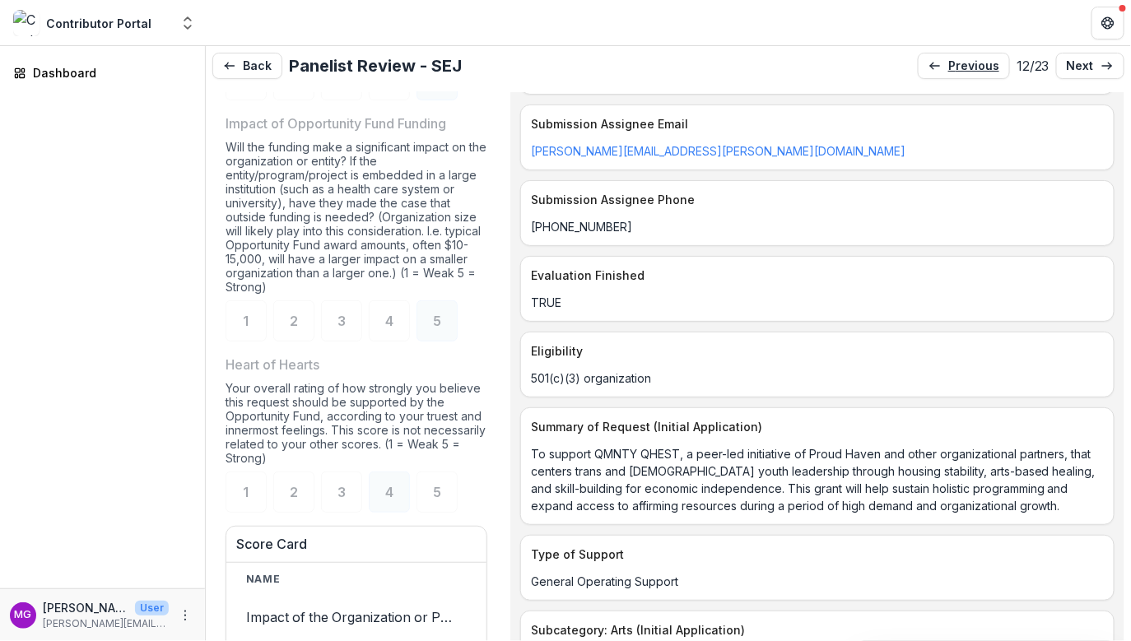
scroll to position [966, 0]
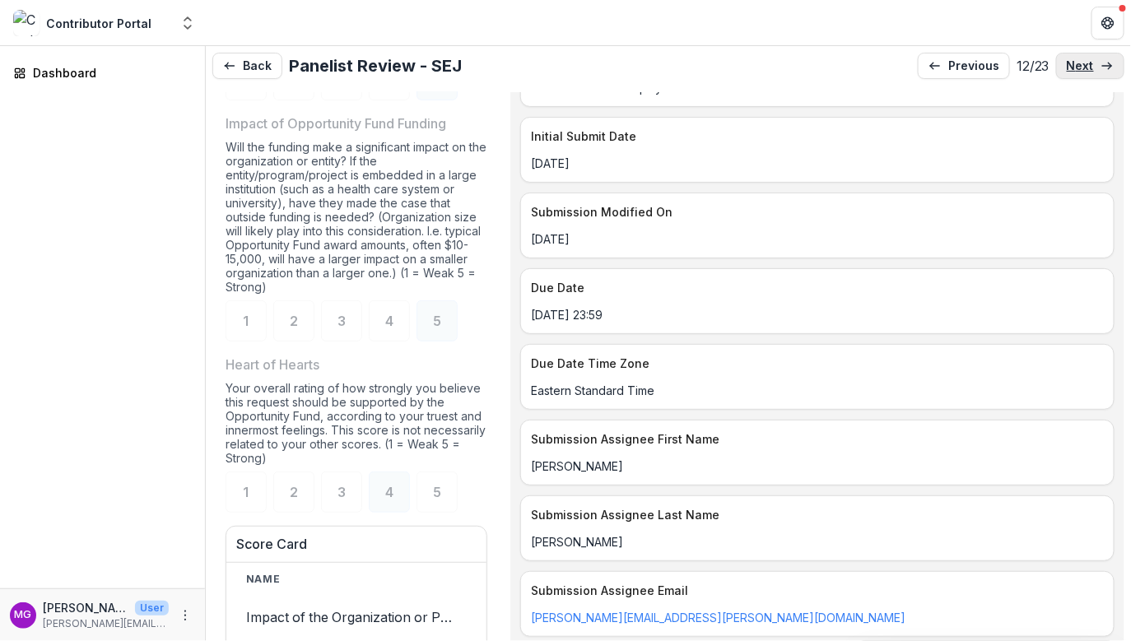
click at [1071, 71] on p "next" at bounding box center [1080, 66] width 27 height 14
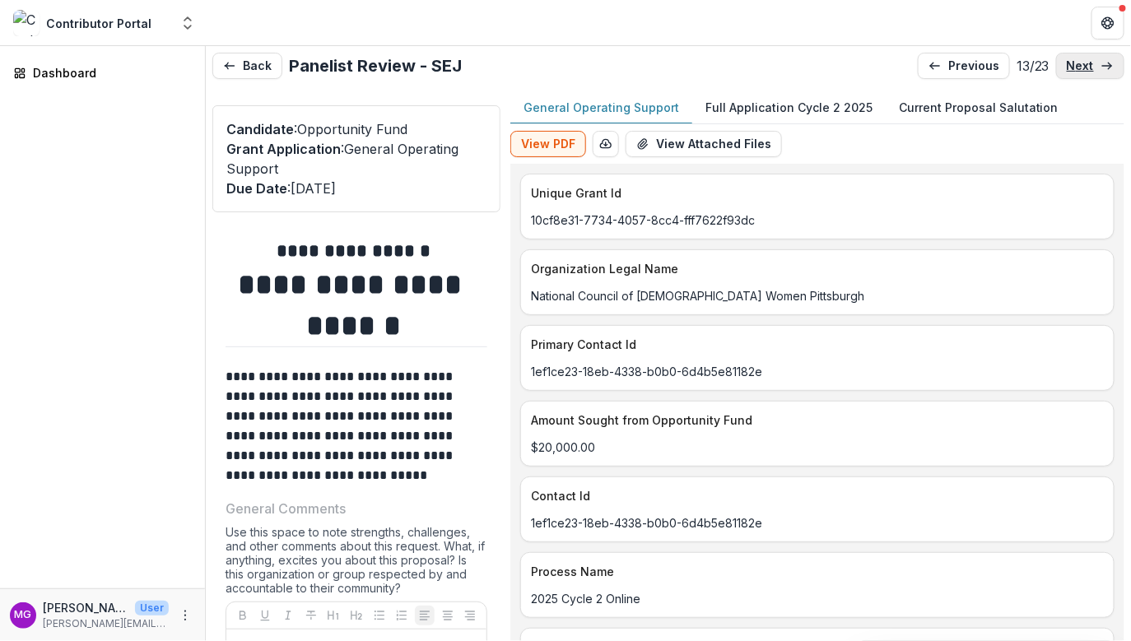
click at [1071, 68] on p "next" at bounding box center [1080, 66] width 27 height 14
click at [1071, 69] on p "next" at bounding box center [1080, 66] width 27 height 14
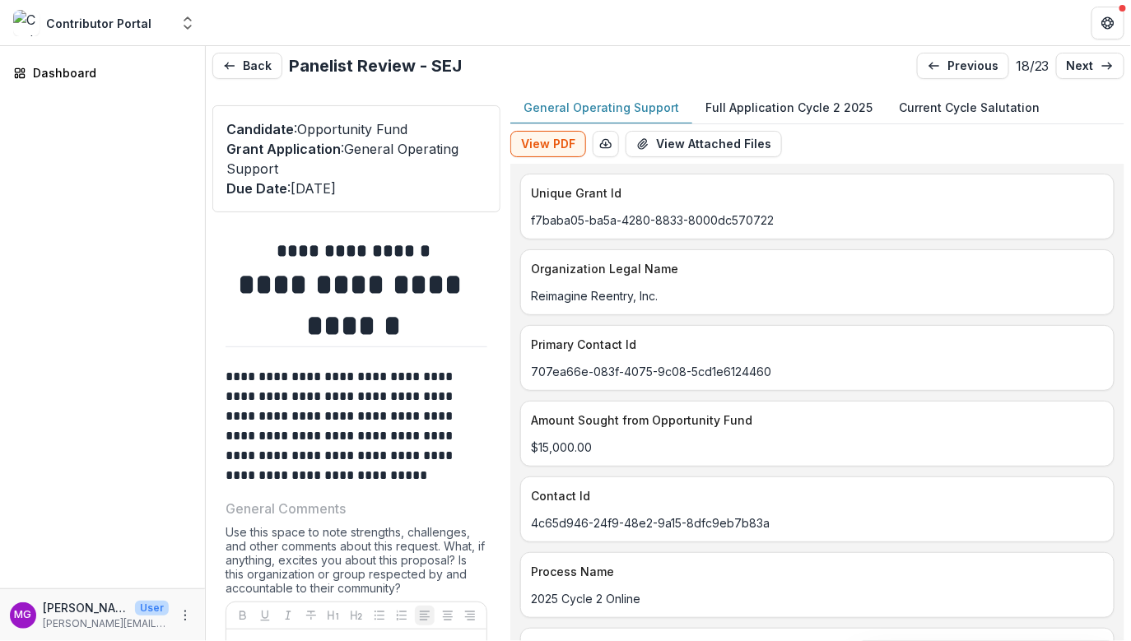
click at [795, 106] on p "Full Application Cycle 2 2025" at bounding box center [789, 107] width 167 height 17
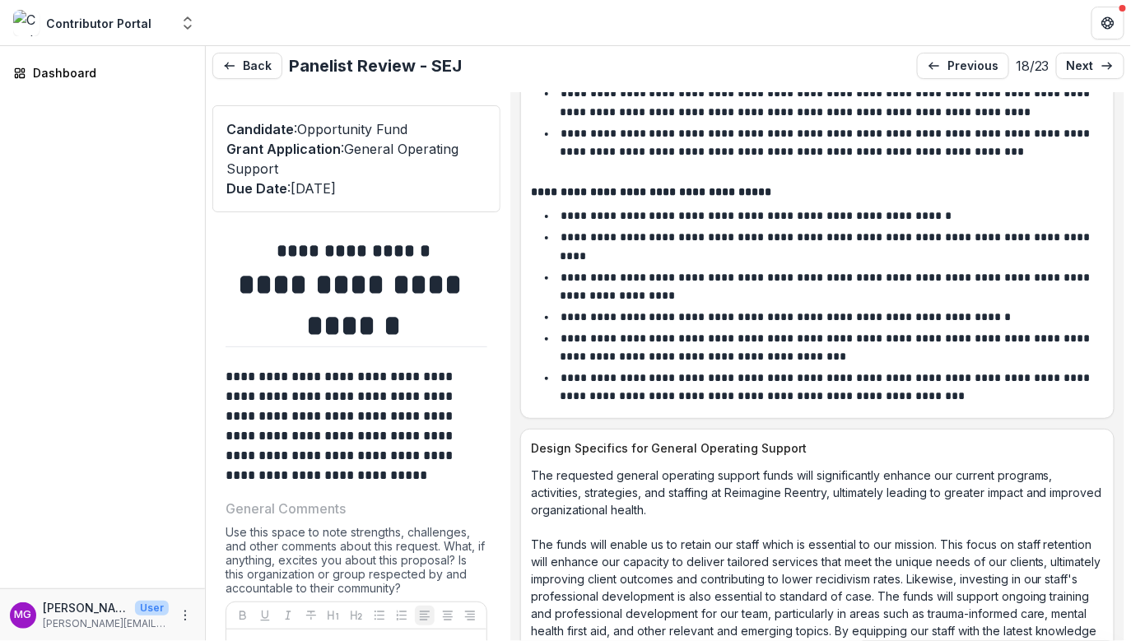
scroll to position [6183, 0]
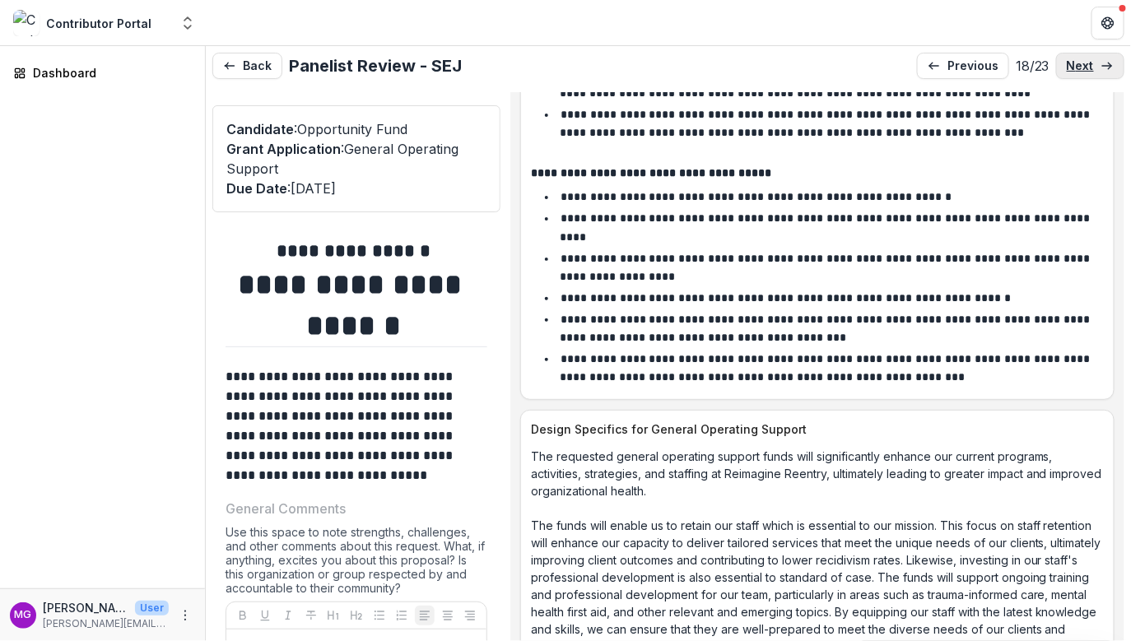
click at [1069, 63] on p "next" at bounding box center [1080, 66] width 27 height 14
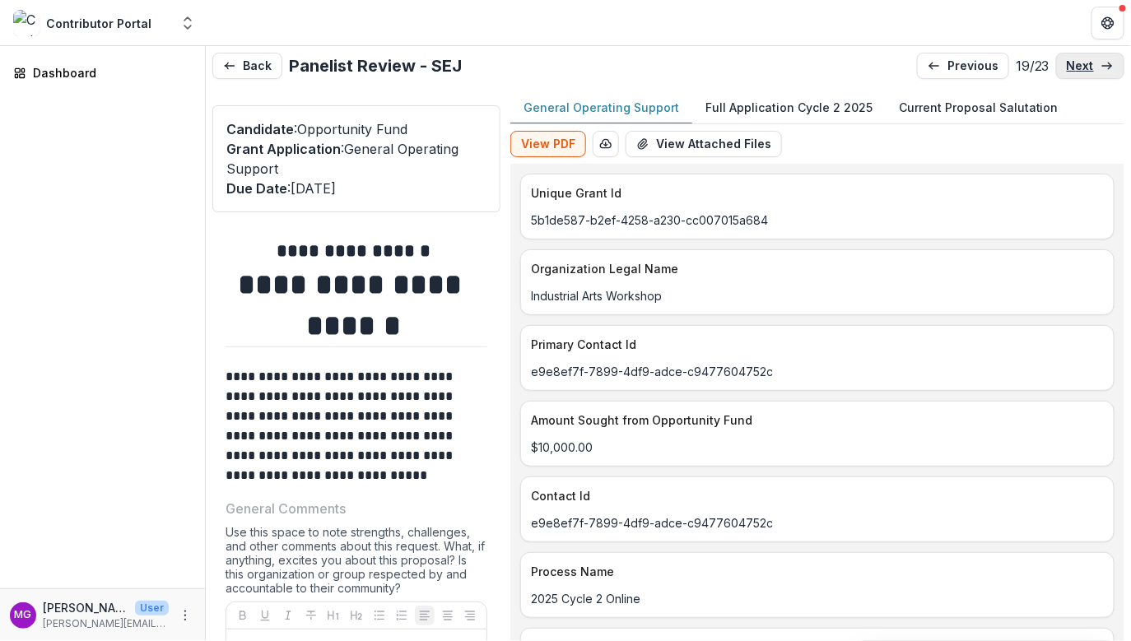
click at [1069, 63] on p "next" at bounding box center [1080, 66] width 27 height 14
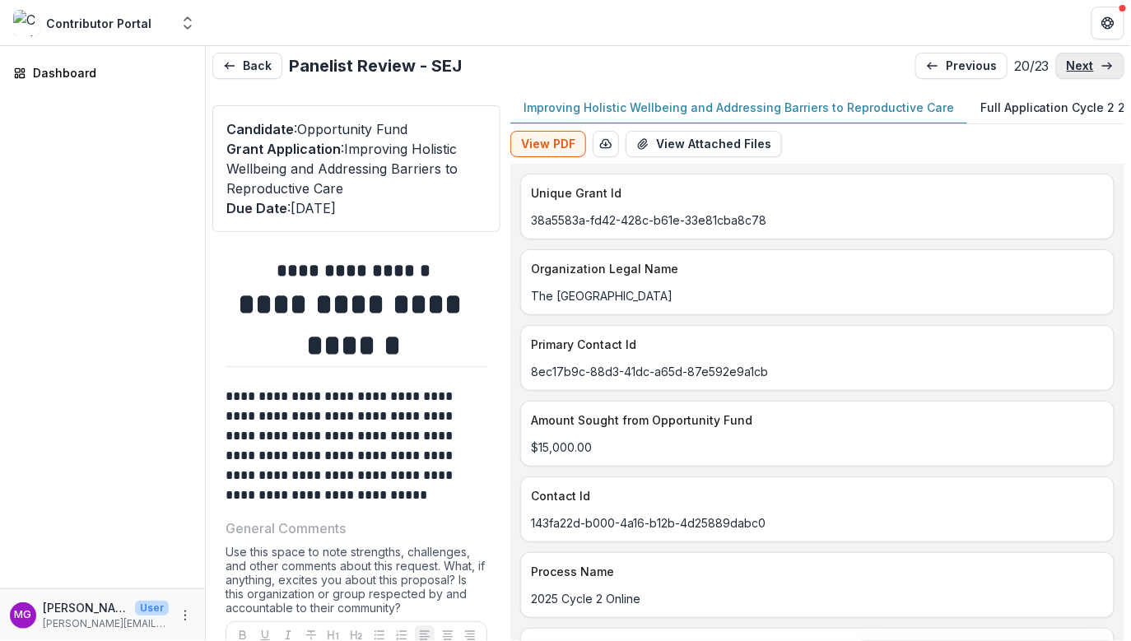
click at [1069, 63] on p "next" at bounding box center [1080, 66] width 27 height 14
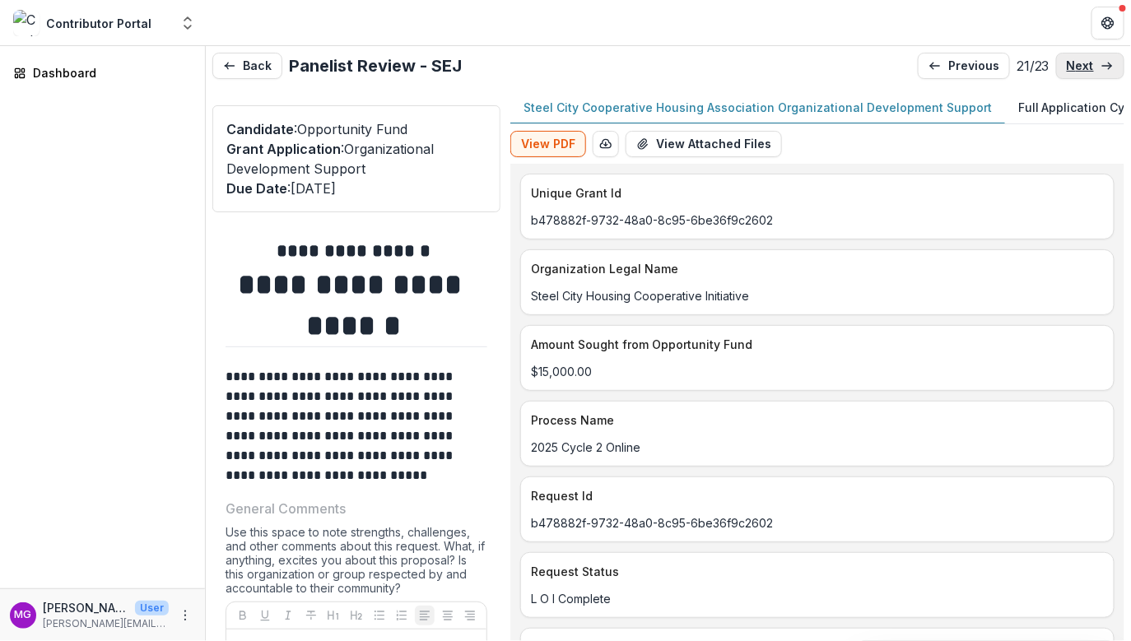
click at [1069, 63] on p "next" at bounding box center [1080, 66] width 27 height 14
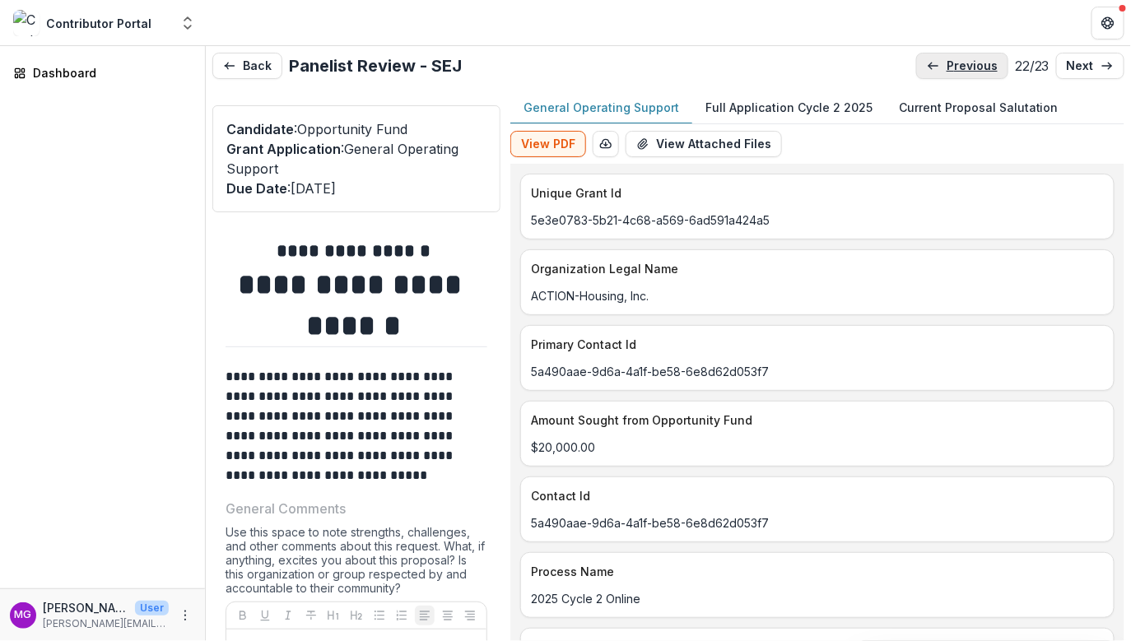
click at [962, 67] on p "previous" at bounding box center [972, 66] width 51 height 14
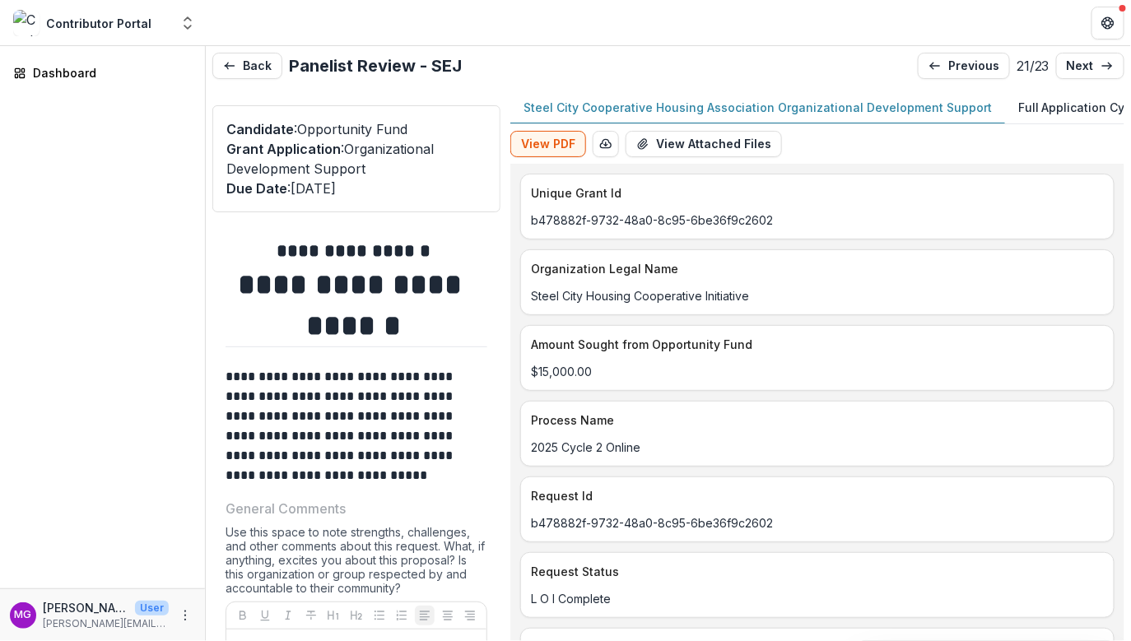
click at [1039, 106] on p "Full Application Cycle 2 2025" at bounding box center [1101, 107] width 167 height 17
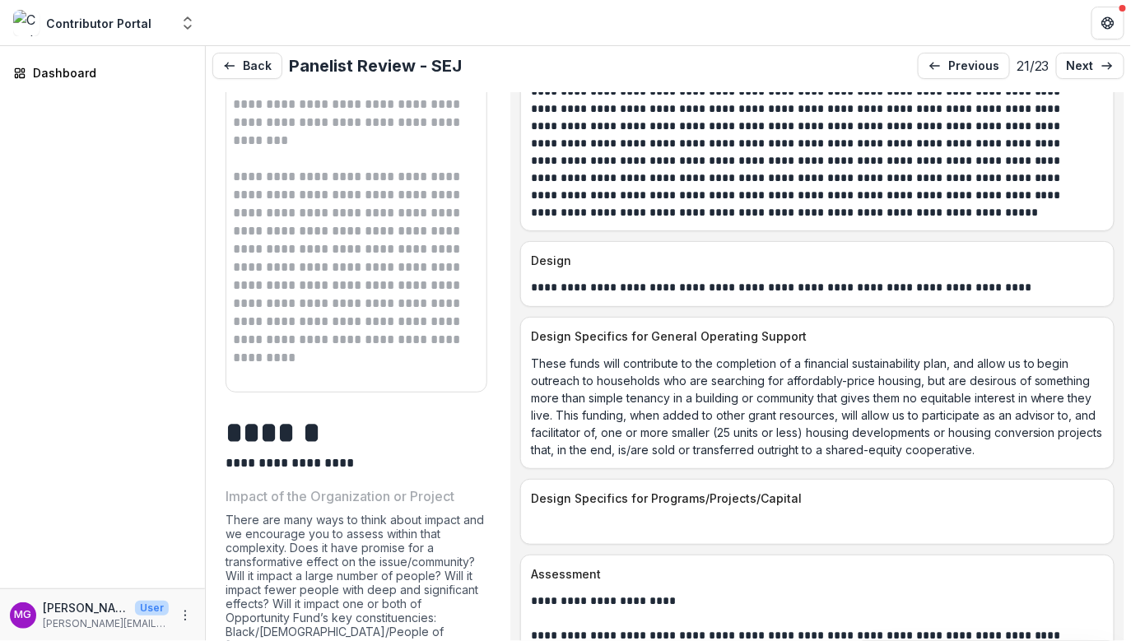
scroll to position [1103, 0]
